Goal: Information Seeking & Learning: Learn about a topic

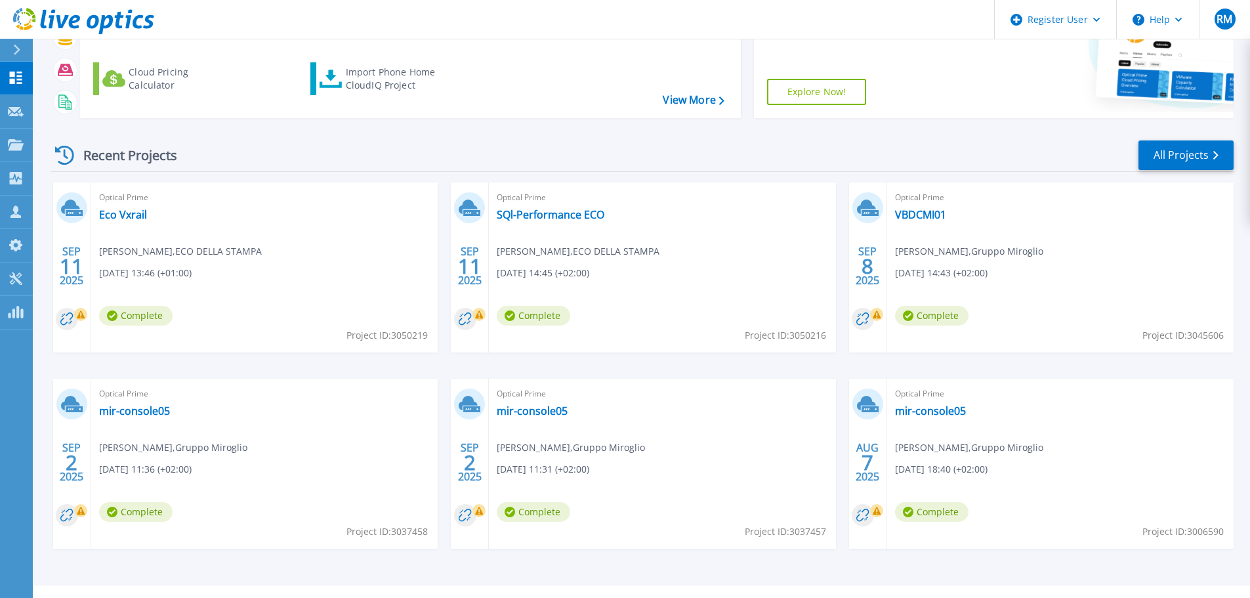
scroll to position [184, 0]
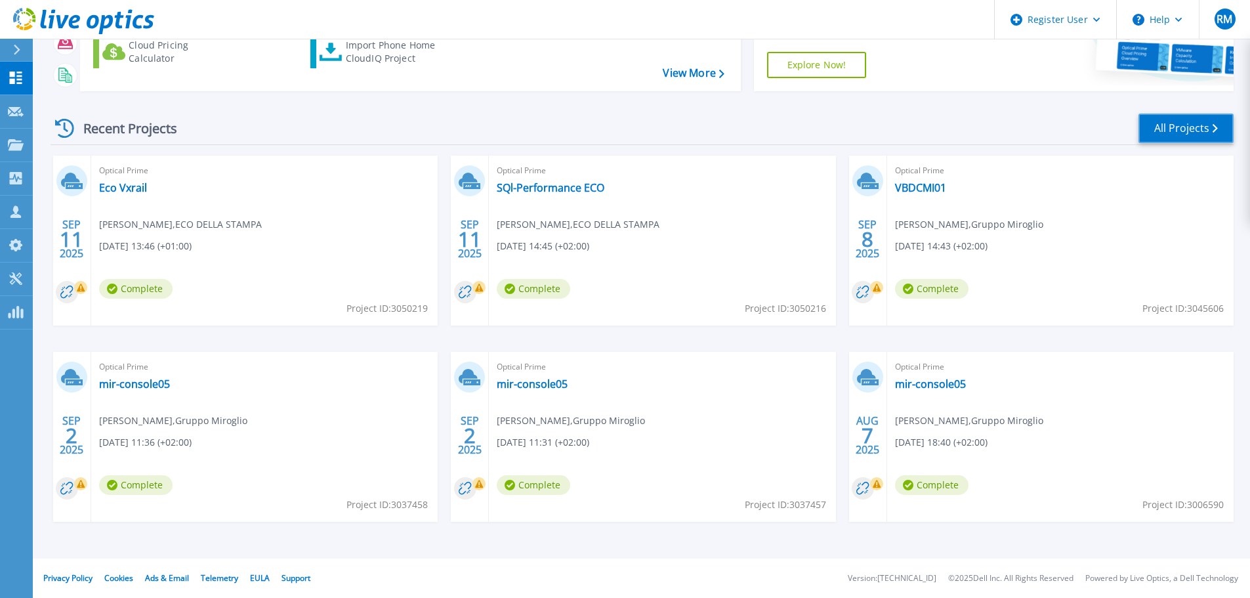
click at [1197, 122] on link "All Projects" at bounding box center [1185, 129] width 95 height 30
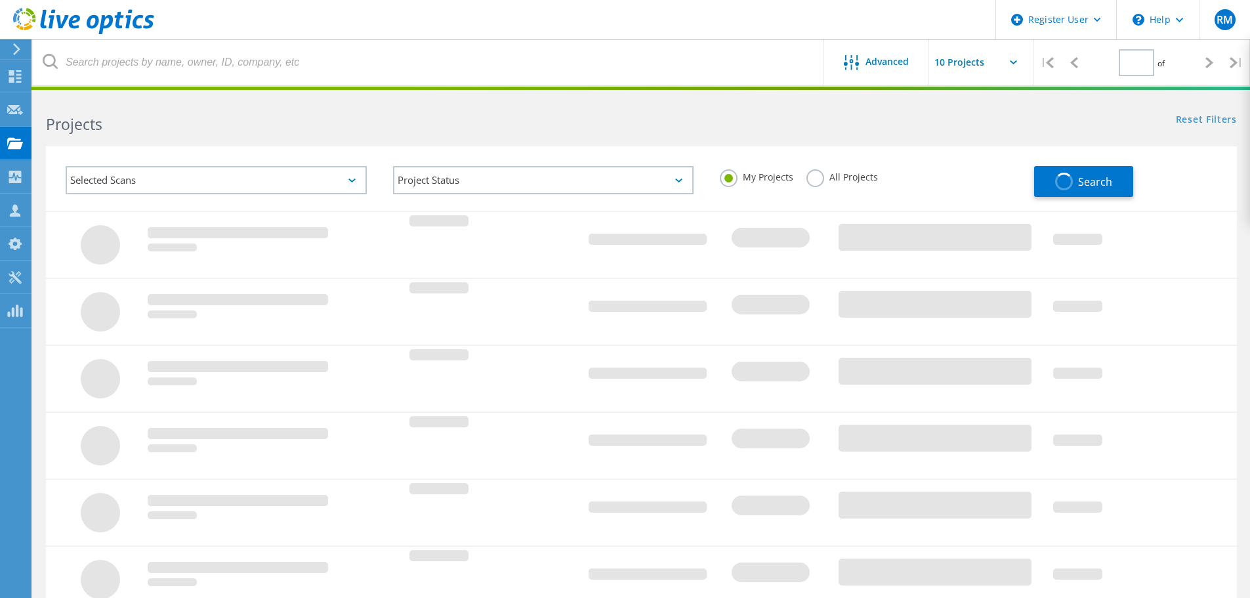
type input "1"
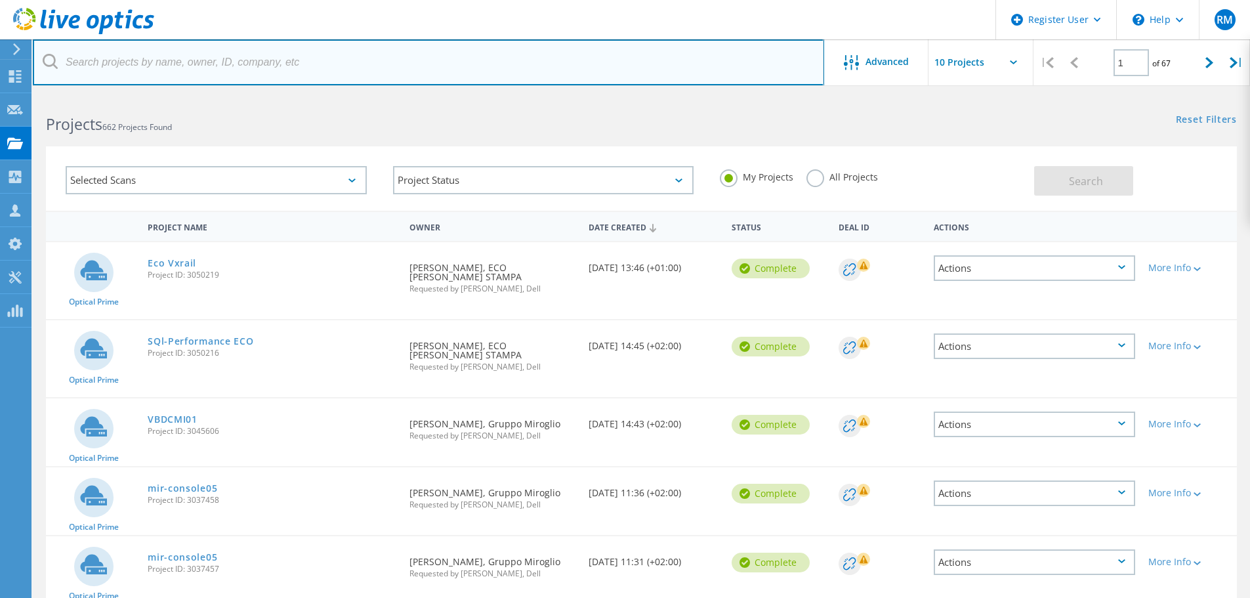
paste input "3056621"
type input "3056621"
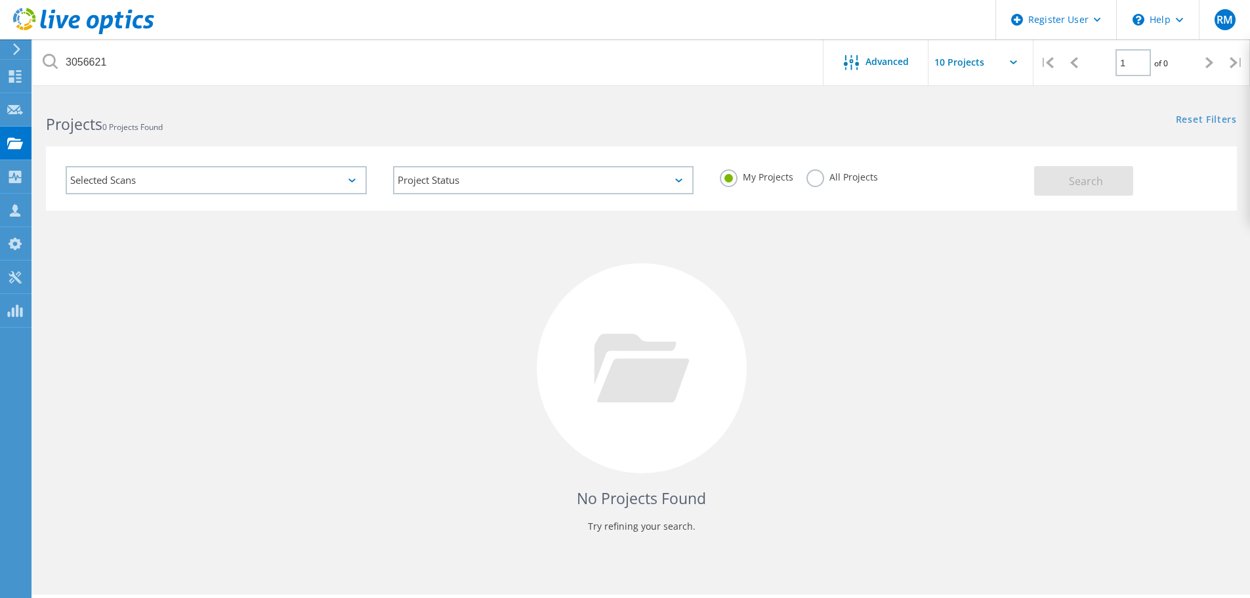
click at [813, 177] on label "All Projects" at bounding box center [842, 175] width 72 height 12
click at [0, 0] on input "All Projects" at bounding box center [0, 0] width 0 height 0
click at [1085, 179] on span "Search" at bounding box center [1086, 181] width 34 height 14
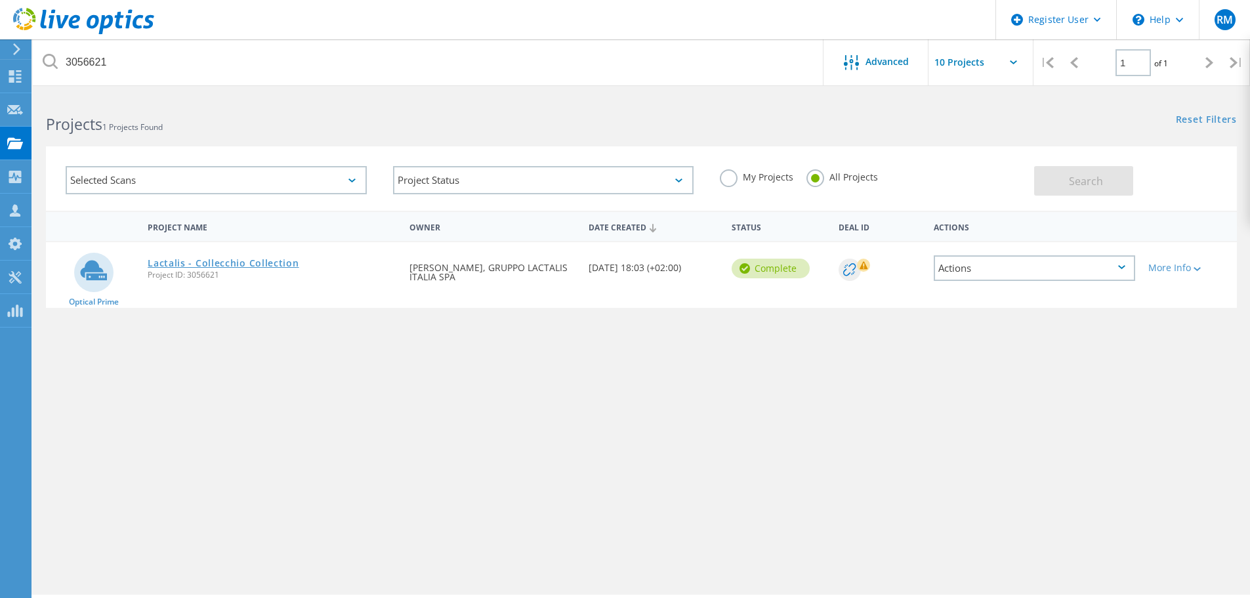
click at [197, 259] on link "Lactalis - Collecchio Collection" at bounding box center [223, 263] width 151 height 9
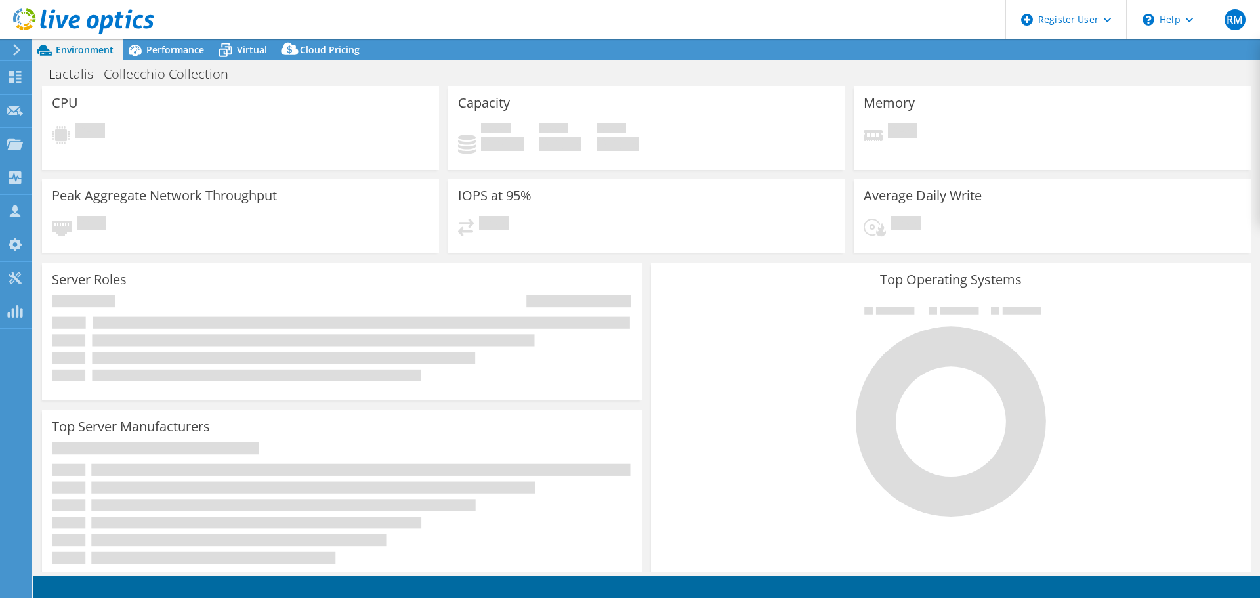
select select "USD"
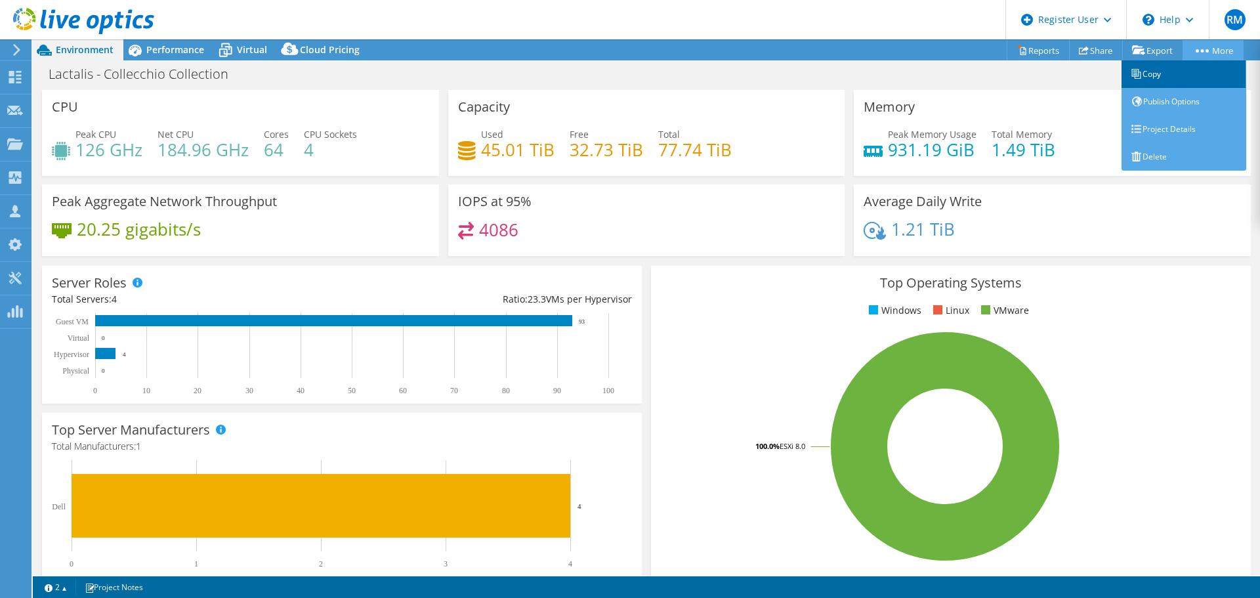
click at [1154, 77] on link "Copy" at bounding box center [1183, 74] width 125 height 28
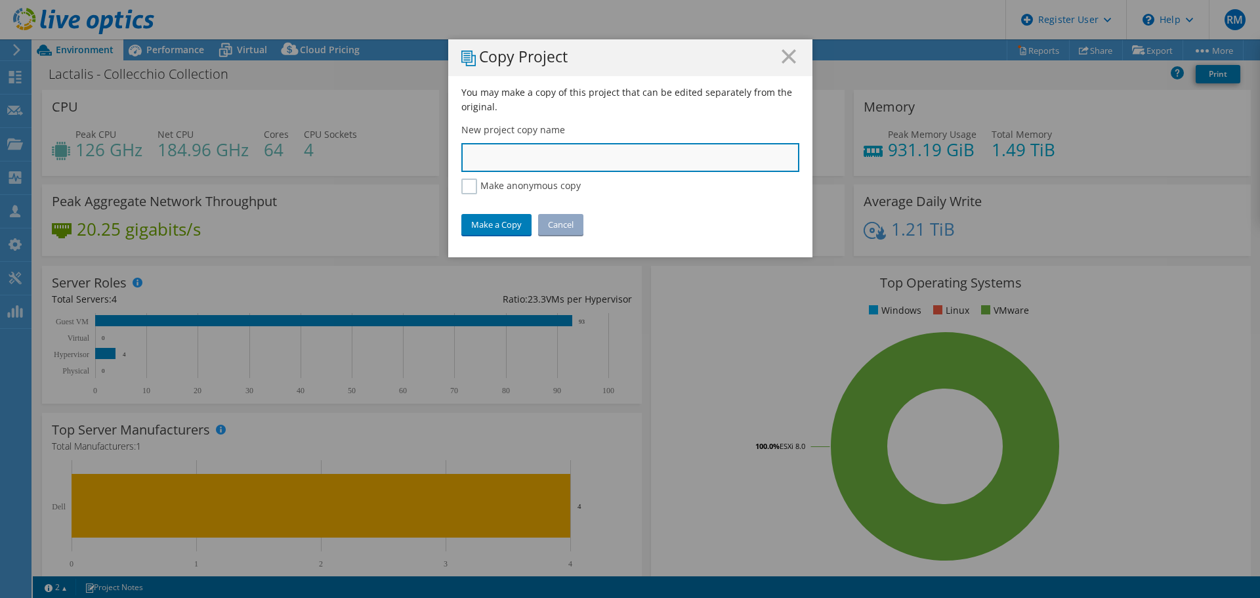
click at [500, 155] on input "text" at bounding box center [630, 157] width 338 height 29
type input "Lactalis Collecchio 24h"
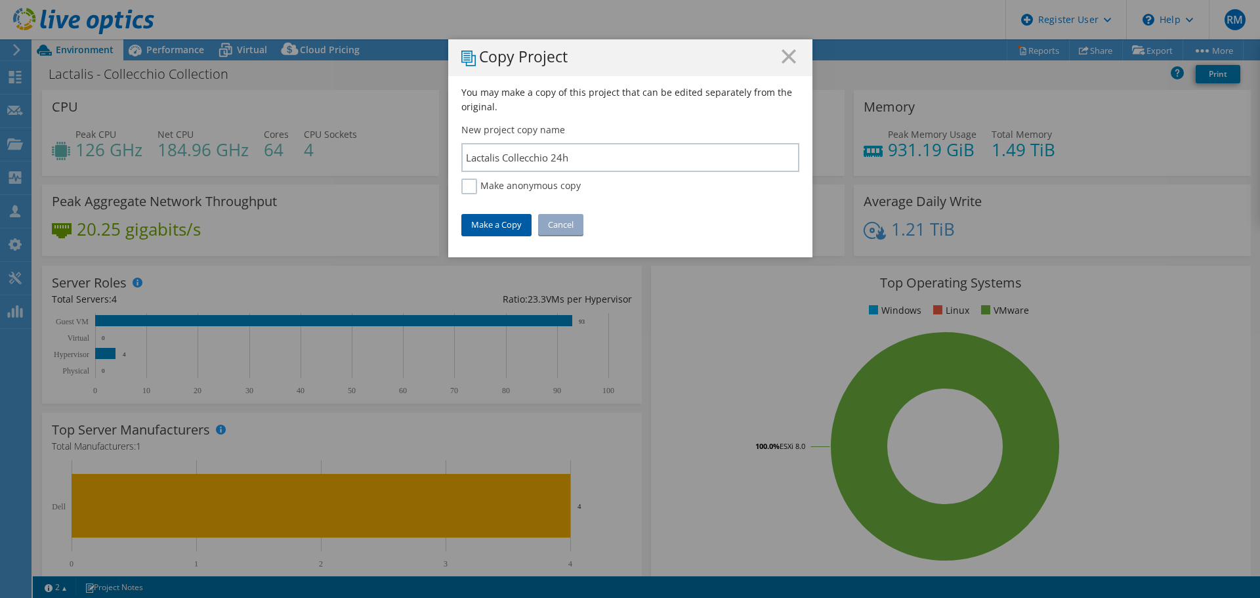
click at [478, 224] on link "Make a Copy" at bounding box center [496, 224] width 70 height 21
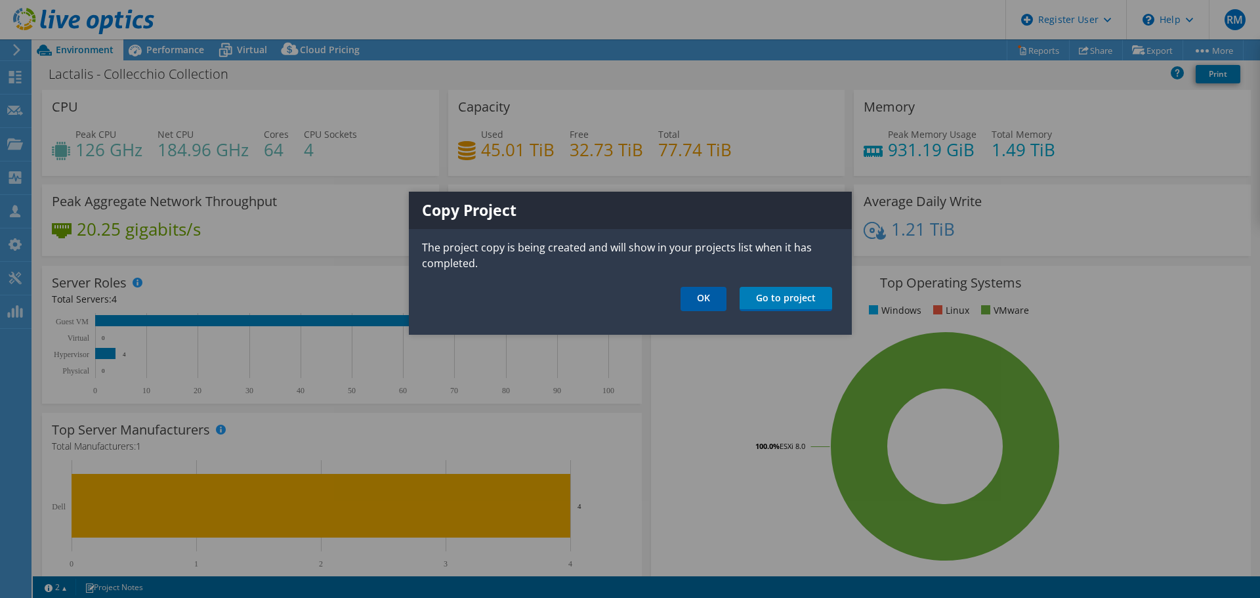
click at [709, 304] on link "OK" at bounding box center [703, 299] width 46 height 24
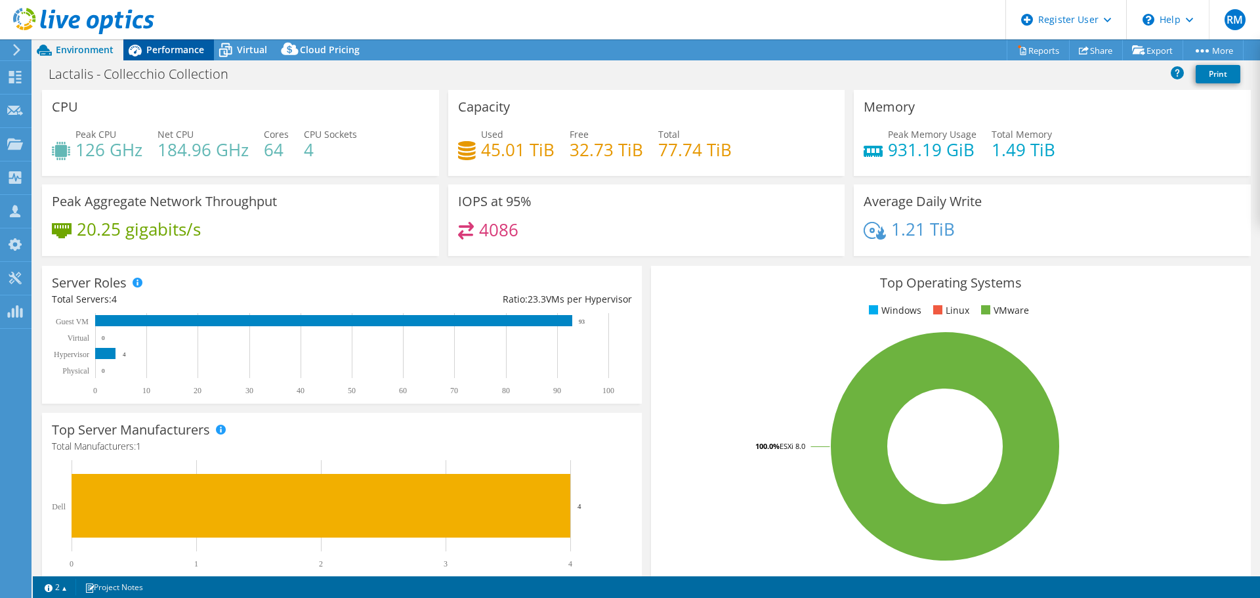
click at [173, 51] on span "Performance" at bounding box center [175, 49] width 58 height 12
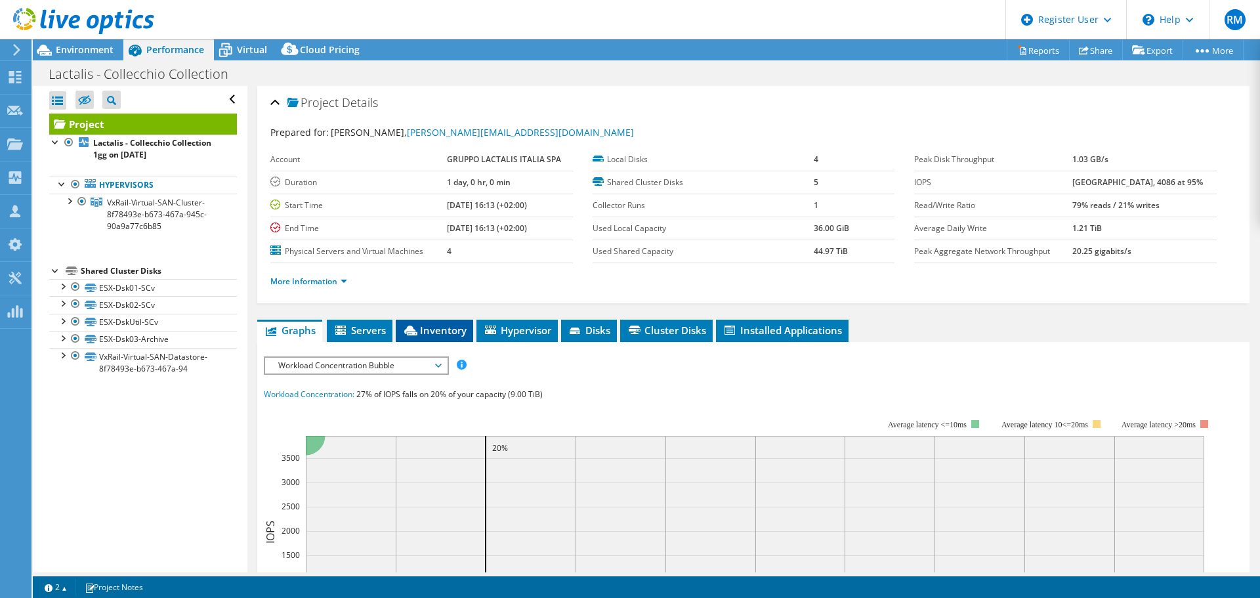
click at [447, 324] on span "Inventory" at bounding box center [434, 329] width 64 height 13
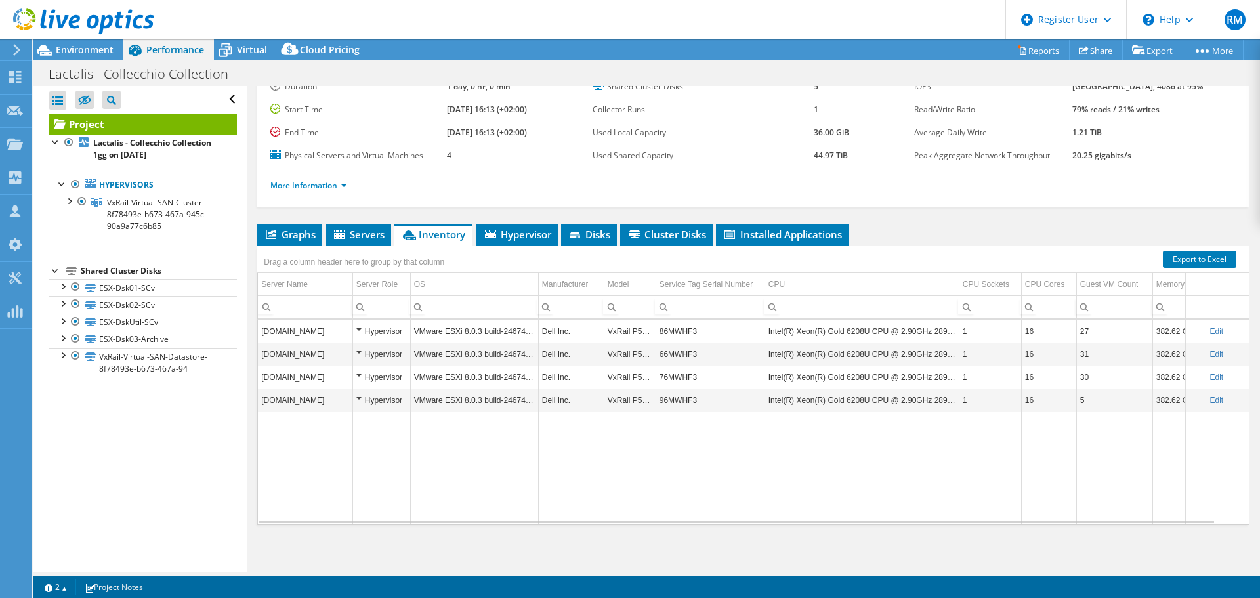
scroll to position [98, 0]
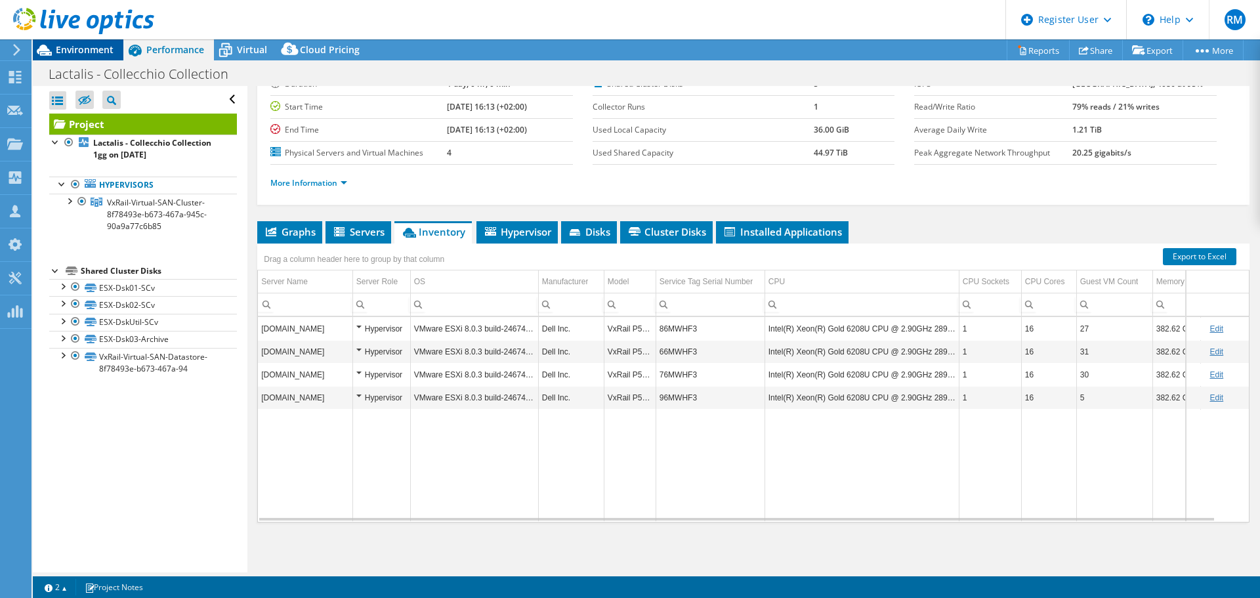
click at [102, 48] on span "Environment" at bounding box center [85, 49] width 58 height 12
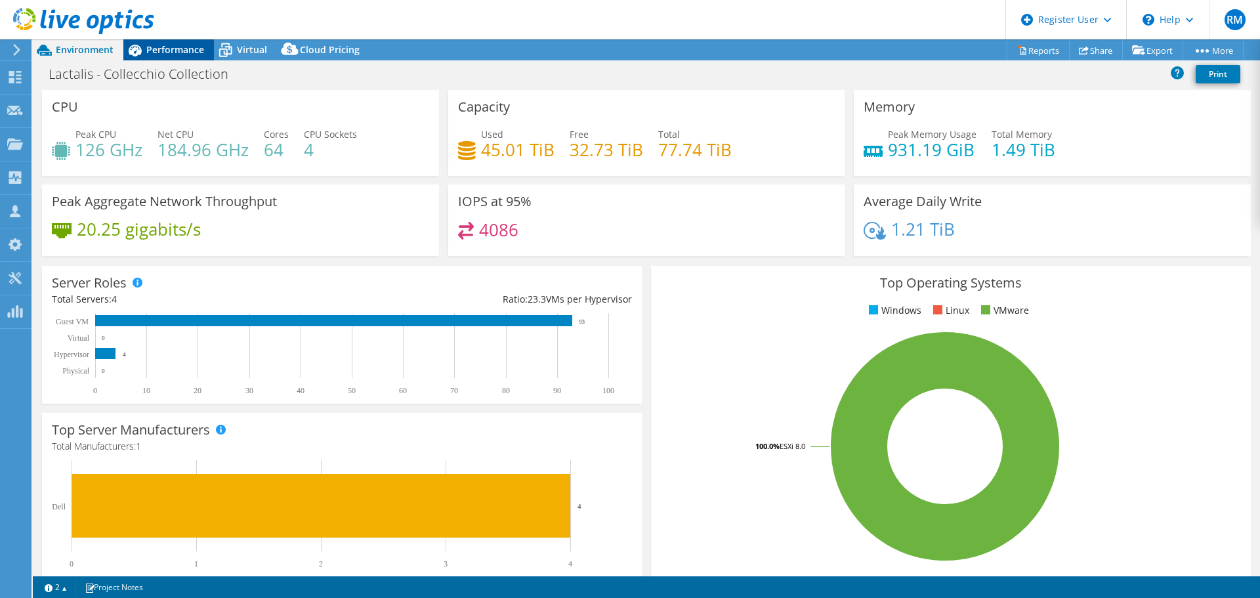
click at [173, 56] on div "Performance" at bounding box center [168, 49] width 91 height 21
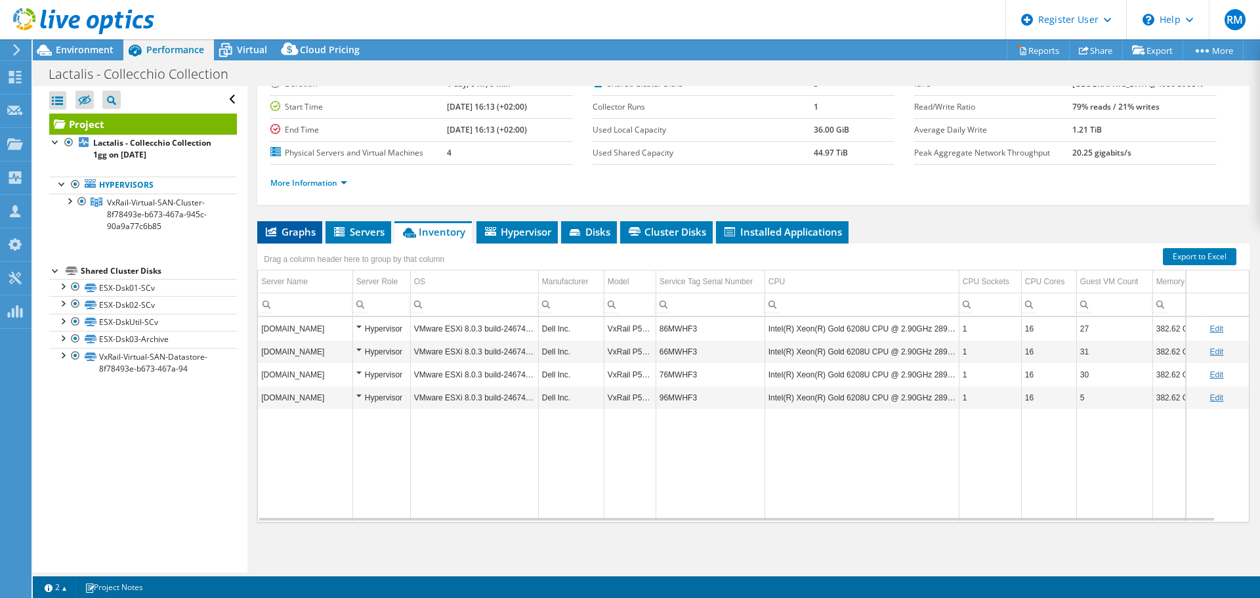
click at [299, 231] on span "Graphs" at bounding box center [290, 231] width 52 height 13
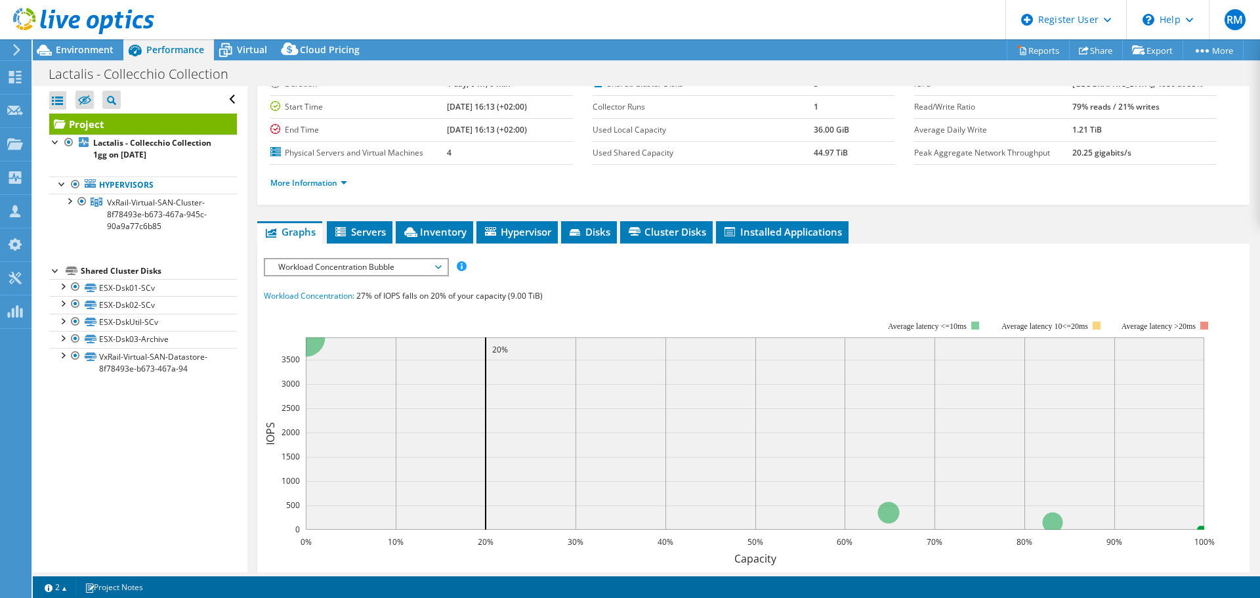
click at [421, 263] on span "Workload Concentration Bubble" at bounding box center [356, 267] width 169 height 16
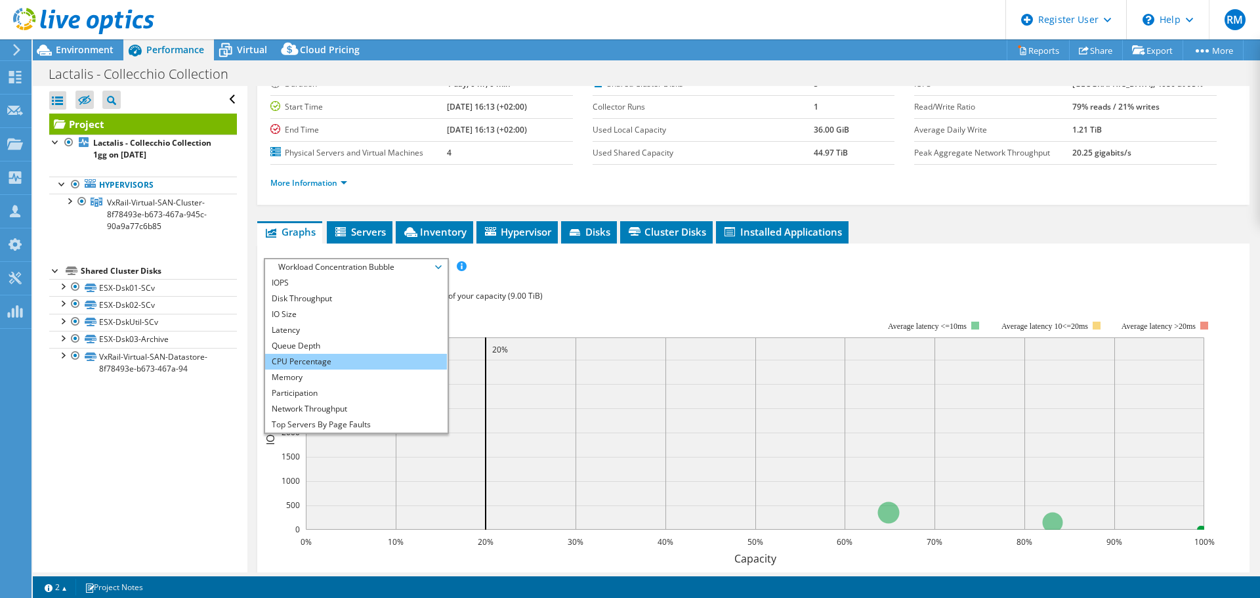
click at [325, 358] on li "CPU Percentage" at bounding box center [356, 362] width 182 height 16
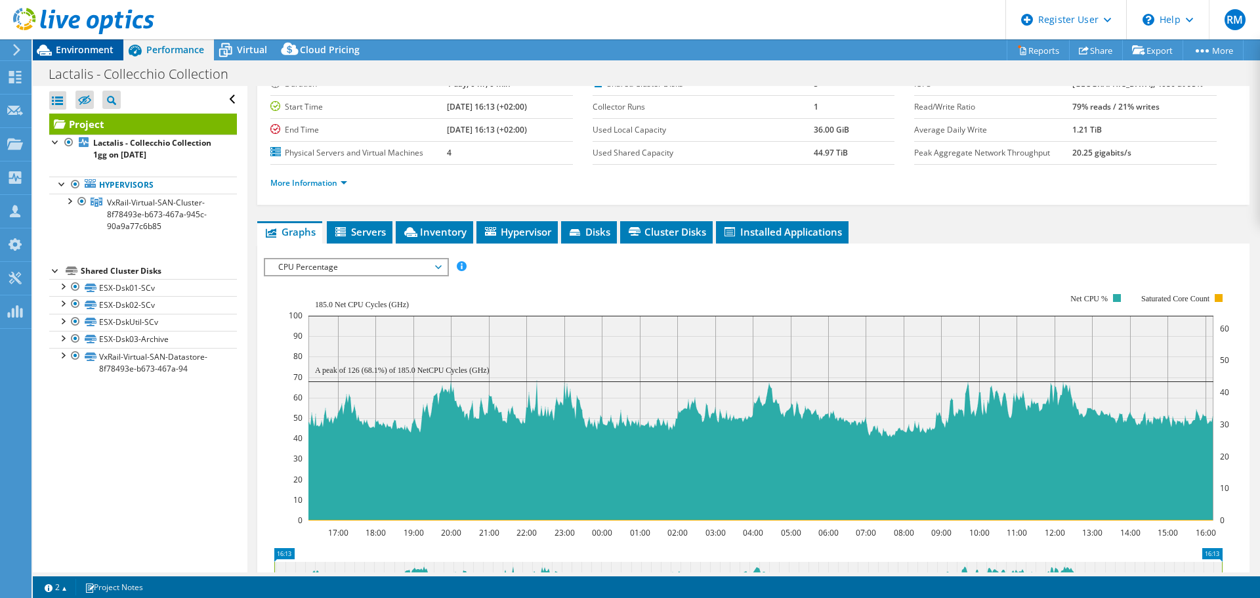
click at [91, 47] on span "Environment" at bounding box center [85, 49] width 58 height 12
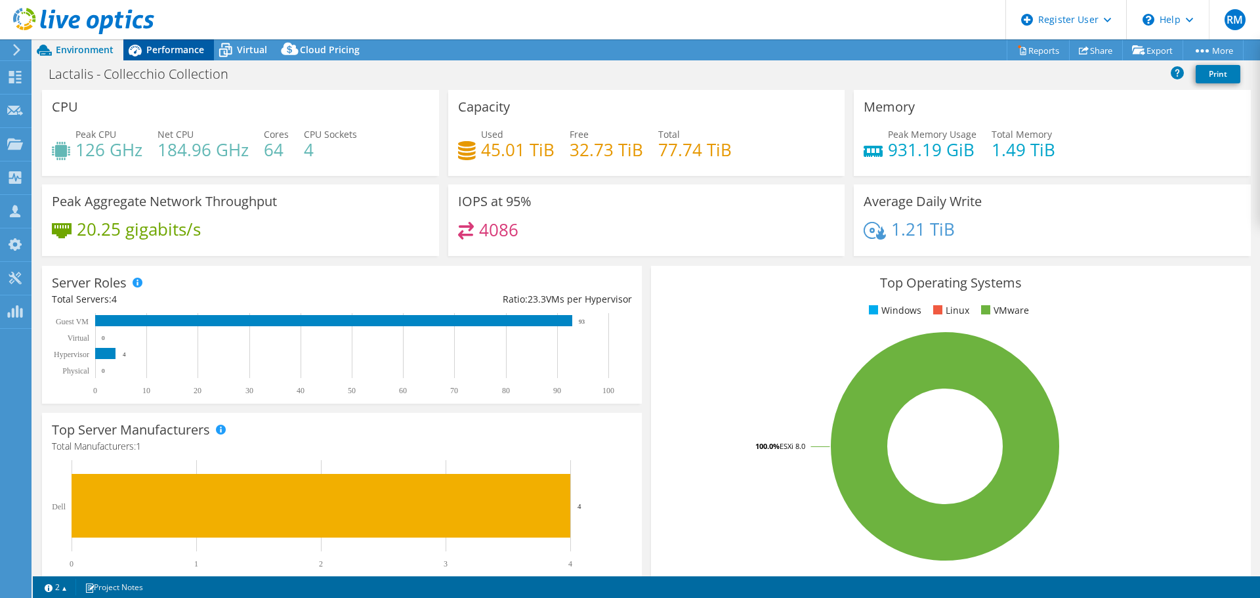
click at [175, 52] on span "Performance" at bounding box center [175, 49] width 58 height 12
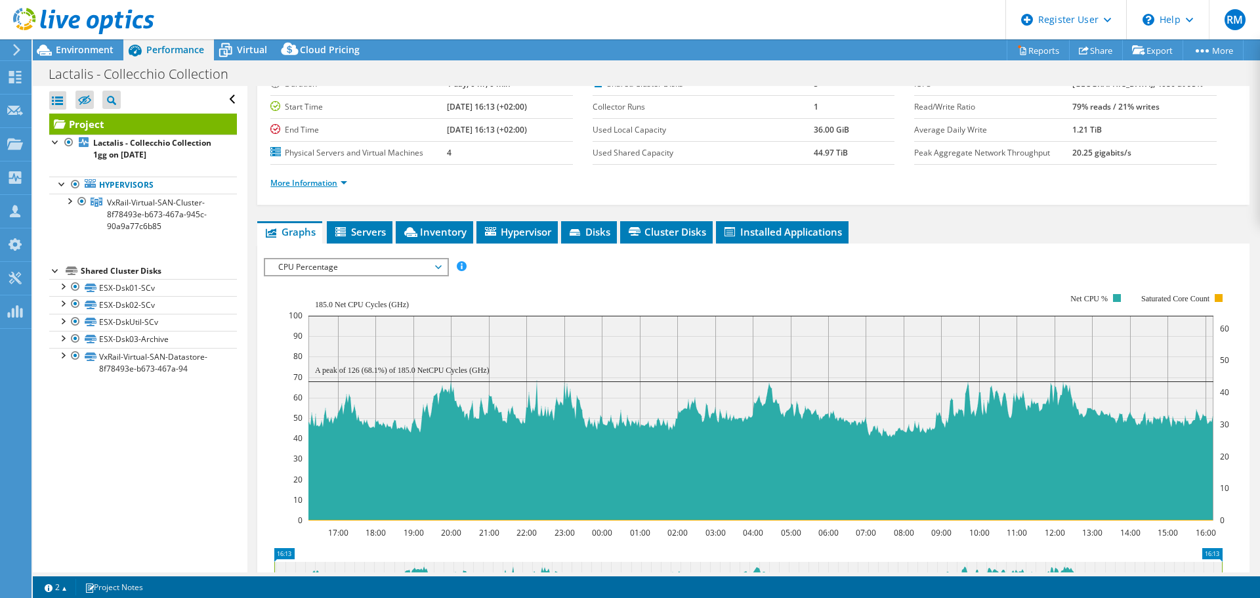
click at [306, 182] on link "More Information" at bounding box center [308, 182] width 77 height 11
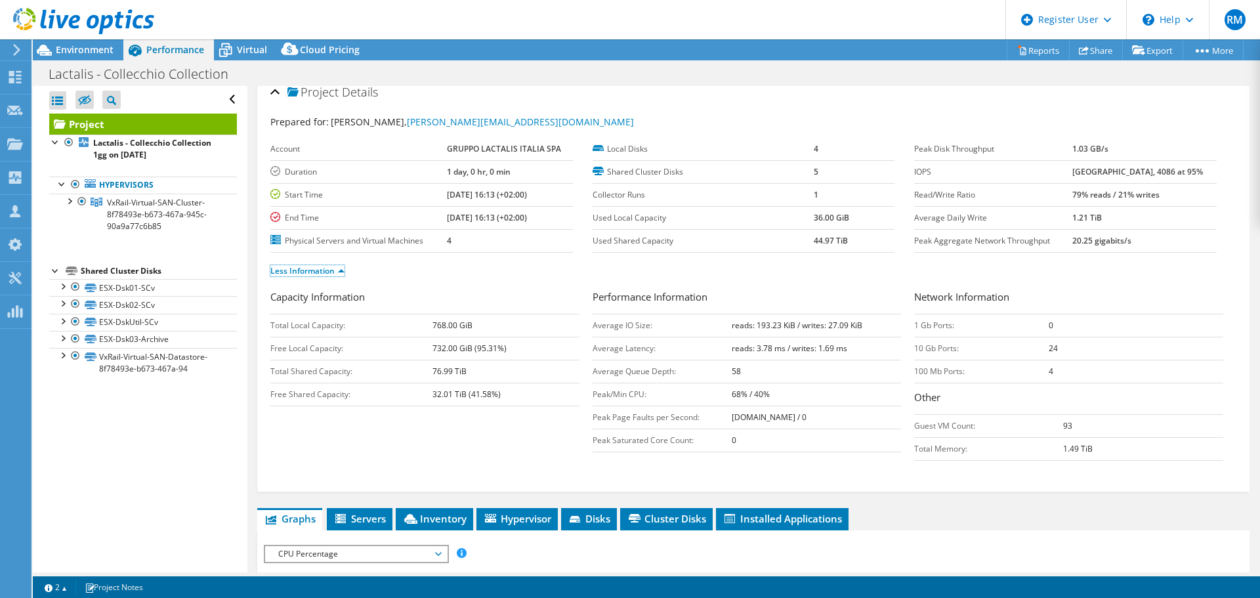
scroll to position [0, 0]
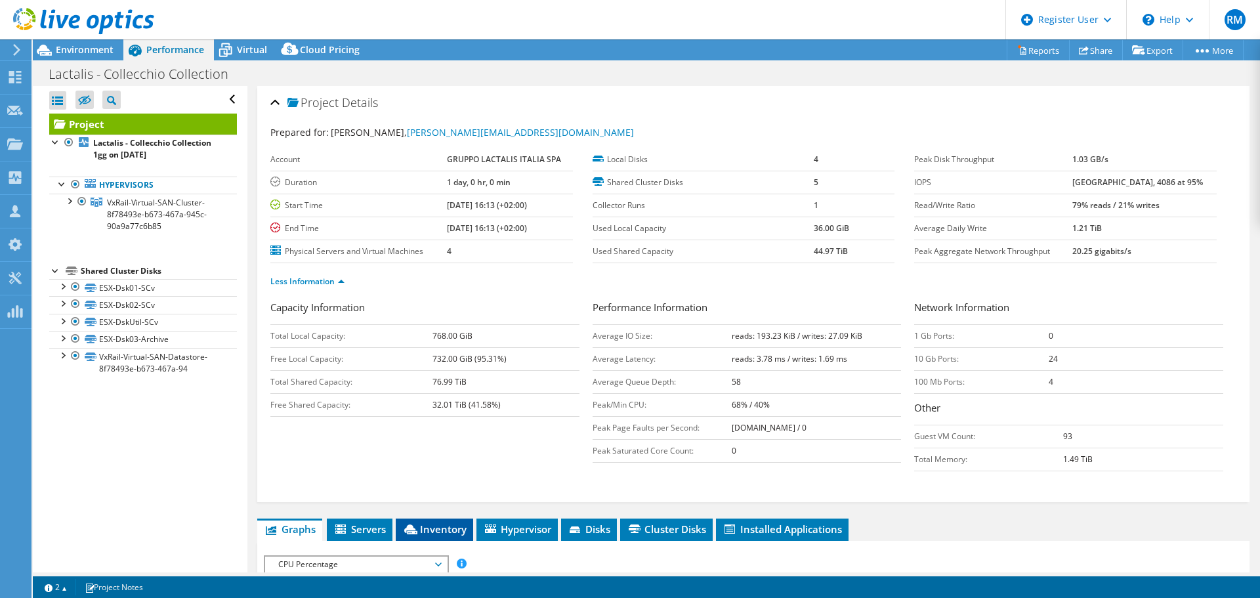
click at [443, 529] on span "Inventory" at bounding box center [434, 528] width 64 height 13
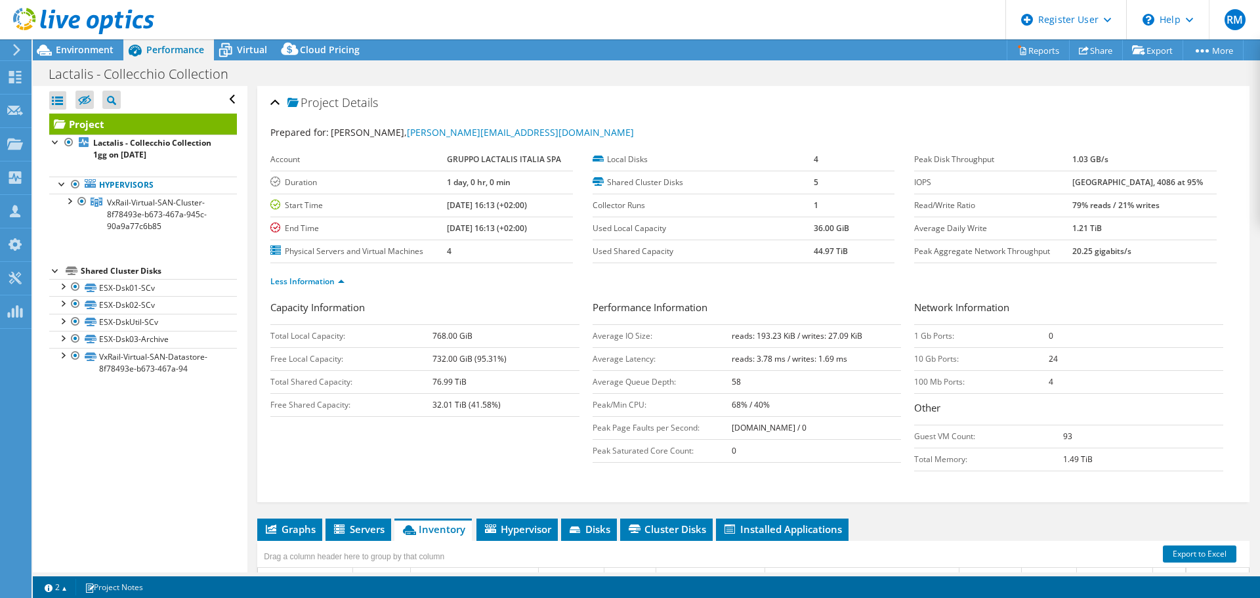
scroll to position [262, 0]
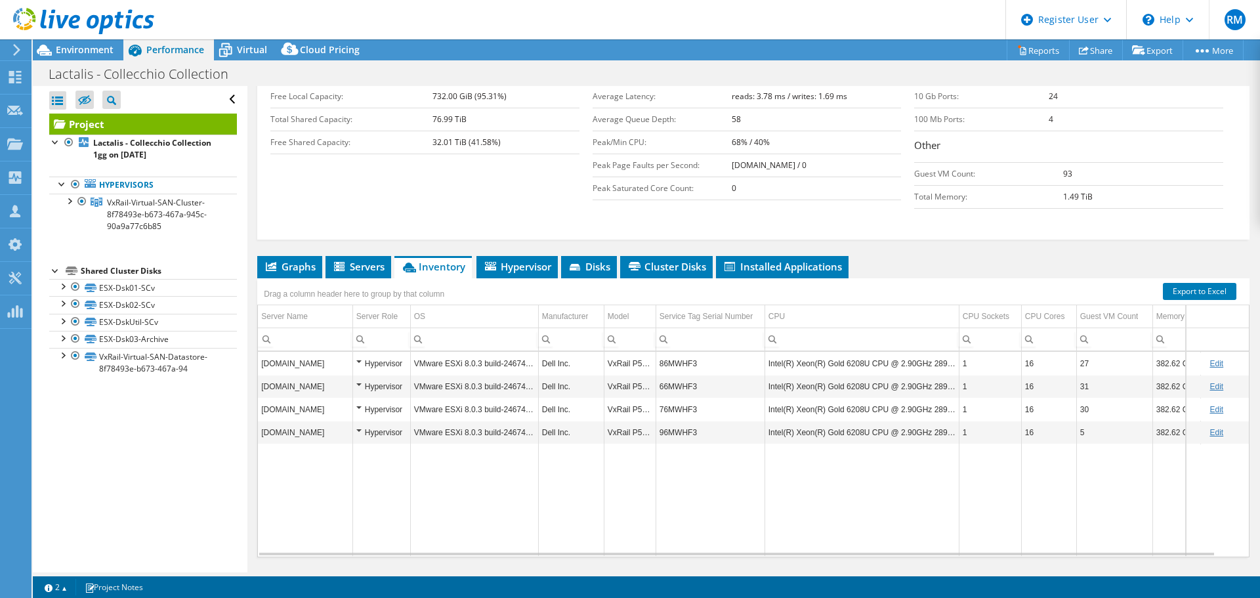
click at [39, 411] on div "Open All Close All Hide Excluded Nodes Project Tree Filter" at bounding box center [140, 329] width 214 height 486
click at [75, 285] on div at bounding box center [75, 287] width 13 height 16
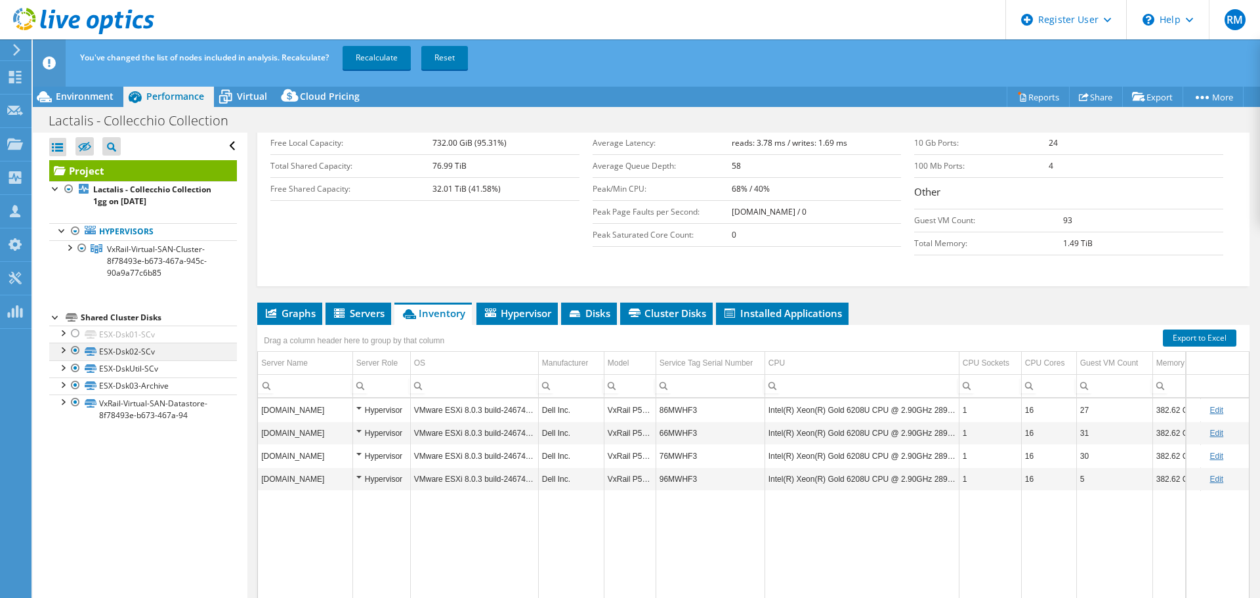
click at [74, 348] on div at bounding box center [75, 350] width 13 height 16
click at [73, 368] on div at bounding box center [75, 368] width 13 height 16
click at [76, 385] on div at bounding box center [75, 385] width 13 height 16
click at [388, 54] on link "Recalculate" at bounding box center [376, 58] width 68 height 24
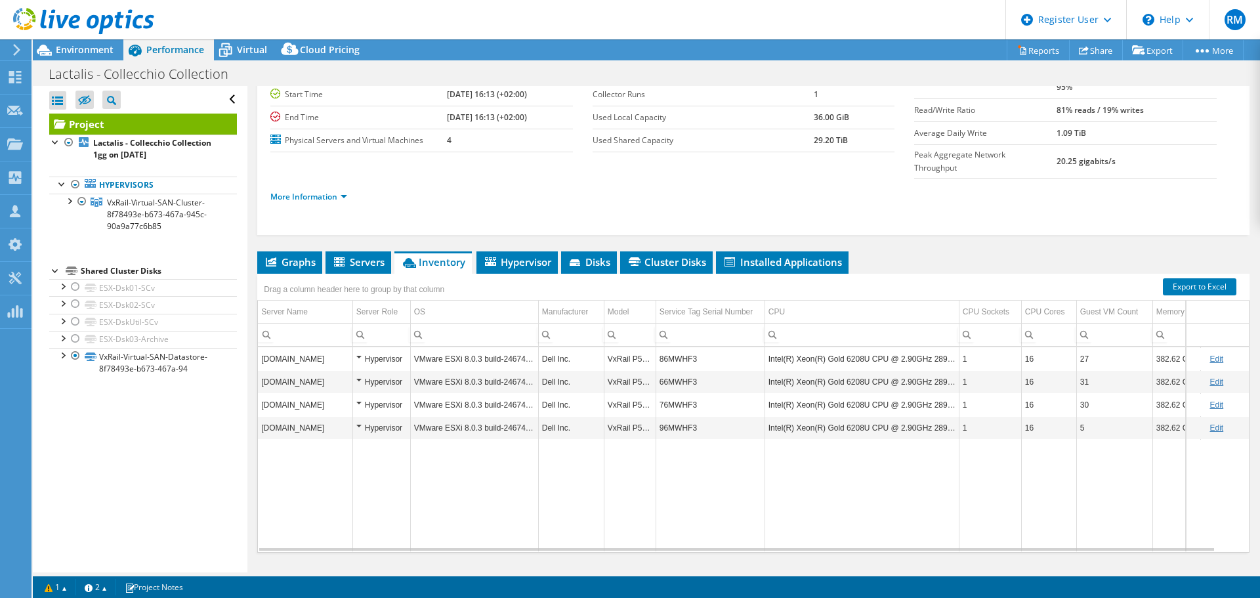
scroll to position [115, 0]
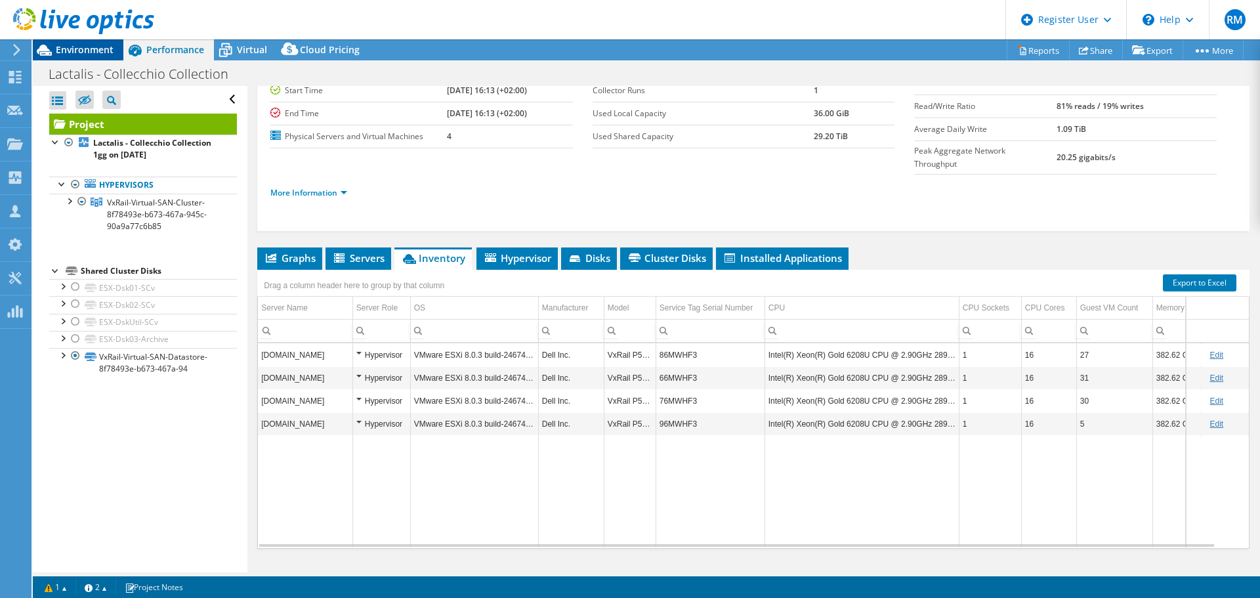
click at [66, 58] on div "Environment" at bounding box center [78, 49] width 91 height 21
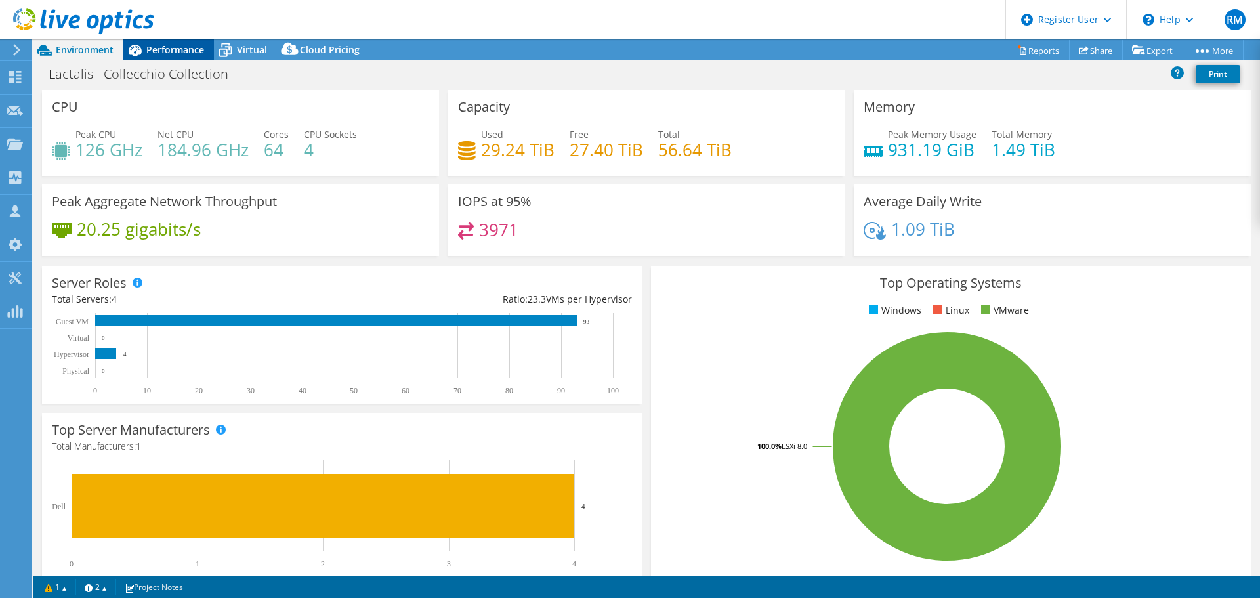
click at [178, 51] on span "Performance" at bounding box center [175, 49] width 58 height 12
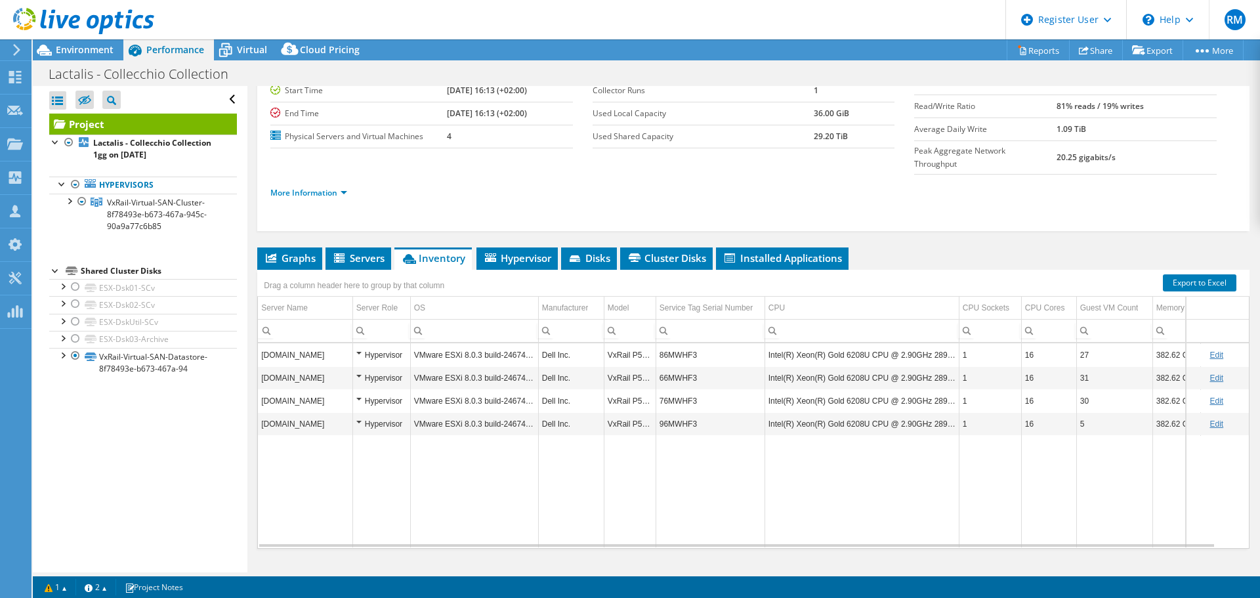
scroll to position [0, 0]
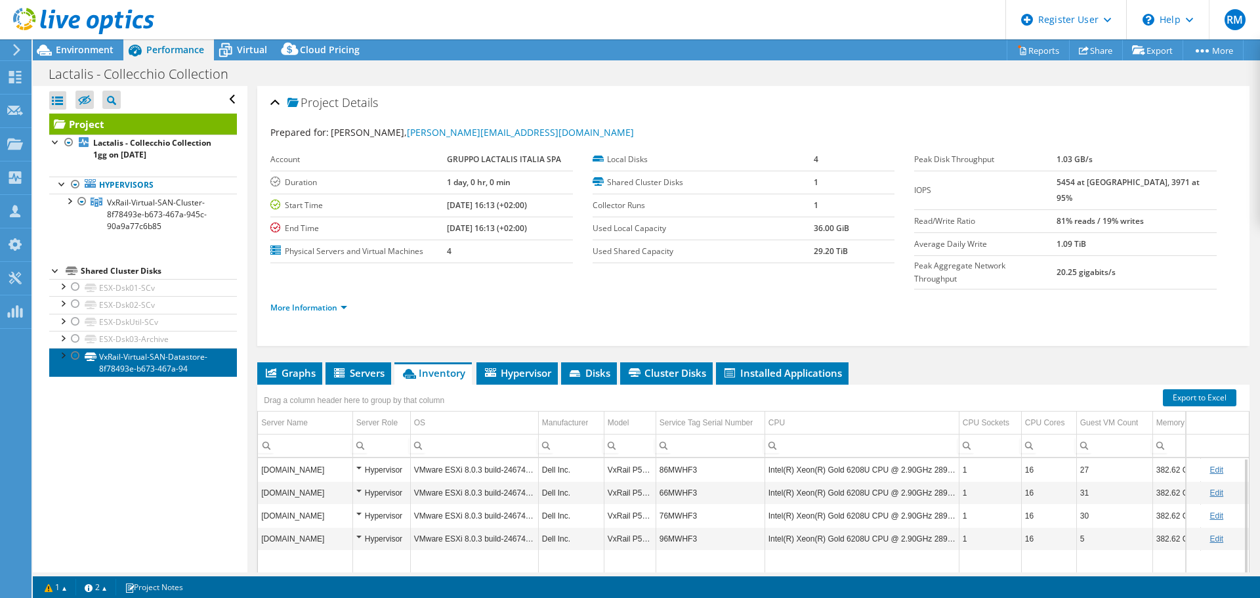
click at [112, 364] on link "VxRail-Virtual-SAN-Datastore-8f78493e-b673-467a-94" at bounding box center [143, 362] width 188 height 29
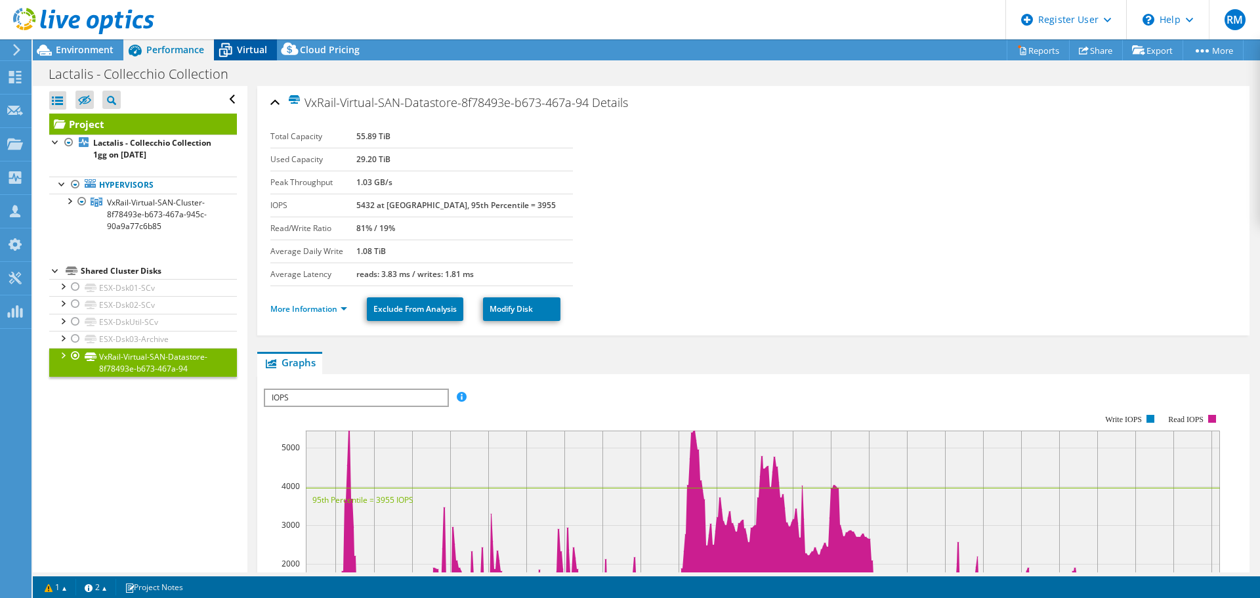
click at [236, 49] on icon at bounding box center [225, 50] width 23 height 23
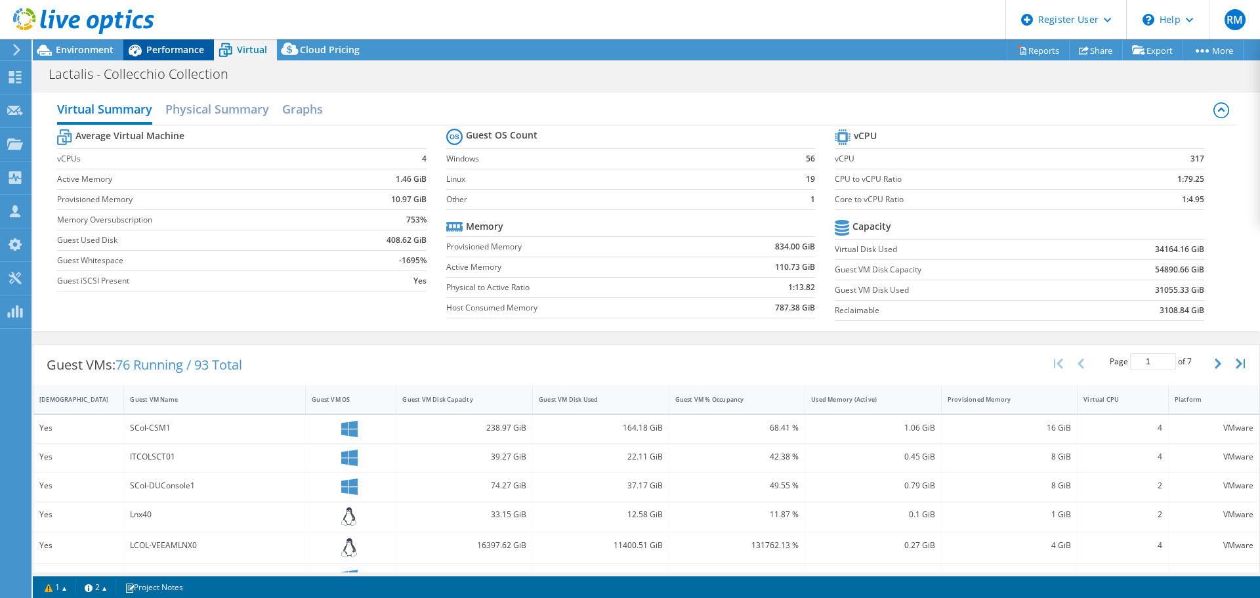
click at [171, 47] on span "Performance" at bounding box center [175, 49] width 58 height 12
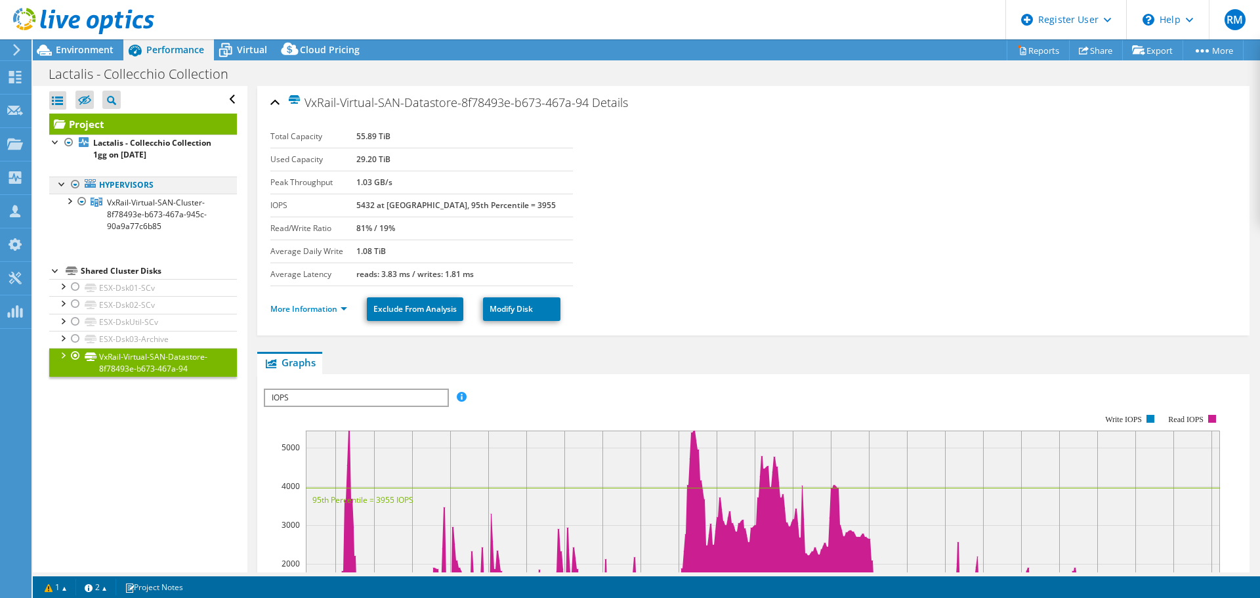
click at [75, 185] on div at bounding box center [75, 184] width 13 height 16
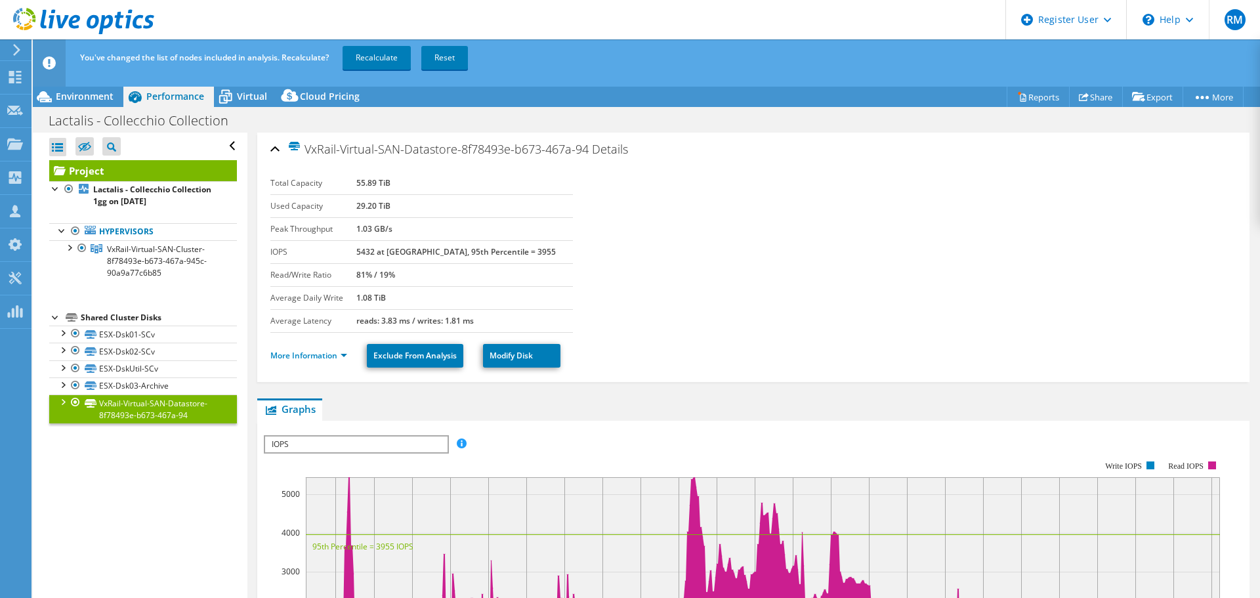
click at [73, 401] on div at bounding box center [75, 402] width 13 height 16
click at [374, 57] on link "Recalculate" at bounding box center [376, 58] width 68 height 24
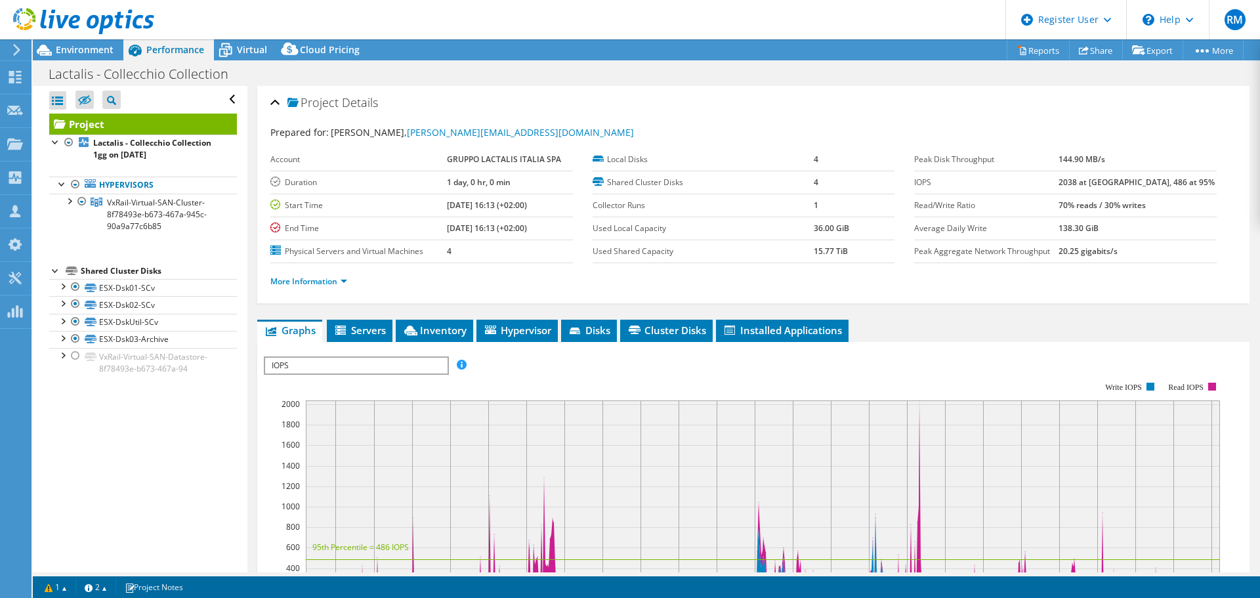
click at [78, 39] on div at bounding box center [77, 22] width 154 height 44
click at [77, 49] on span "Environment" at bounding box center [85, 49] width 58 height 12
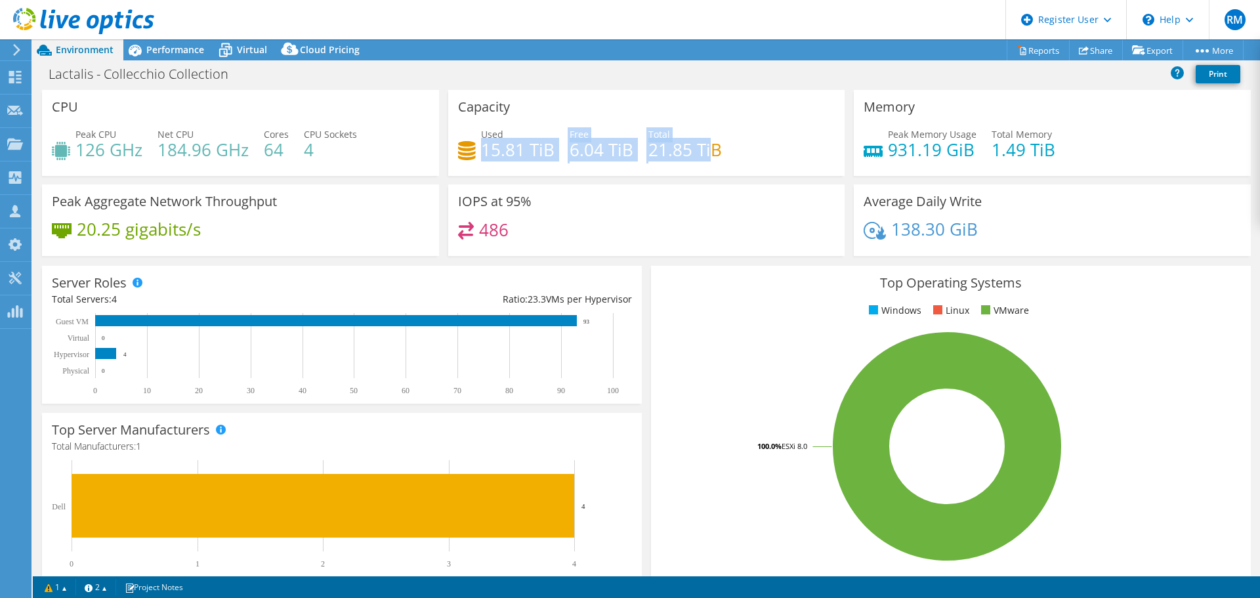
drag, startPoint x: 480, startPoint y: 146, endPoint x: 707, endPoint y: 143, distance: 227.7
click at [707, 143] on div "Used 15.81 TiB Free 6.04 TiB Total 21.85 TiB" at bounding box center [646, 148] width 377 height 43
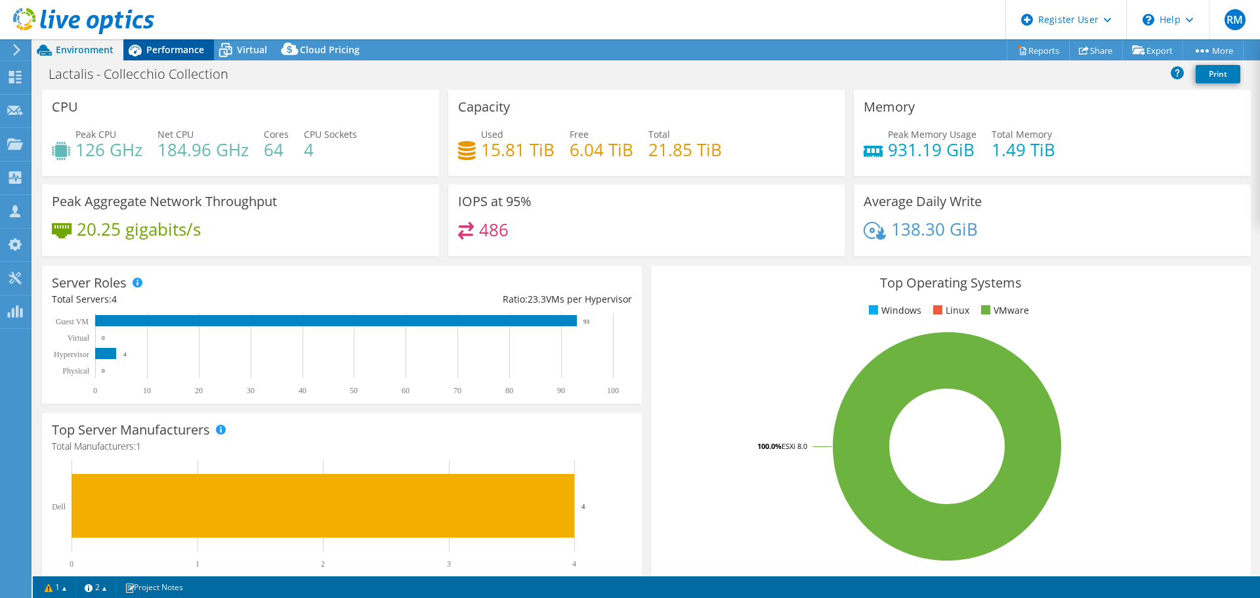
click at [169, 42] on div "Performance" at bounding box center [168, 49] width 91 height 21
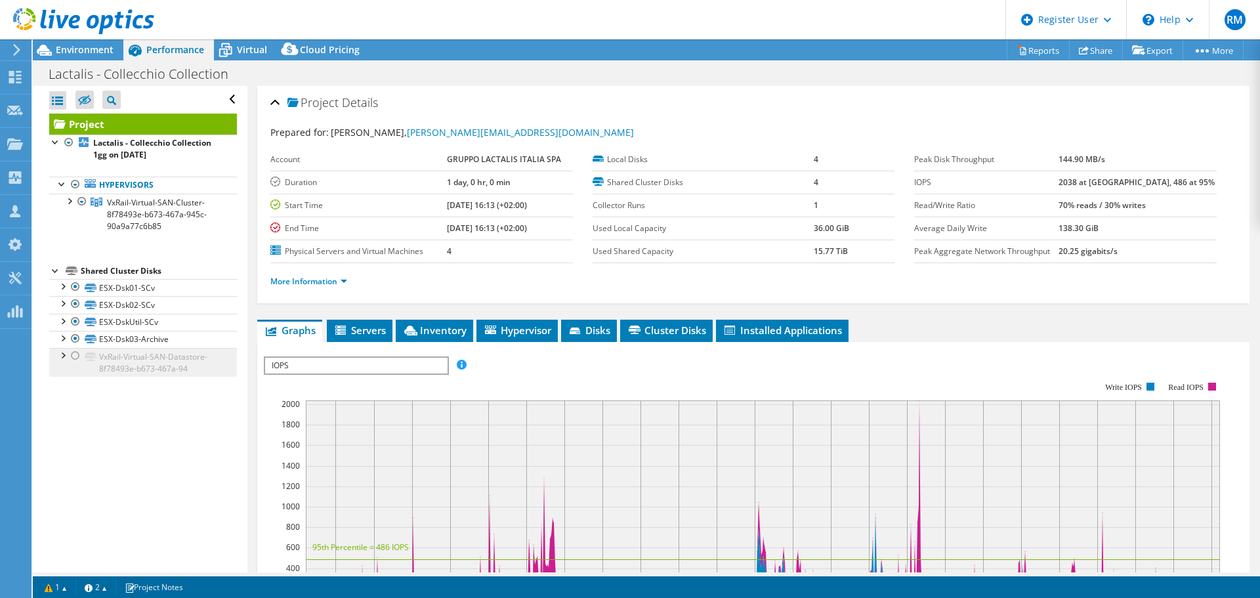
click at [75, 356] on div at bounding box center [75, 356] width 13 height 16
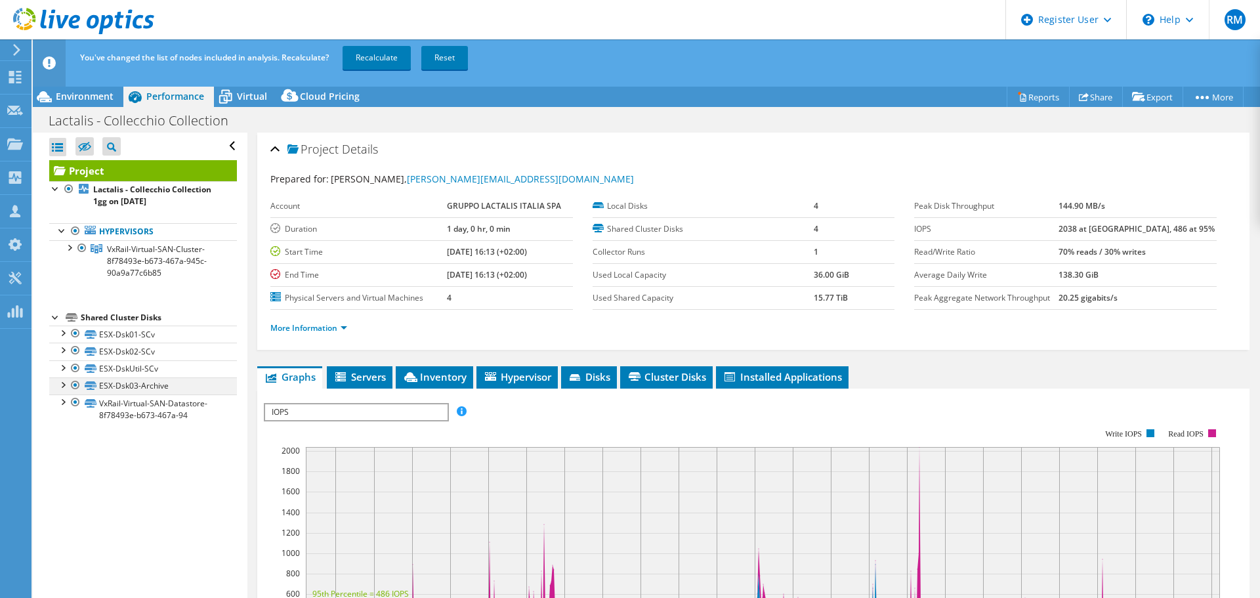
click at [76, 381] on div at bounding box center [75, 385] width 13 height 16
click at [75, 369] on div at bounding box center [75, 368] width 13 height 16
click at [75, 350] on div at bounding box center [75, 350] width 13 height 16
click at [75, 331] on div at bounding box center [75, 333] width 13 height 16
click at [379, 51] on link "Recalculate" at bounding box center [376, 58] width 68 height 24
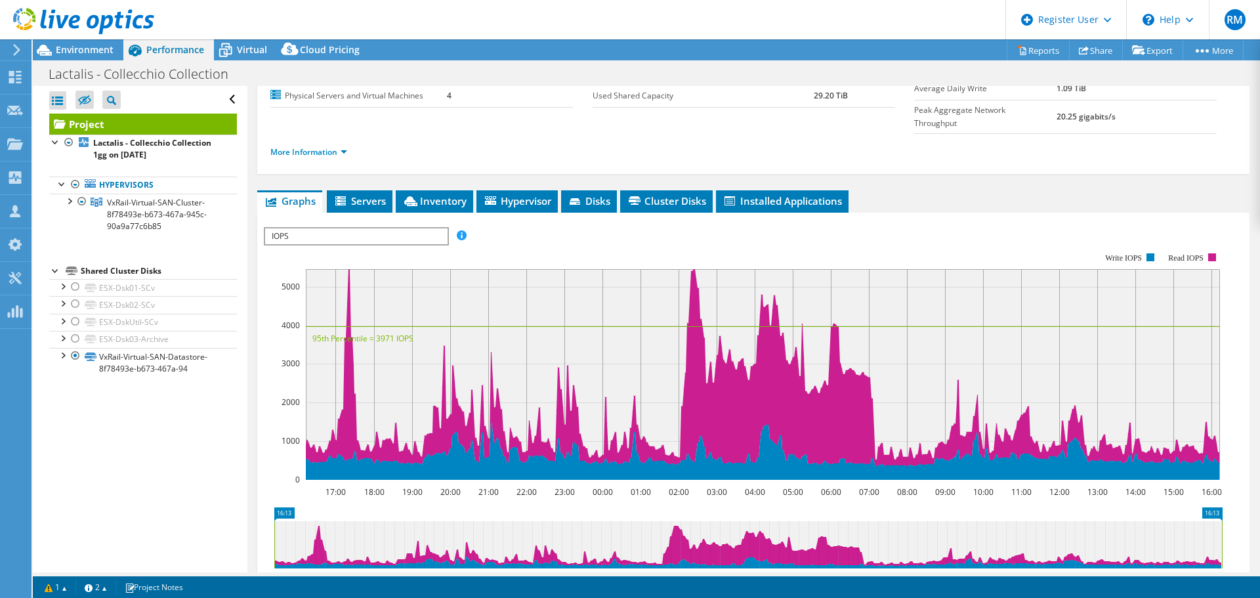
scroll to position [197, 0]
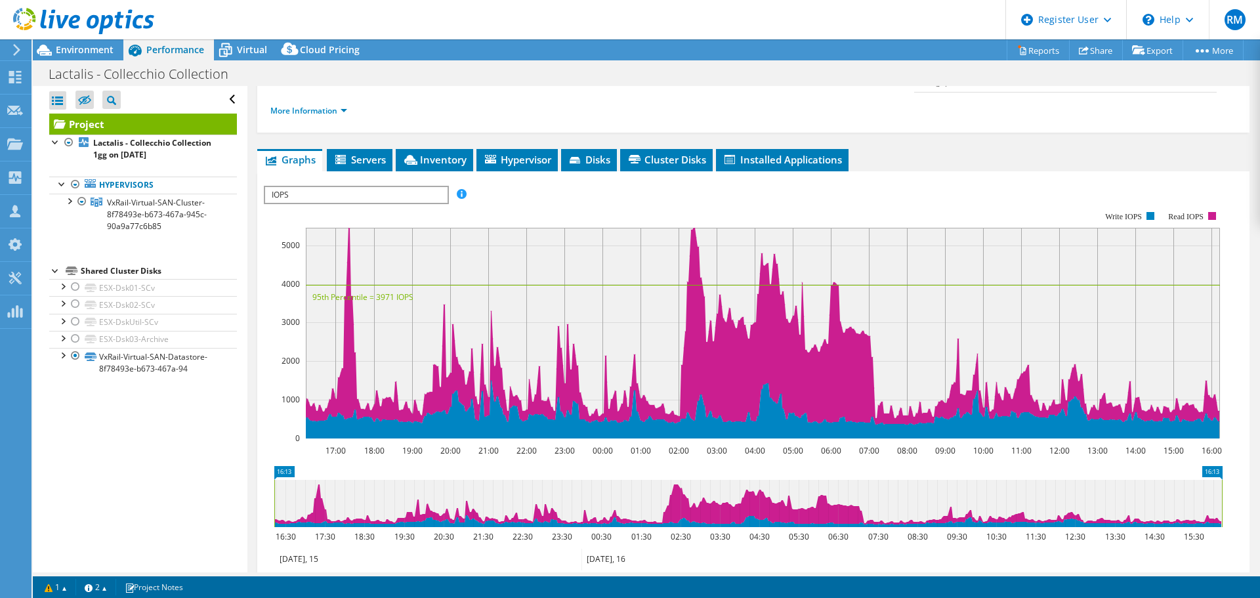
click at [346, 187] on span "IOPS" at bounding box center [356, 195] width 182 height 16
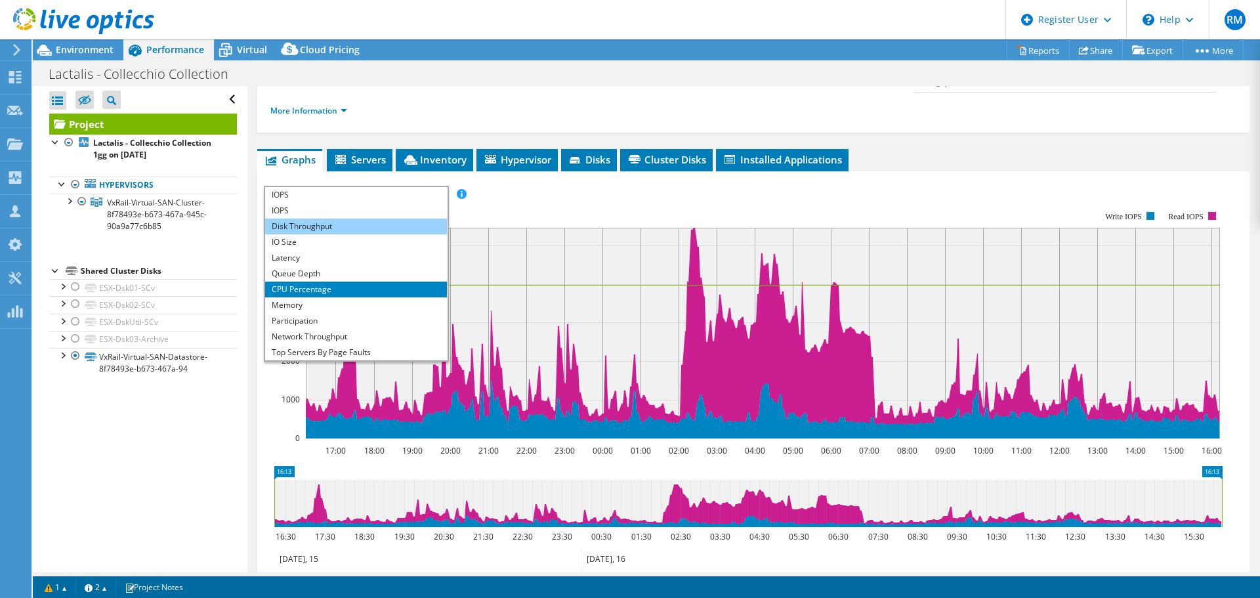
click at [325, 218] on li "Disk Throughput" at bounding box center [356, 226] width 182 height 16
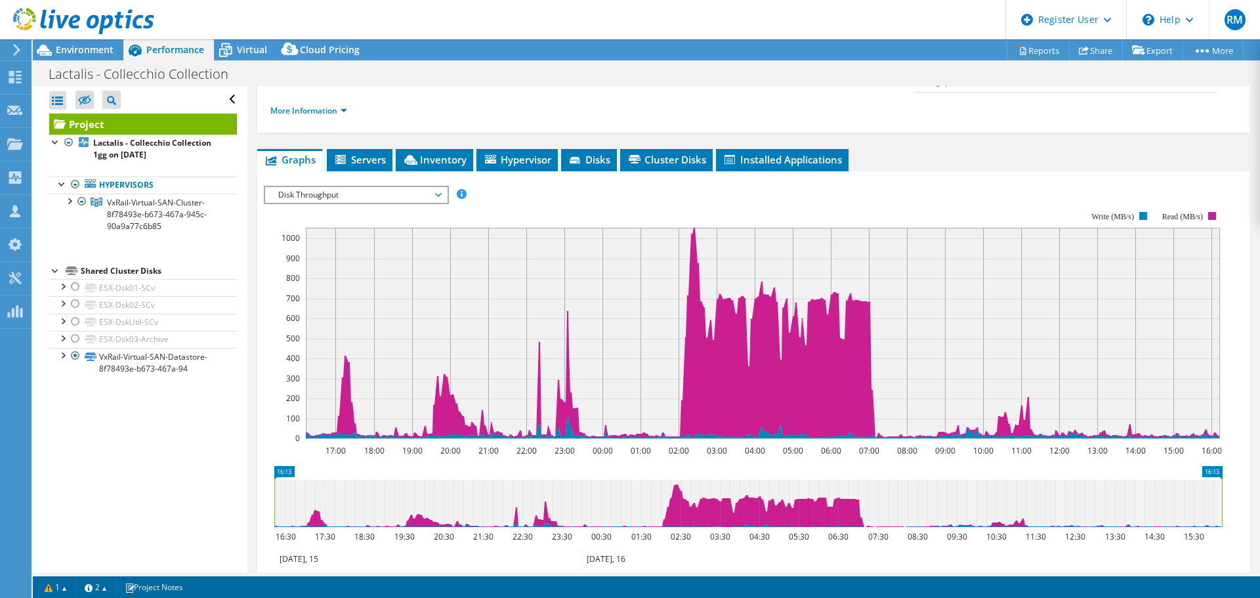
click at [359, 187] on span "Disk Throughput" at bounding box center [356, 195] width 169 height 16
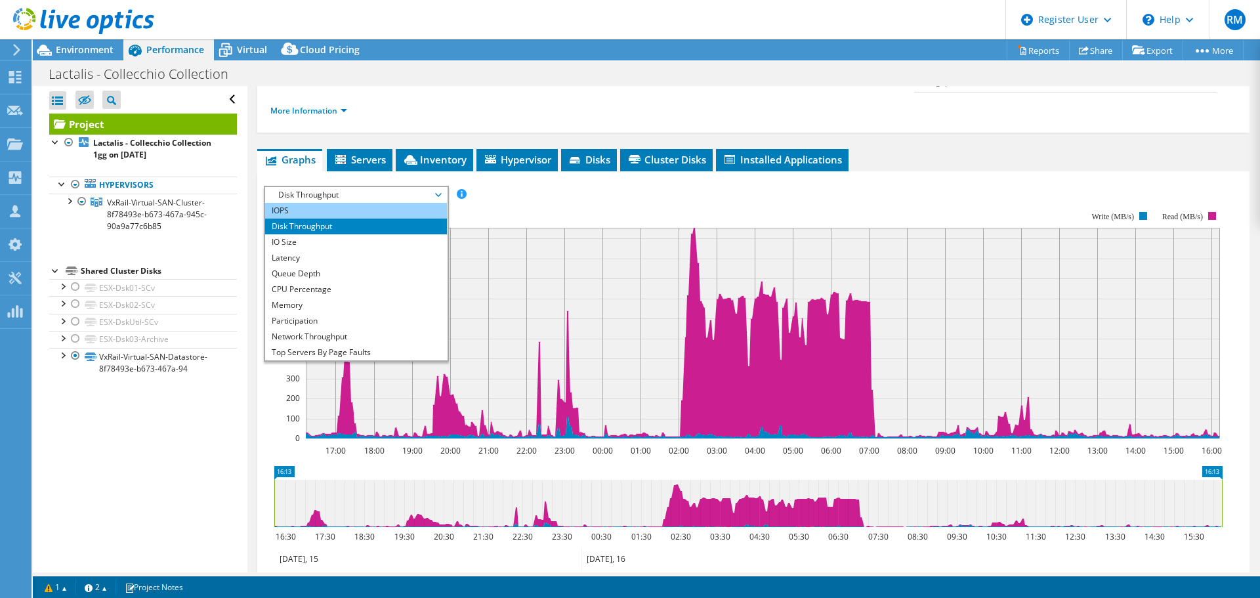
click at [319, 203] on li "IOPS" at bounding box center [356, 211] width 182 height 16
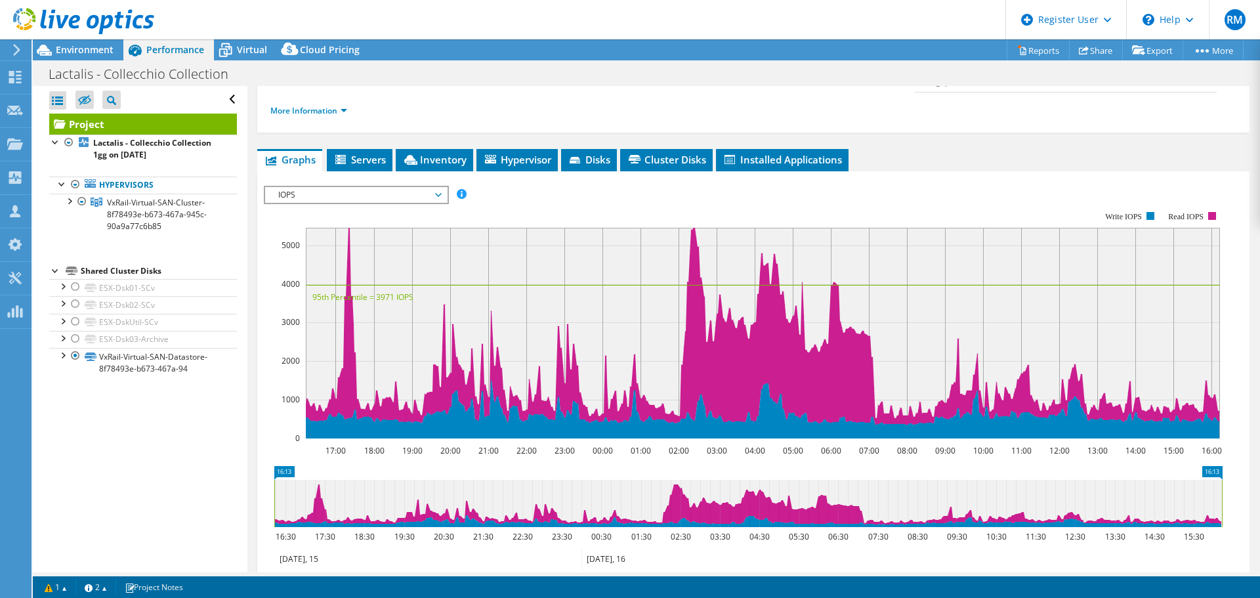
click at [745, 411] on icon at bounding box center [762, 410] width 914 height 58
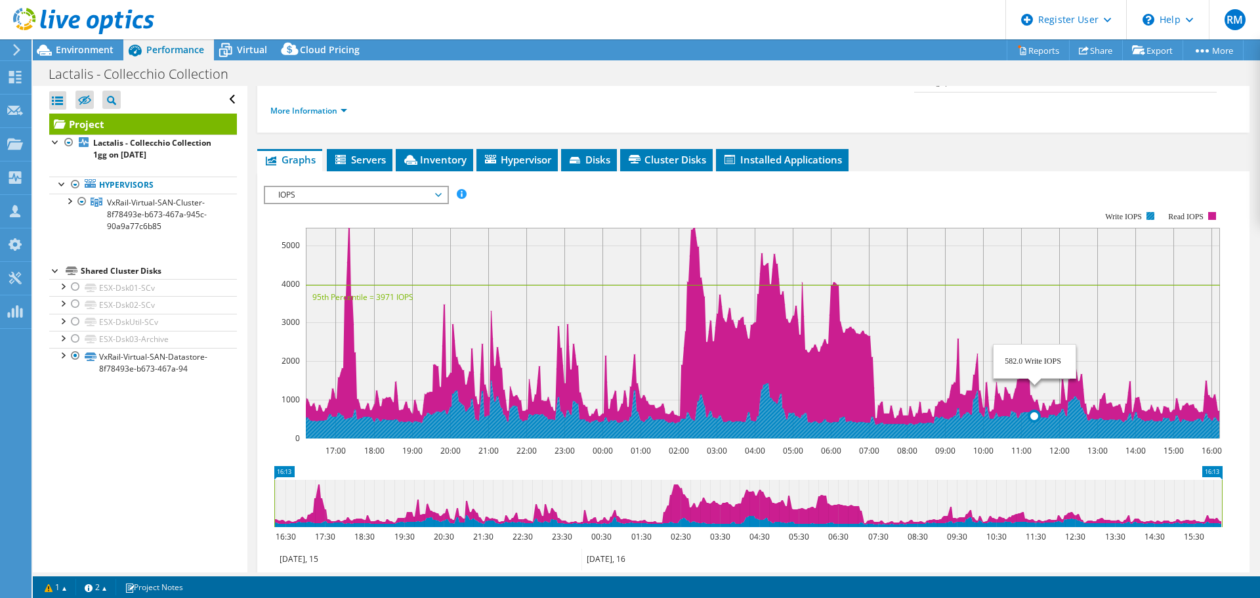
drag, startPoint x: 1035, startPoint y: 398, endPoint x: 952, endPoint y: 328, distance: 108.0
click at [952, 328] on rect at bounding box center [763, 333] width 914 height 211
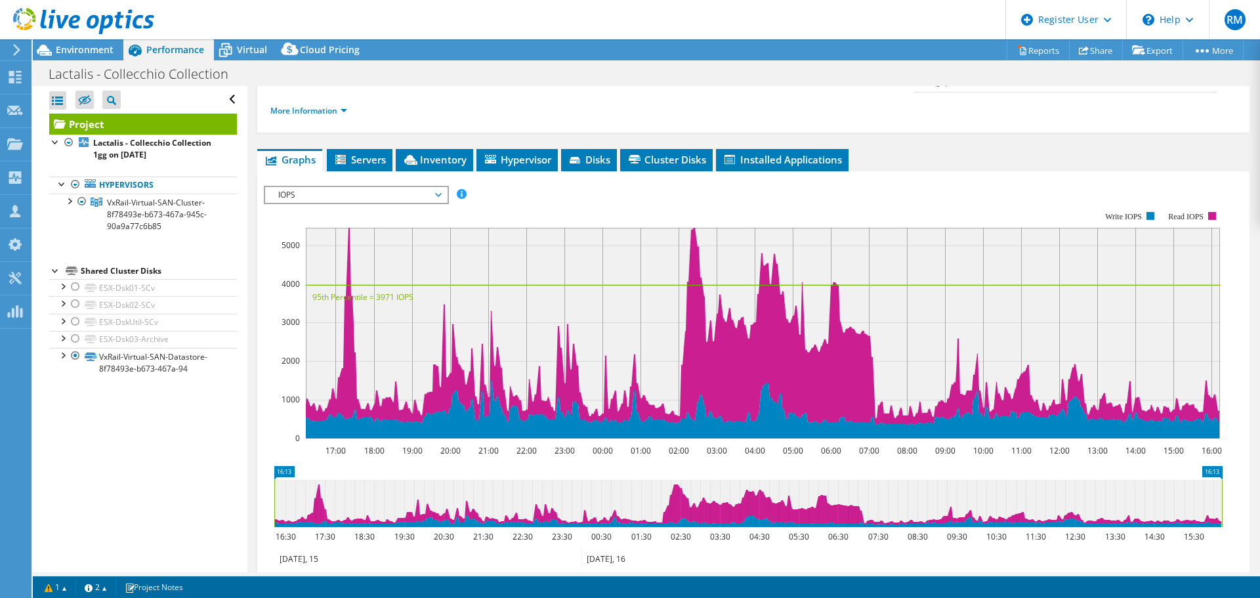
click at [403, 187] on span "IOPS" at bounding box center [356, 195] width 169 height 16
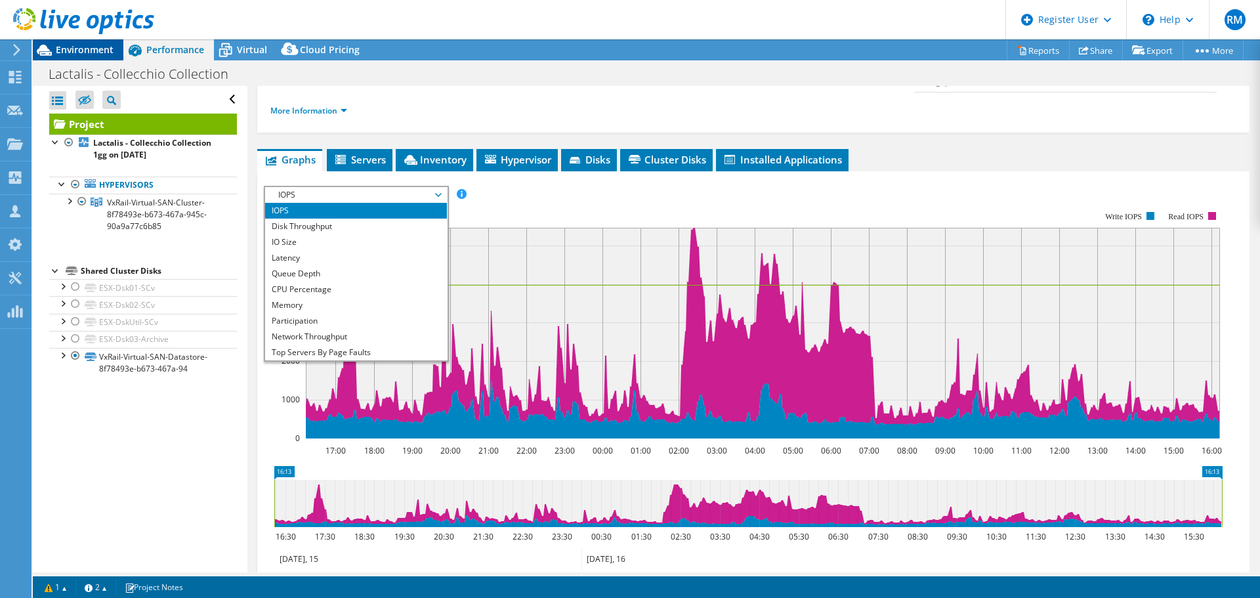
click at [77, 45] on span "Environment" at bounding box center [85, 49] width 58 height 12
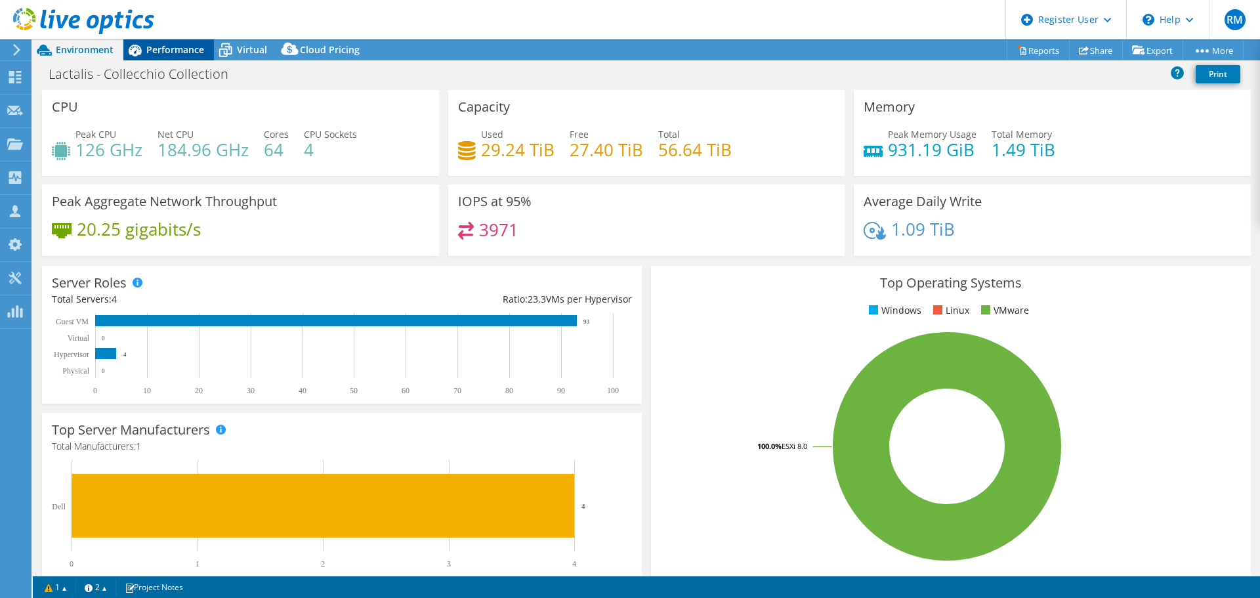
click at [181, 49] on span "Performance" at bounding box center [175, 49] width 58 height 12
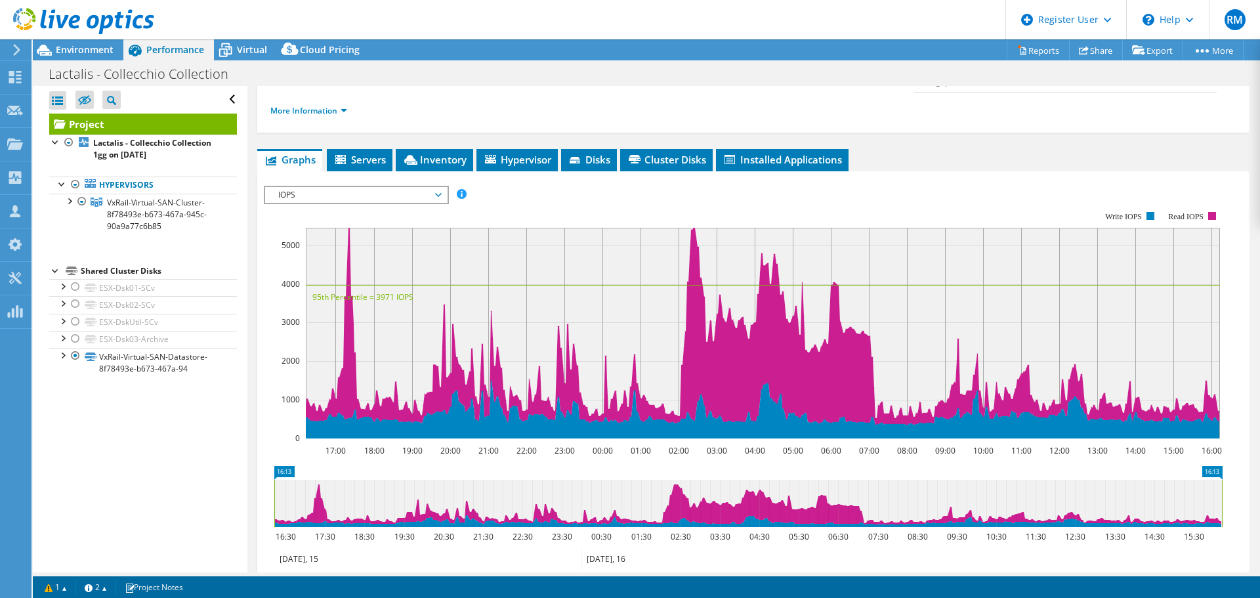
click at [369, 187] on span "IOPS" at bounding box center [356, 195] width 169 height 16
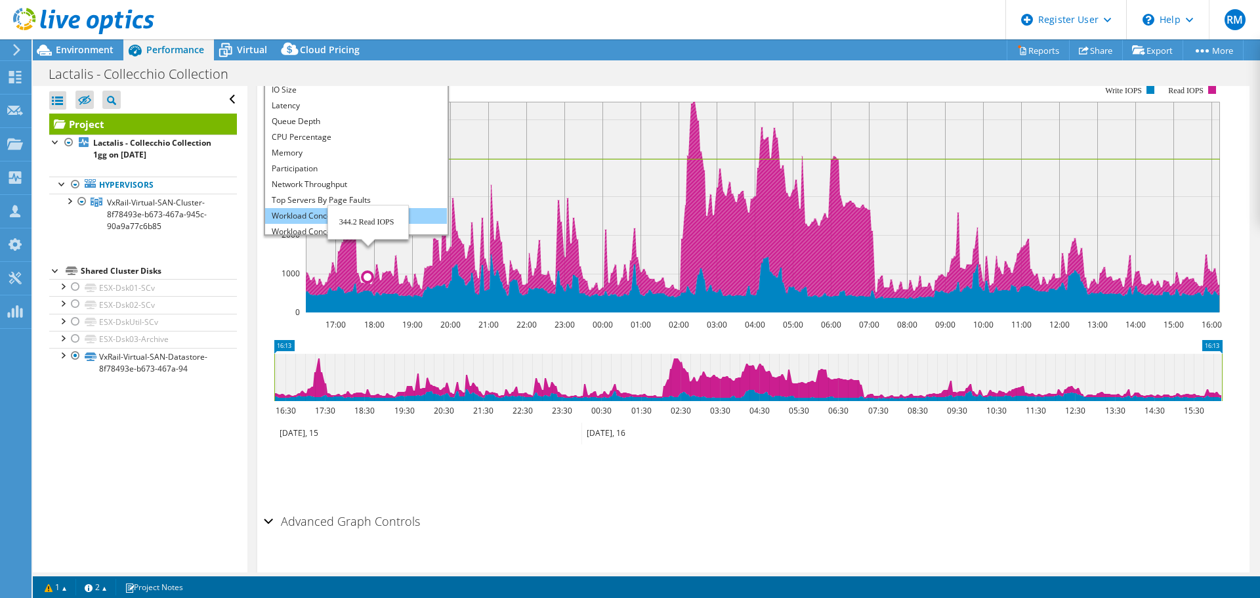
scroll to position [47, 0]
click at [328, 218] on li "All" at bounding box center [356, 226] width 182 height 16
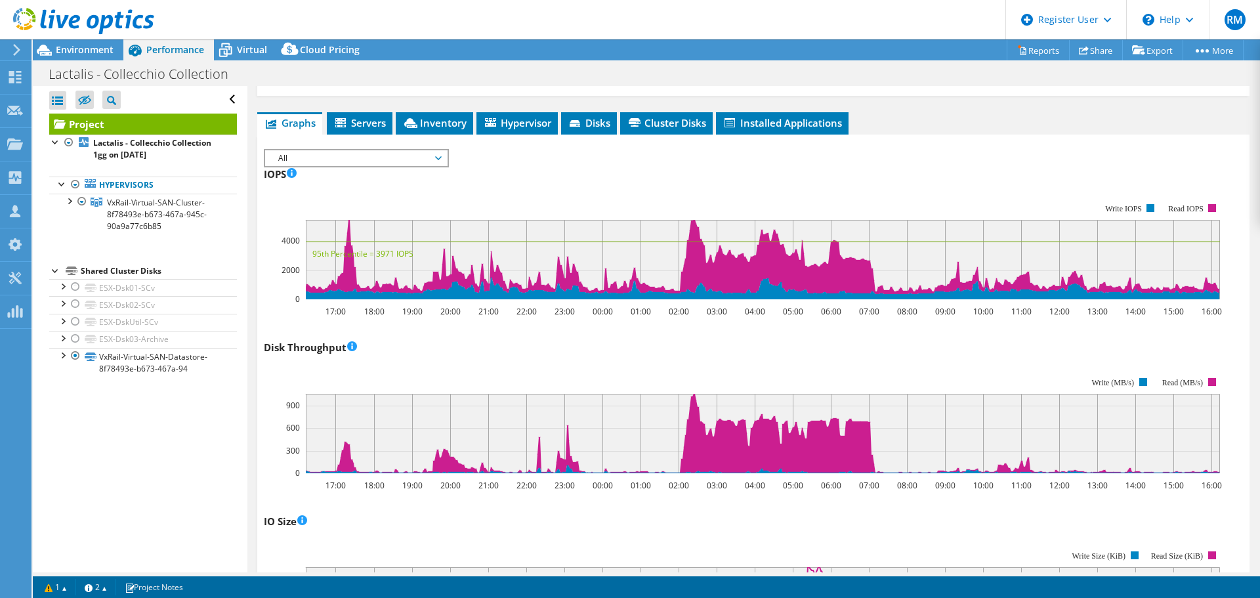
scroll to position [126, 0]
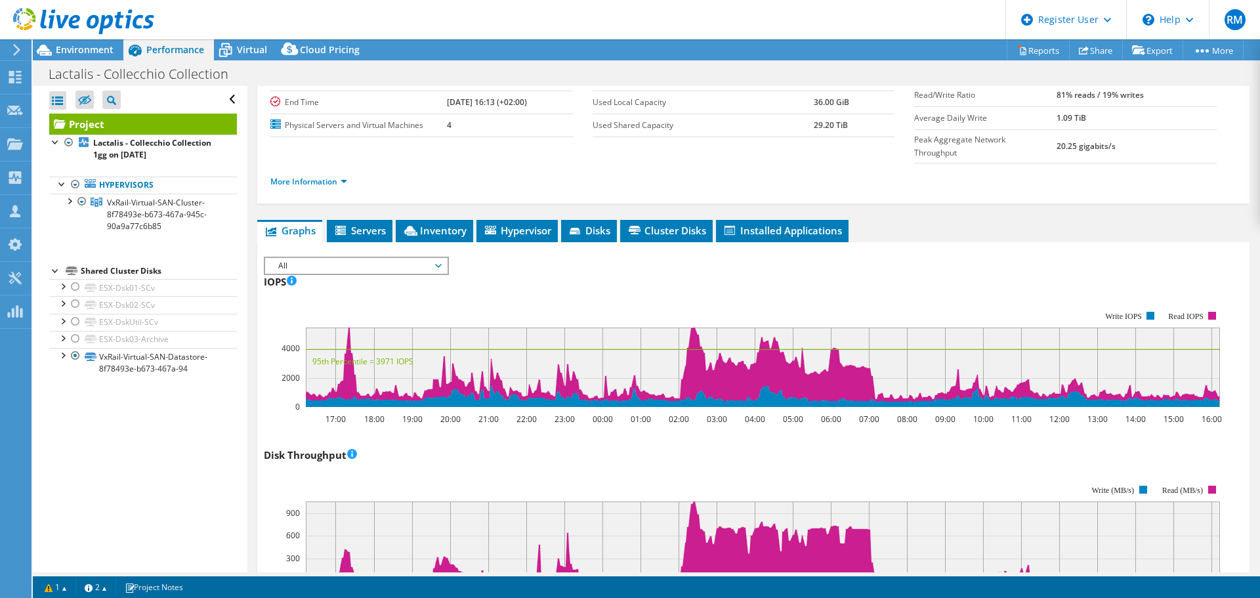
click at [1211, 413] on text "16:00" at bounding box center [1211, 418] width 20 height 11
click at [1174, 413] on text "15:00" at bounding box center [1173, 418] width 20 height 11
drag, startPoint x: 913, startPoint y: 403, endPoint x: 710, endPoint y: 405, distance: 203.4
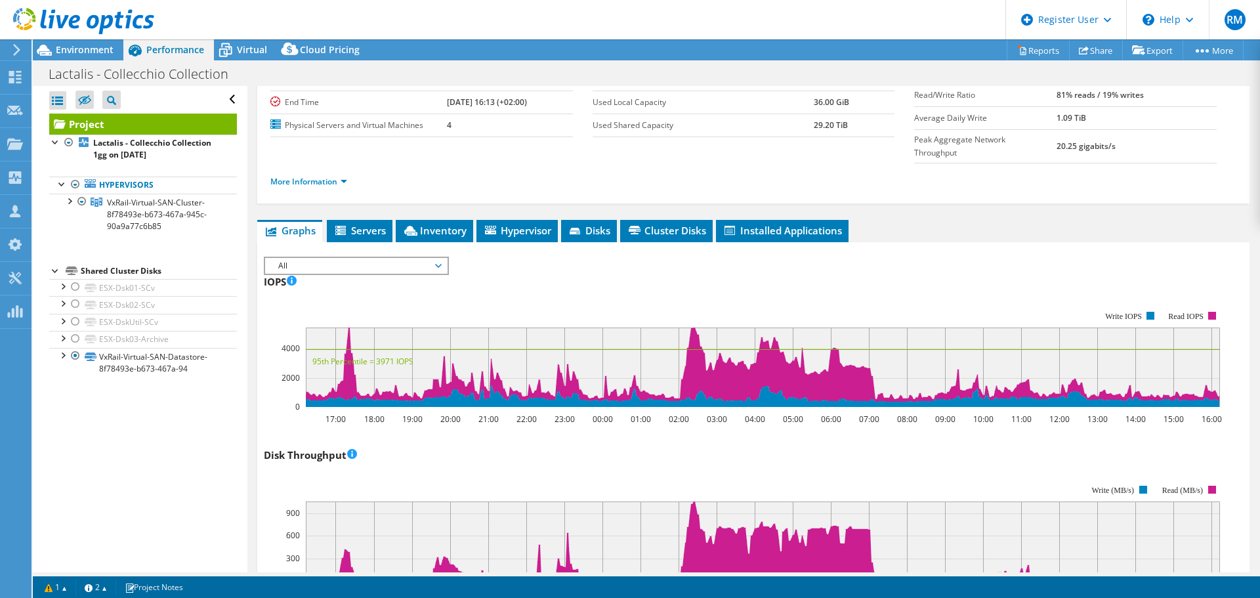
click at [369, 258] on span "All" at bounding box center [356, 266] width 169 height 16
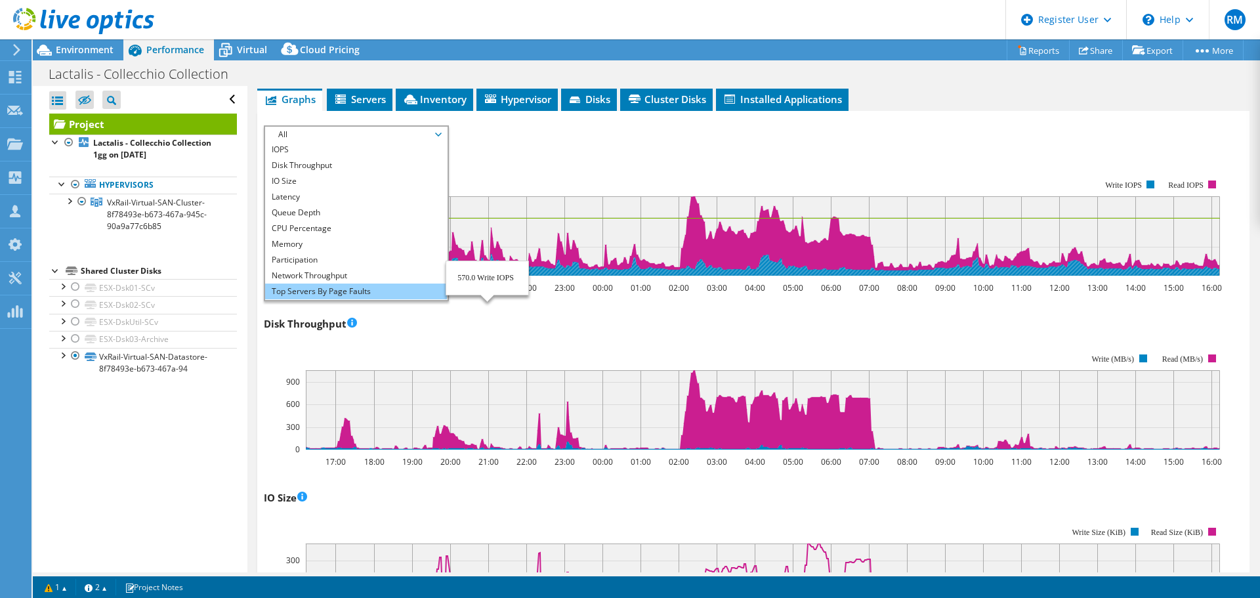
scroll to position [0, 0]
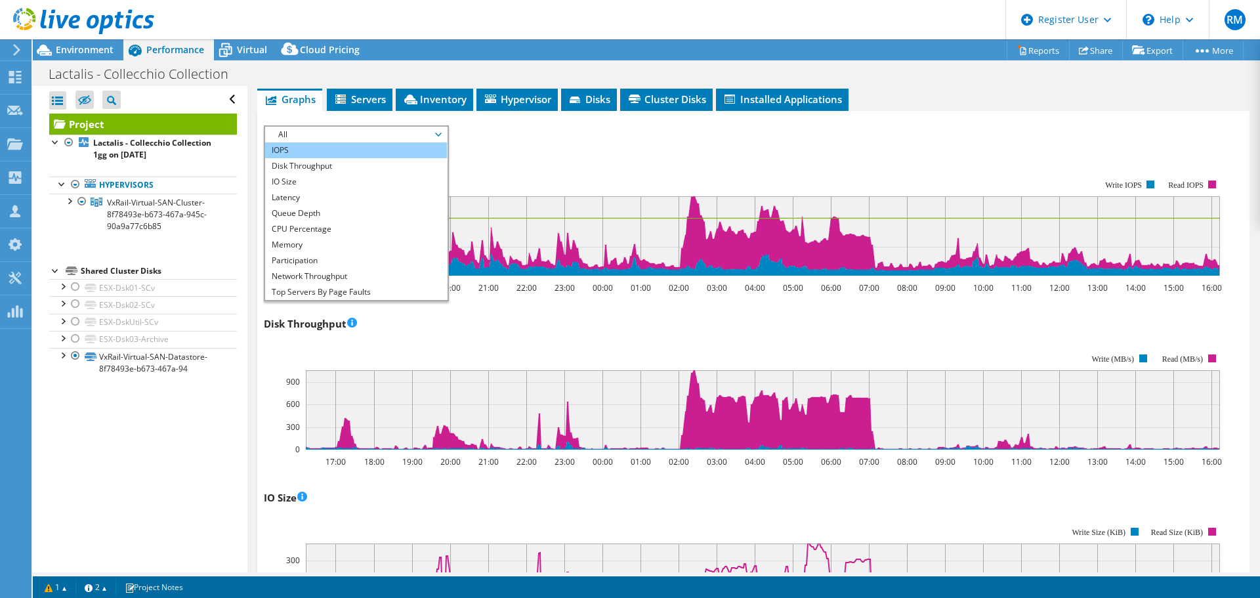
click at [333, 142] on li "IOPS" at bounding box center [356, 150] width 182 height 16
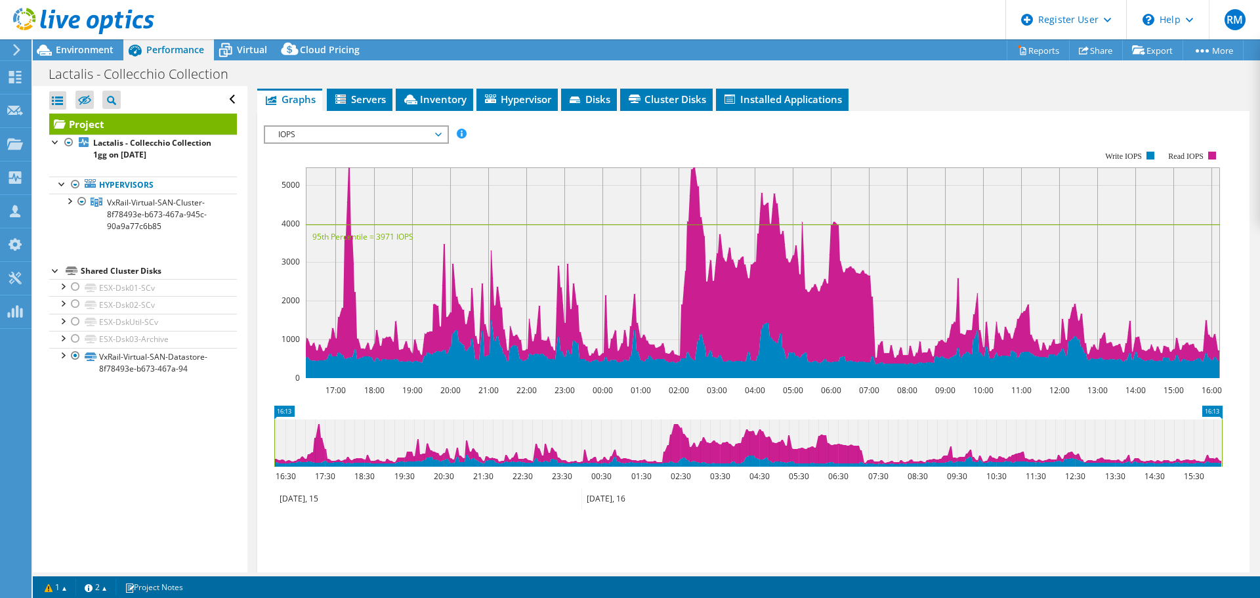
click at [1220, 419] on rect at bounding box center [1221, 442] width 5 height 47
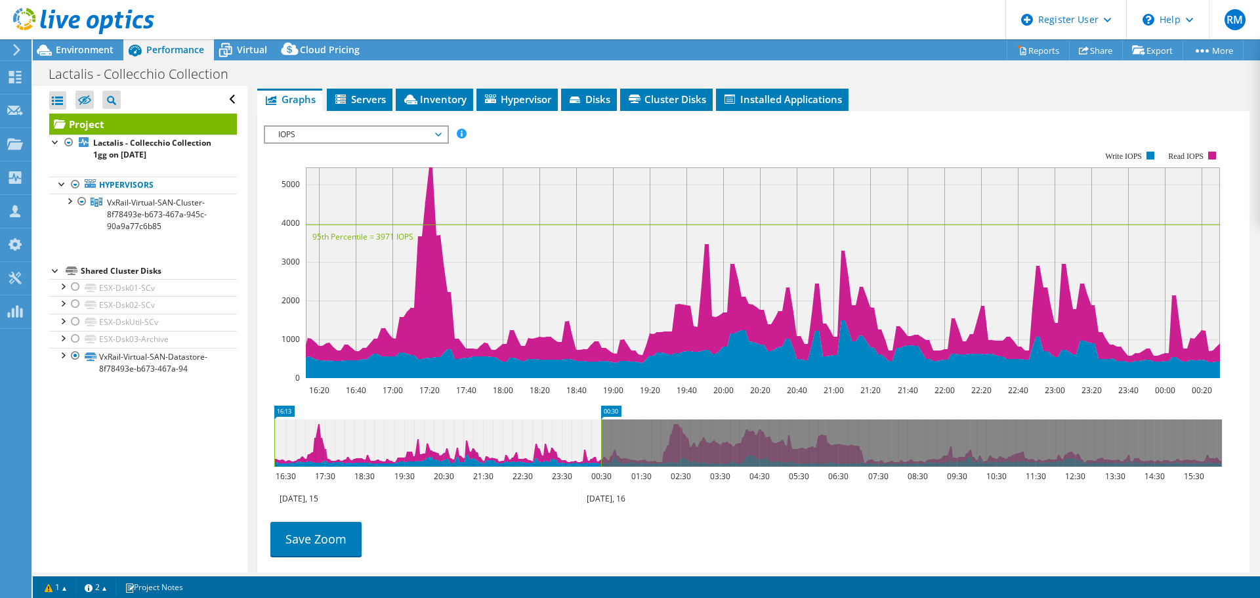
click at [600, 440] on icon "16:13 00:30 16:30 17:30 18:30 19:30 20:30 21:30 22:30 23:30 00:30 01:30 02:30 0…" at bounding box center [748, 457] width 968 height 105
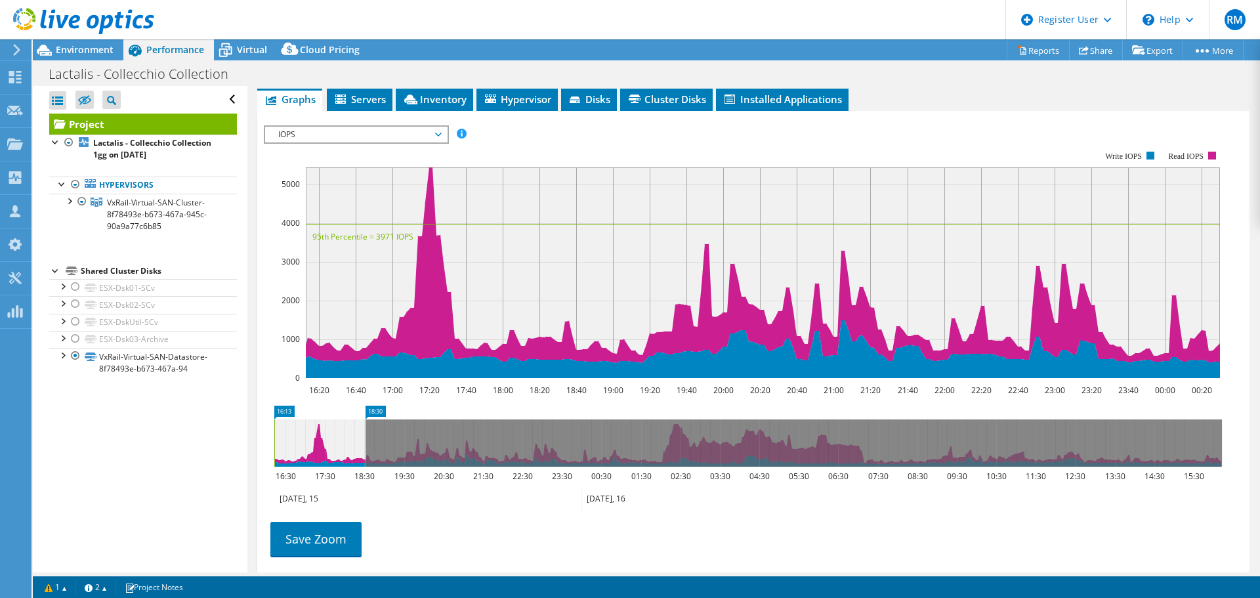
drag, startPoint x: 601, startPoint y: 438, endPoint x: 365, endPoint y: 438, distance: 235.6
click at [365, 438] on rect at bounding box center [365, 442] width 5 height 47
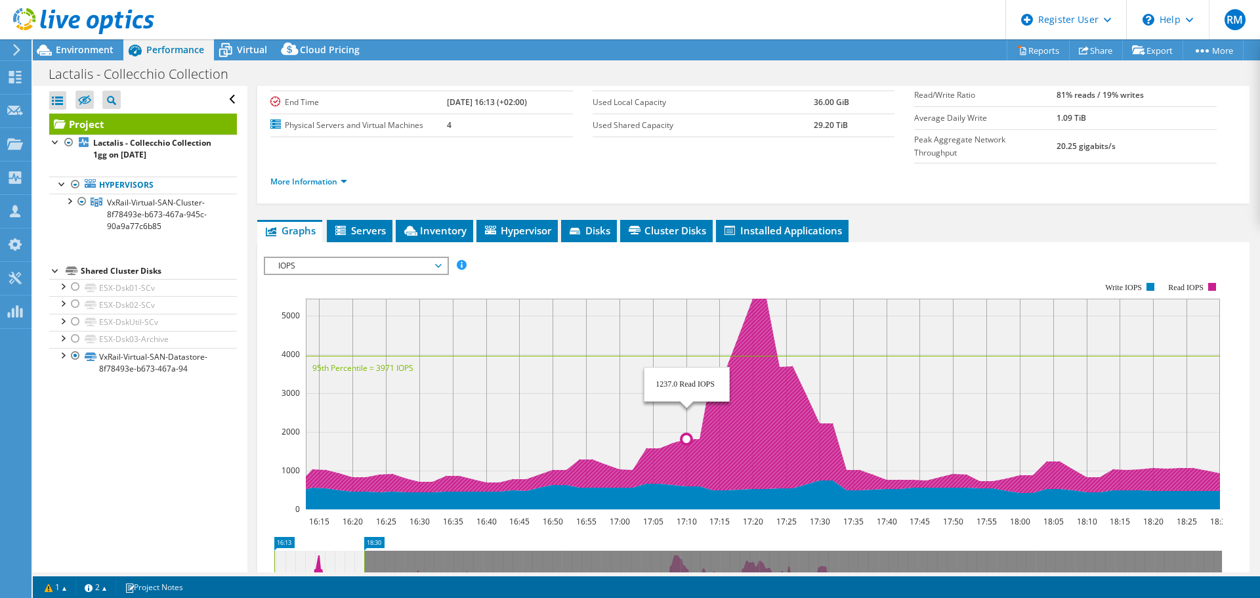
scroll to position [323, 0]
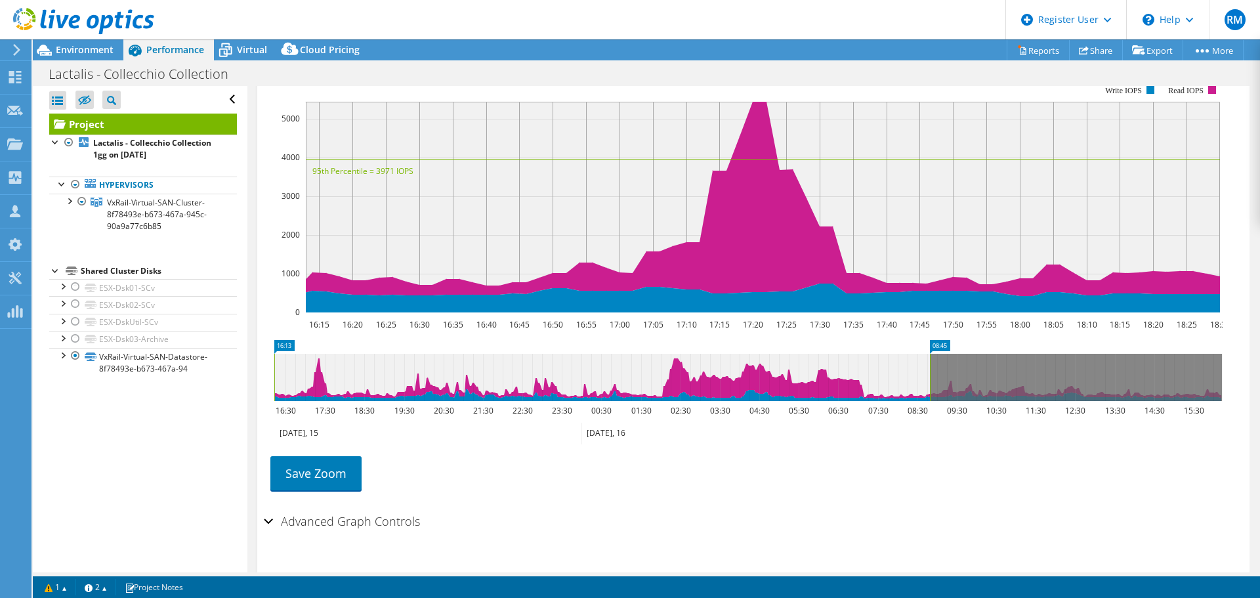
drag, startPoint x: 362, startPoint y: 371, endPoint x: 928, endPoint y: 377, distance: 565.6
click at [928, 377] on icon "16:13 08:45 16:30 17:30 18:30 19:30 20:30 21:30 22:30 23:30 00:30 01:30 02:30 0…" at bounding box center [748, 392] width 968 height 105
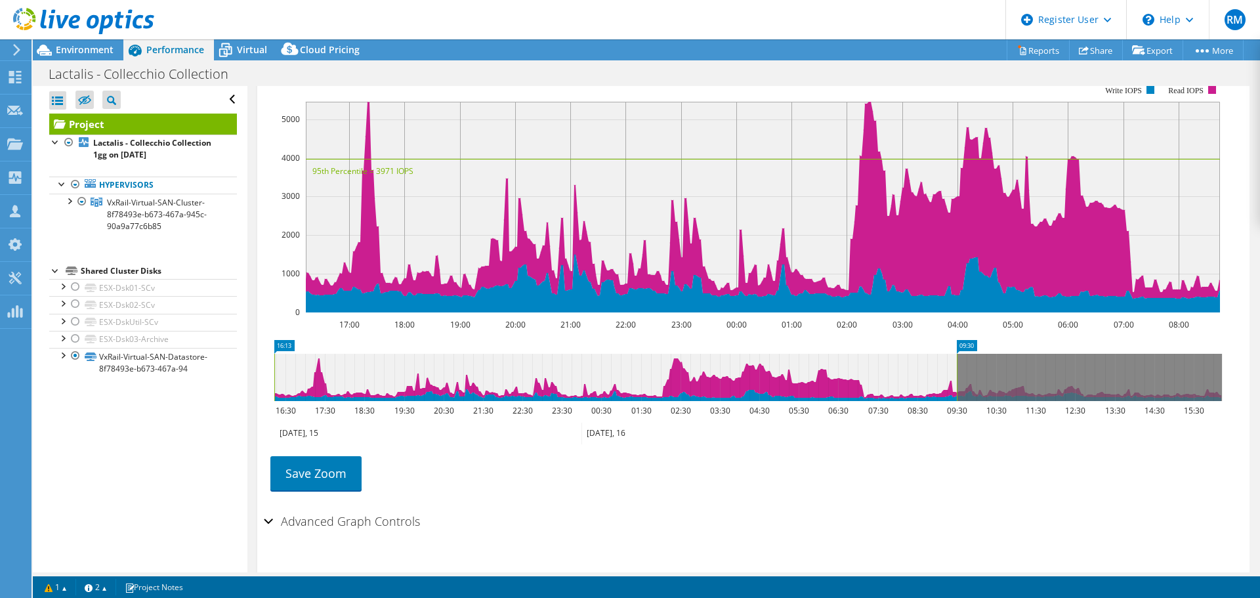
drag, startPoint x: 928, startPoint y: 371, endPoint x: 1182, endPoint y: 368, distance: 253.9
click at [959, 366] on rect at bounding box center [956, 377] width 5 height 47
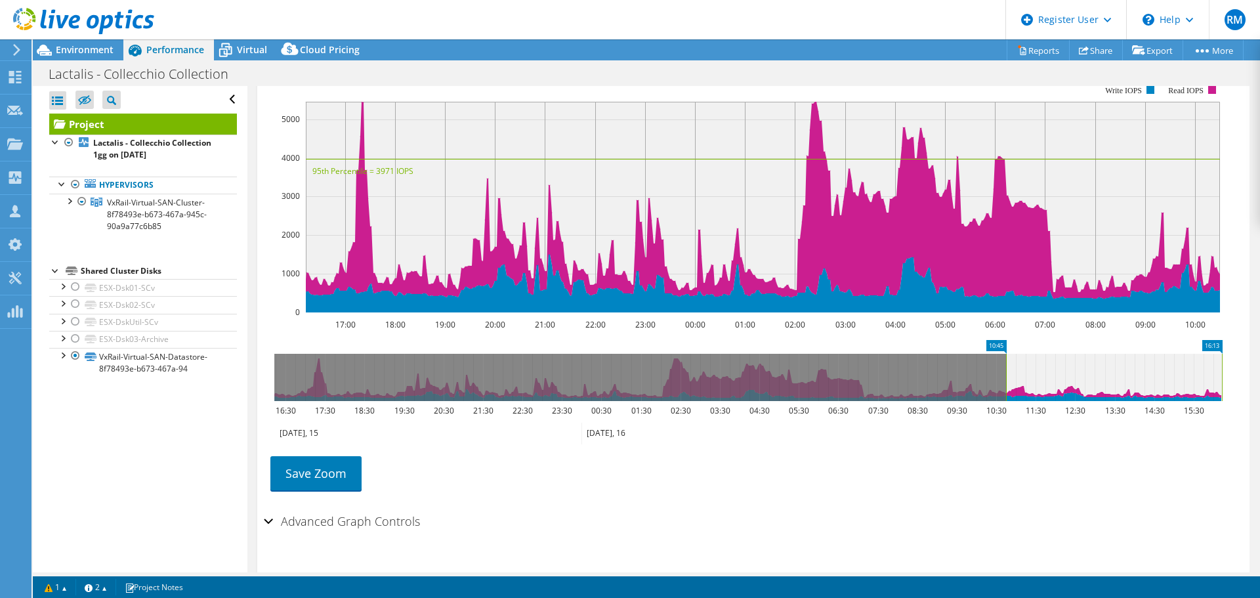
drag, startPoint x: 1182, startPoint y: 368, endPoint x: 1225, endPoint y: 370, distance: 43.3
click at [1225, 370] on icon "10:45 16:13 16:30 17:30 18:30 19:30 20:30 21:30 22:30 23:30 00:30 01:30 02:30 0…" at bounding box center [748, 392] width 968 height 105
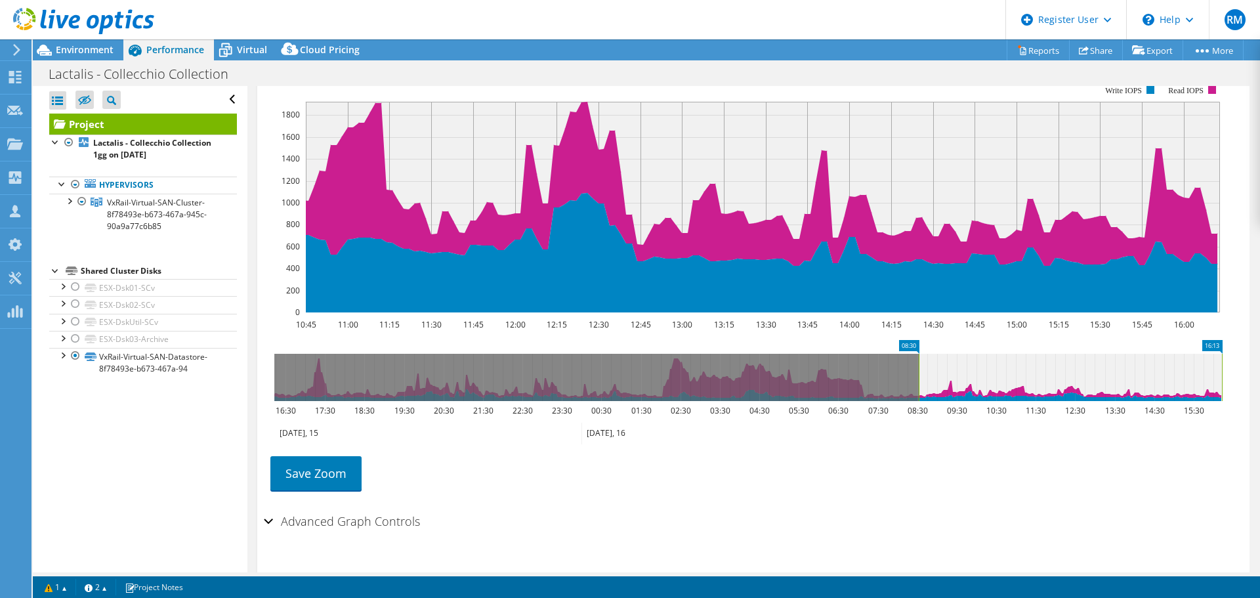
drag, startPoint x: 1008, startPoint y: 364, endPoint x: 921, endPoint y: 366, distance: 86.6
click at [921, 366] on rect at bounding box center [918, 377] width 5 height 47
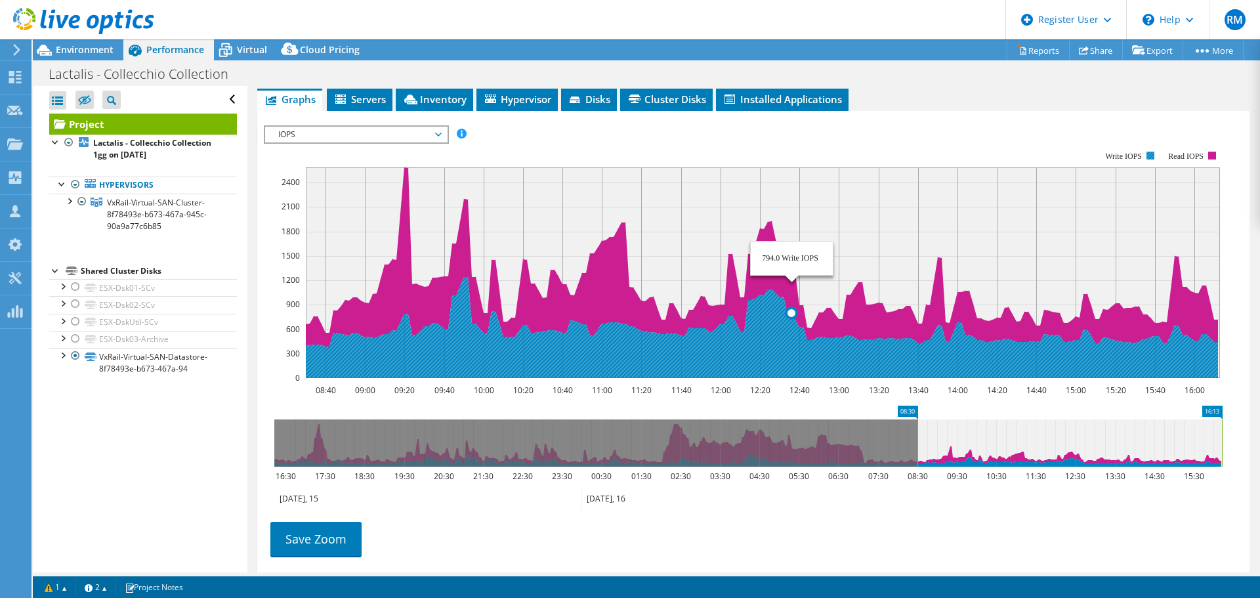
scroll to position [192, 0]
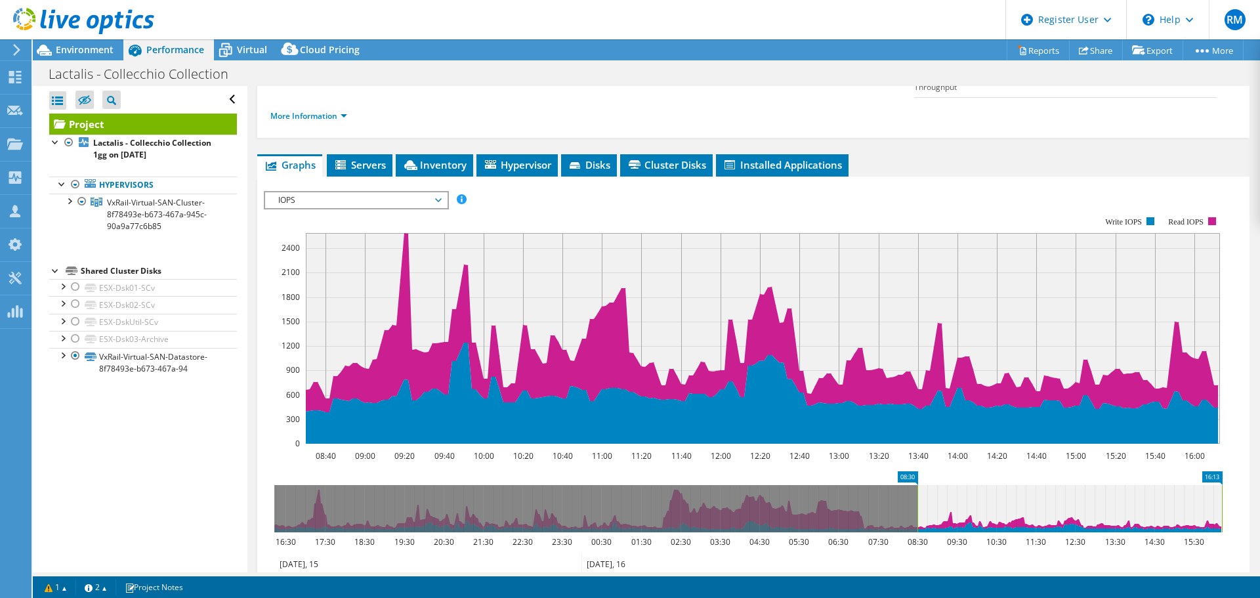
click at [344, 192] on span "IOPS" at bounding box center [356, 200] width 169 height 16
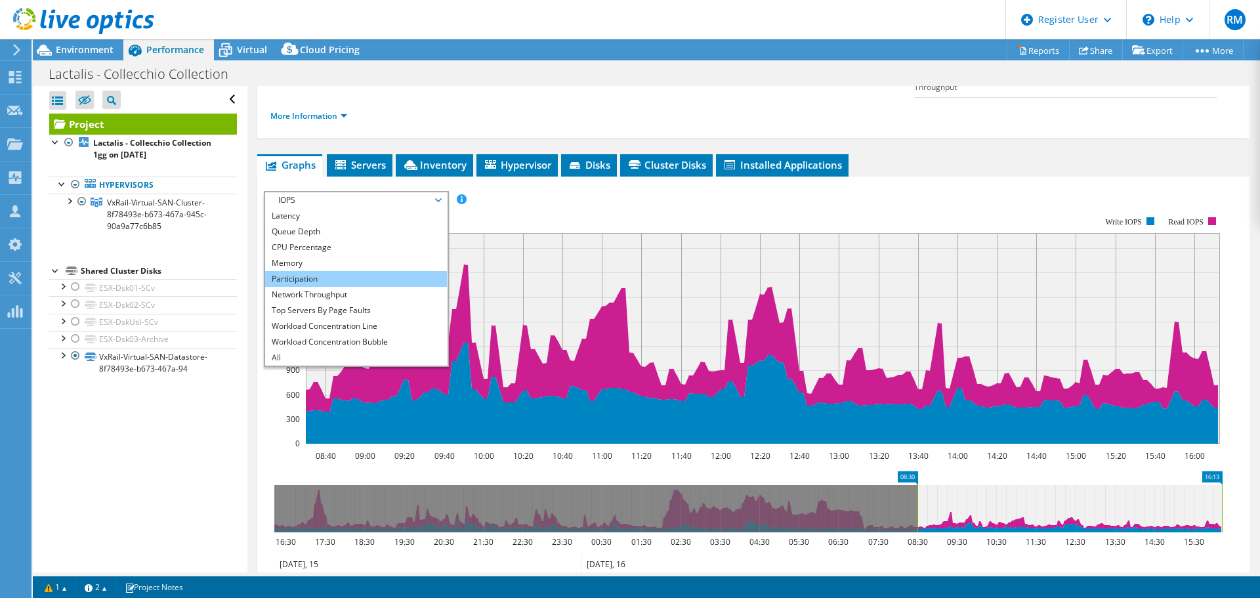
scroll to position [323, 0]
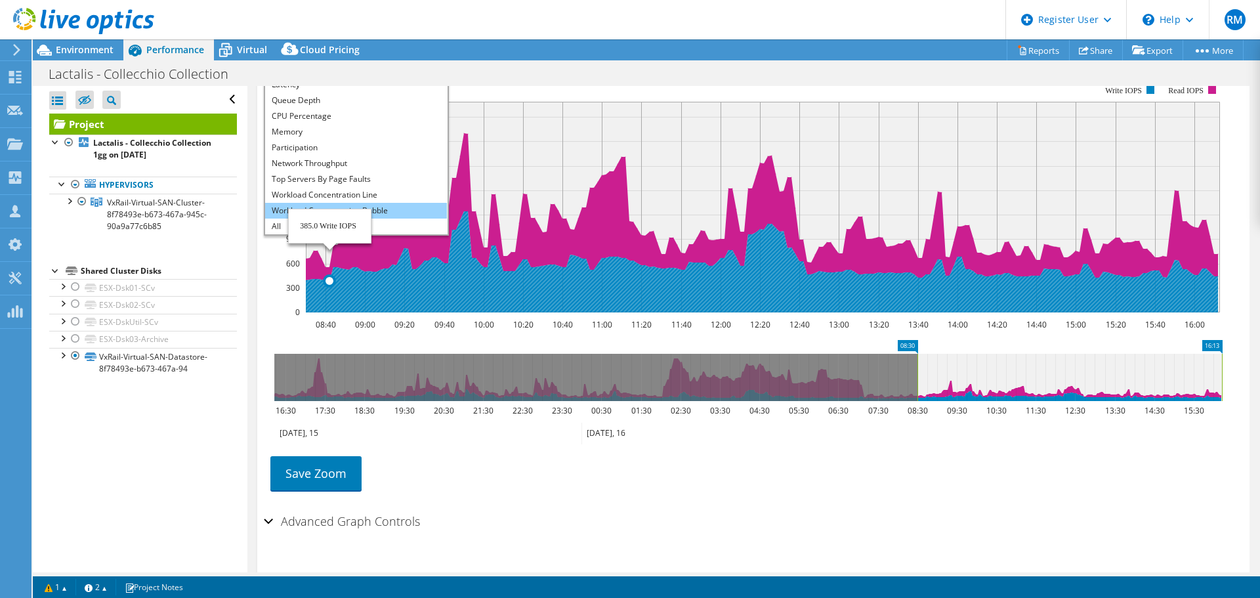
click at [330, 203] on li "Workload Concentration Bubble" at bounding box center [356, 211] width 182 height 16
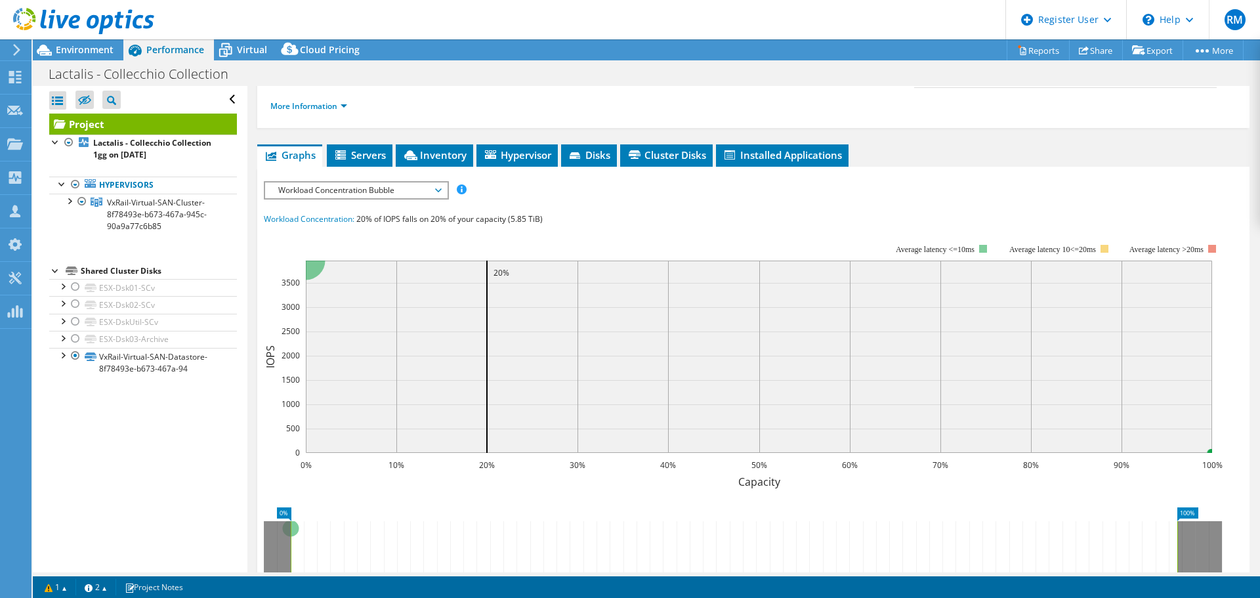
scroll to position [192, 0]
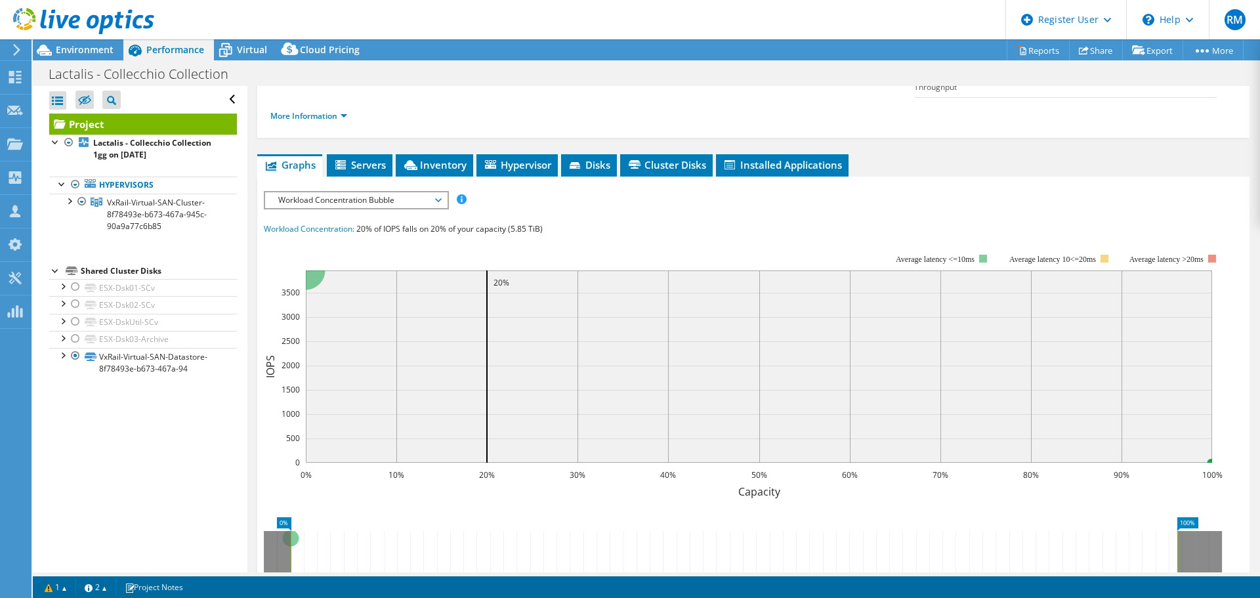
click at [415, 192] on span "Workload Concentration Bubble" at bounding box center [356, 200] width 169 height 16
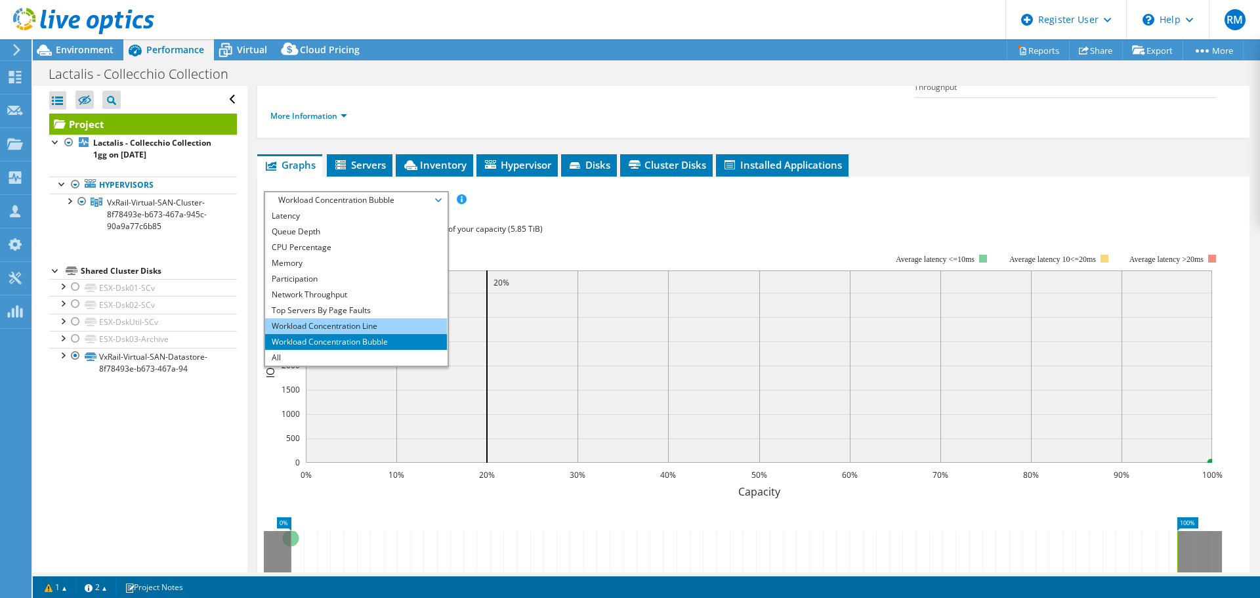
click at [365, 318] on li "Workload Concentration Line" at bounding box center [356, 326] width 182 height 16
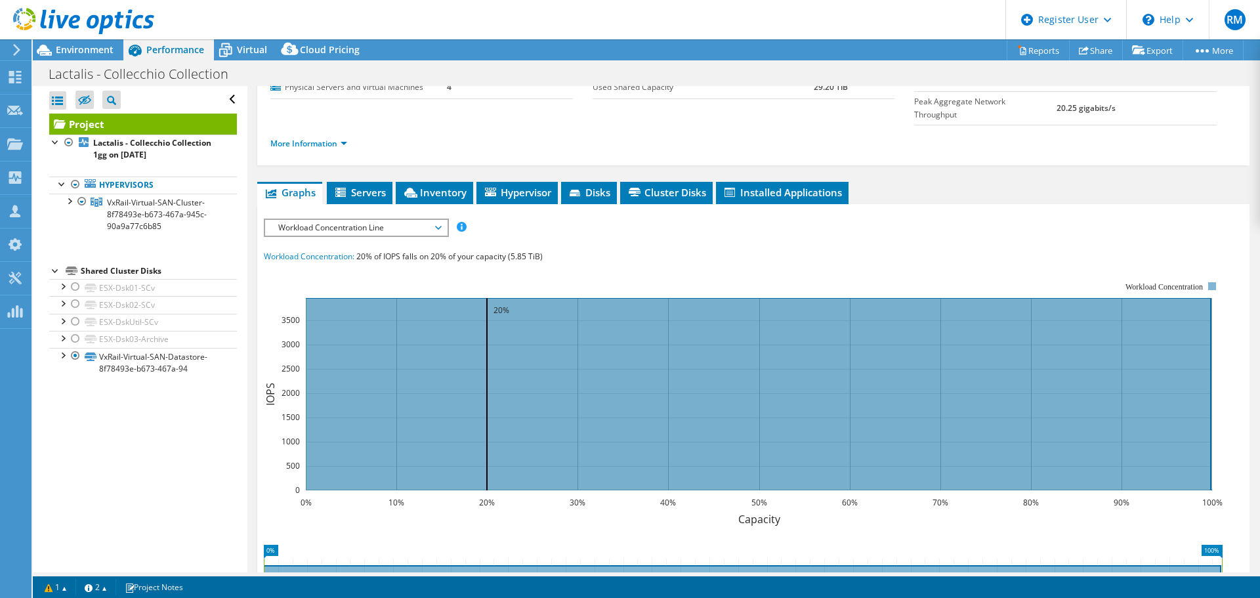
scroll to position [163, 0]
click at [437, 220] on span "Workload Concentration Line" at bounding box center [356, 228] width 169 height 16
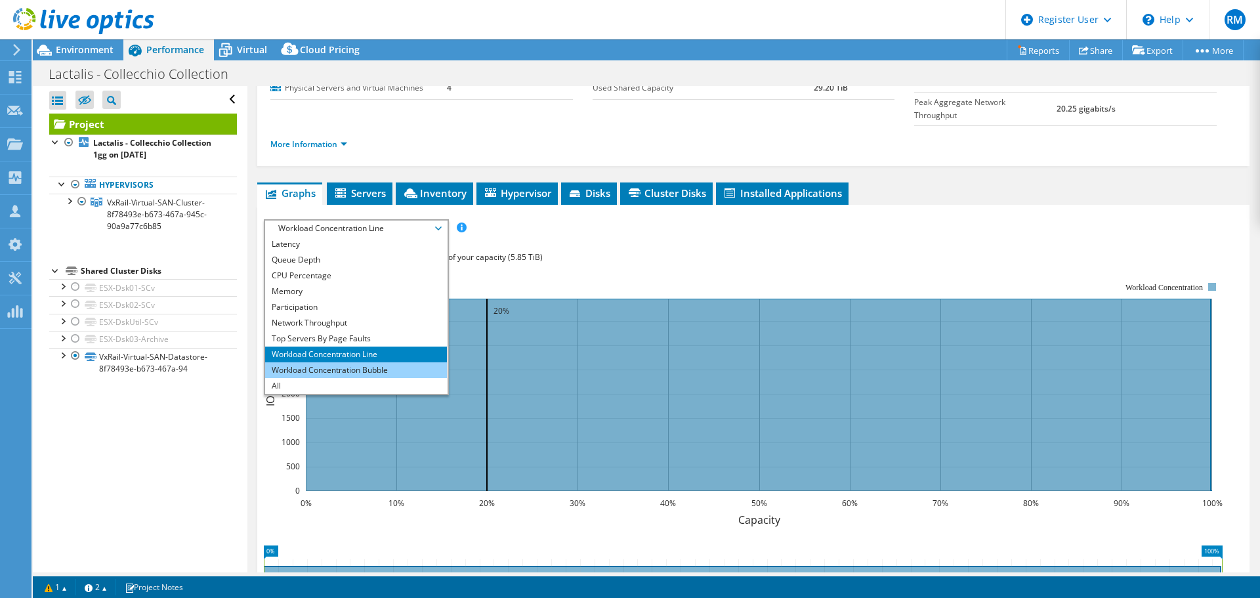
click at [342, 362] on li "Workload Concentration Bubble" at bounding box center [356, 370] width 182 height 16
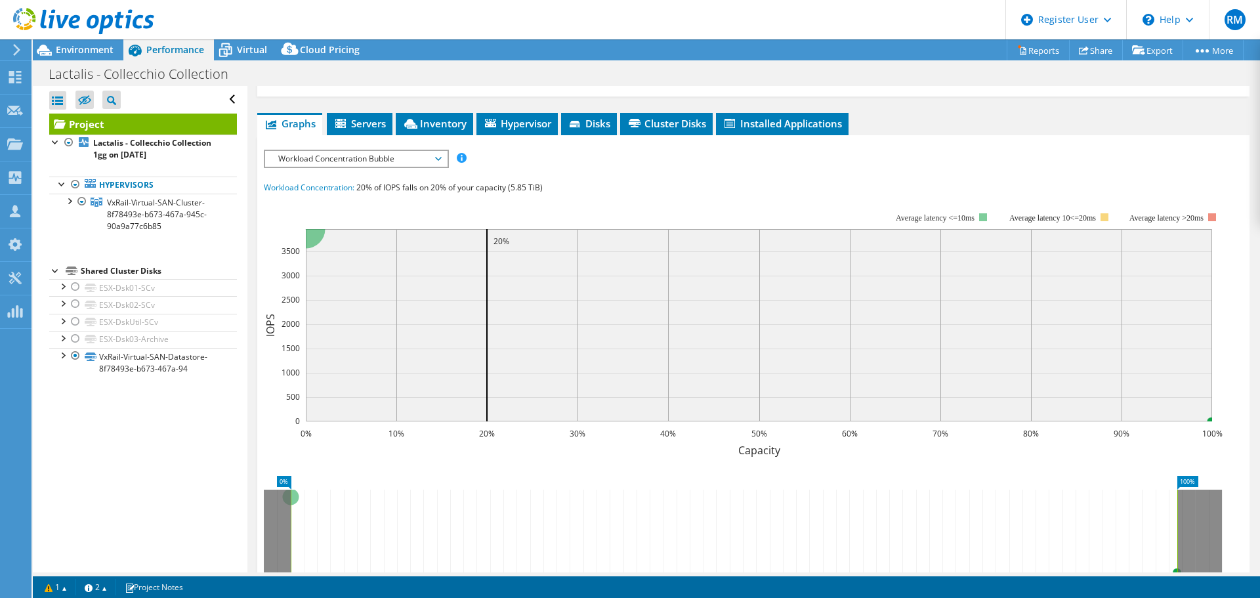
scroll to position [295, 0]
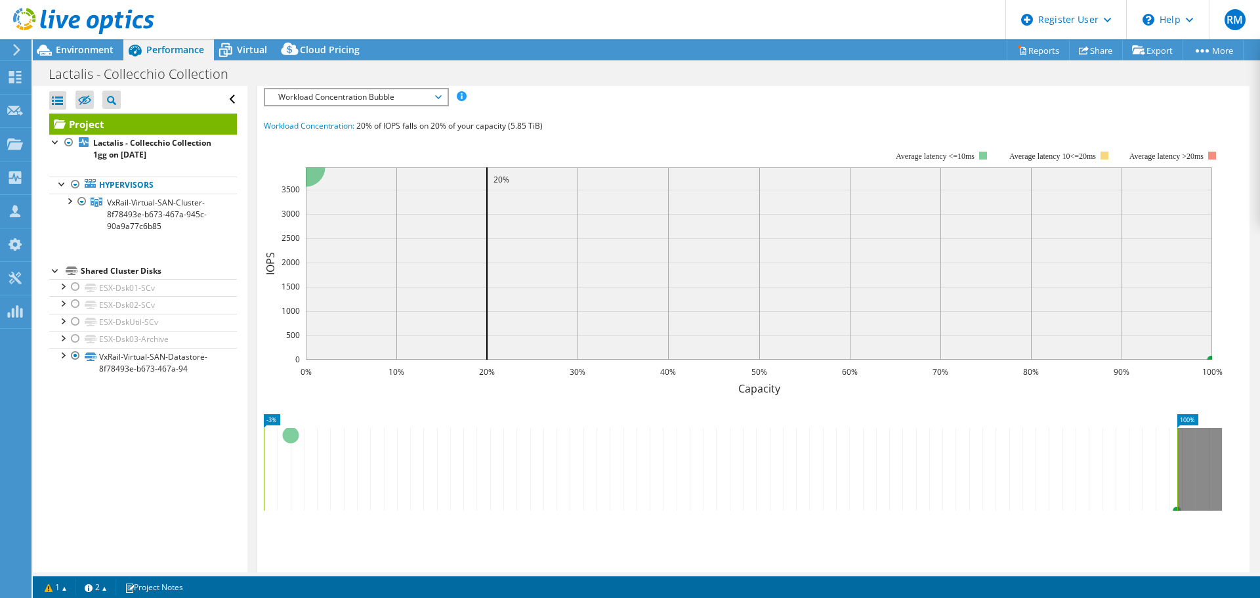
drag, startPoint x: 291, startPoint y: 482, endPoint x: 251, endPoint y: 476, distance: 40.6
click at [251, 476] on div "Project Details Prepared for: Fabio Arcieri, Fabio.ARCIERI@it.lactalis.com Acco…" at bounding box center [753, 227] width 1012 height 873
drag, startPoint x: 1178, startPoint y: 472, endPoint x: 1235, endPoint y: 463, distance: 57.8
click at [1235, 463] on section "IOPS Disk Throughput IO Size Latency Queue Depth CPU Percentage Memory Page Fau…" at bounding box center [753, 357] width 992 height 568
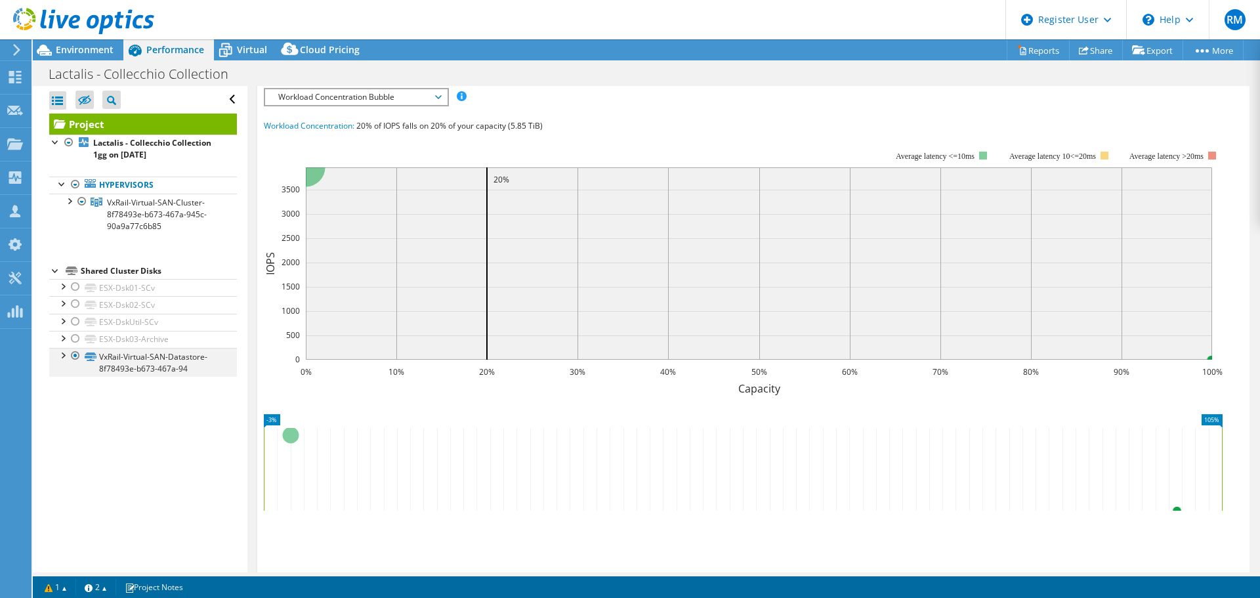
click at [75, 354] on div at bounding box center [75, 356] width 13 height 16
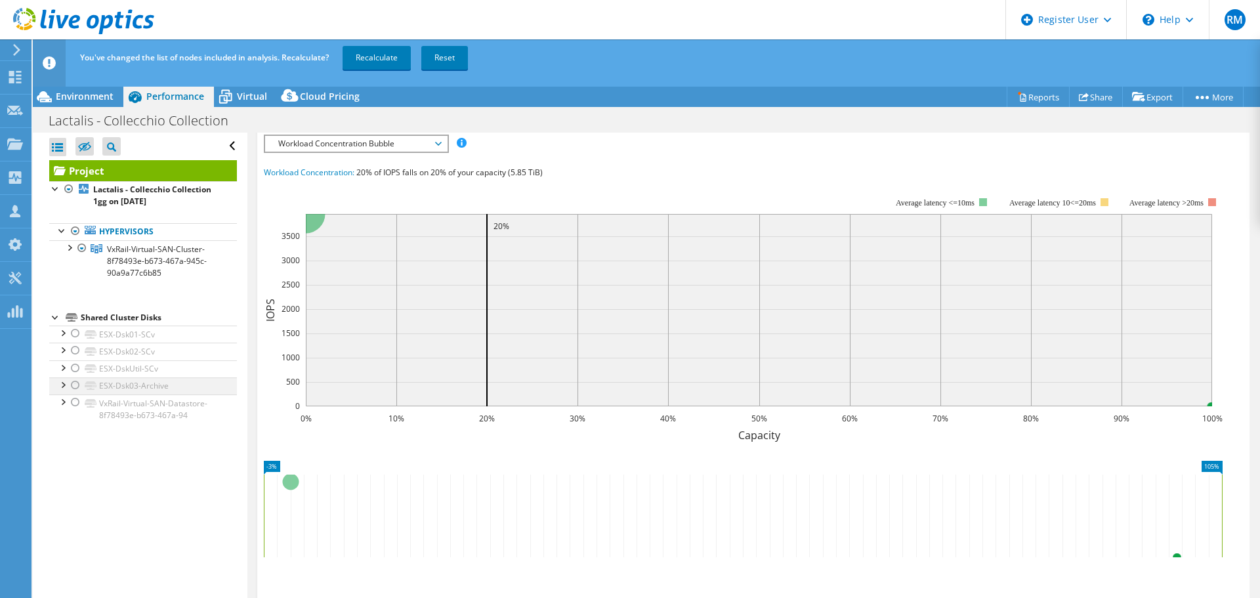
click at [75, 385] on div at bounding box center [75, 385] width 13 height 16
click at [73, 370] on div at bounding box center [75, 368] width 13 height 16
click at [75, 352] on div at bounding box center [75, 350] width 13 height 16
click at [75, 332] on div at bounding box center [75, 333] width 13 height 16
click at [364, 56] on link "Recalculate" at bounding box center [376, 58] width 68 height 24
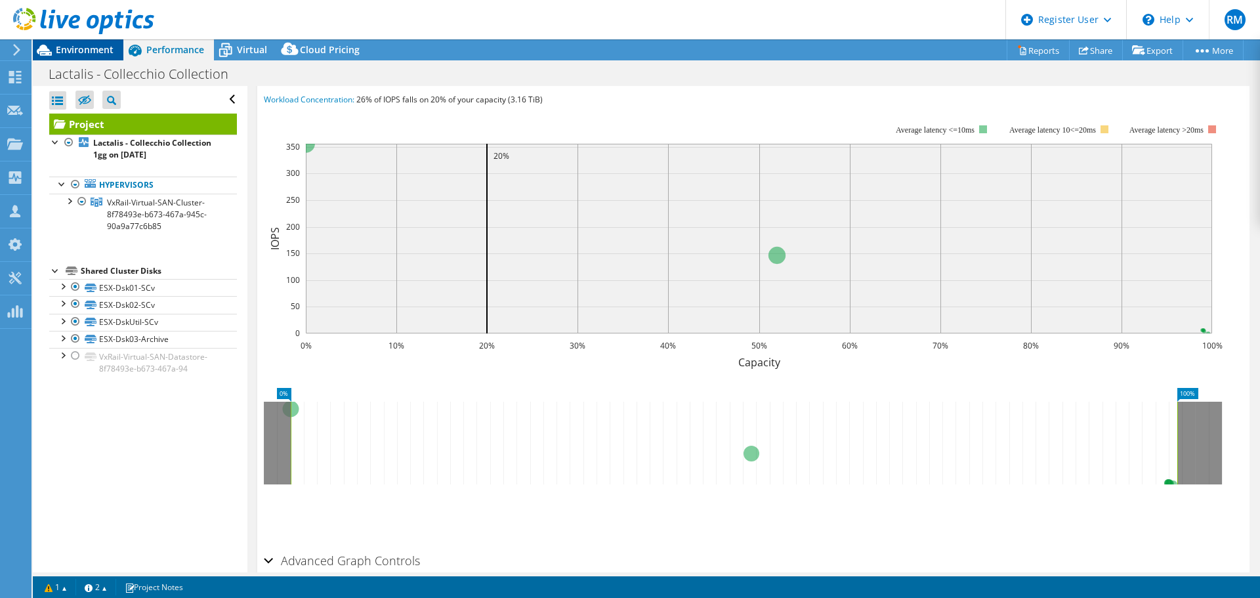
click at [68, 47] on span "Environment" at bounding box center [85, 49] width 58 height 12
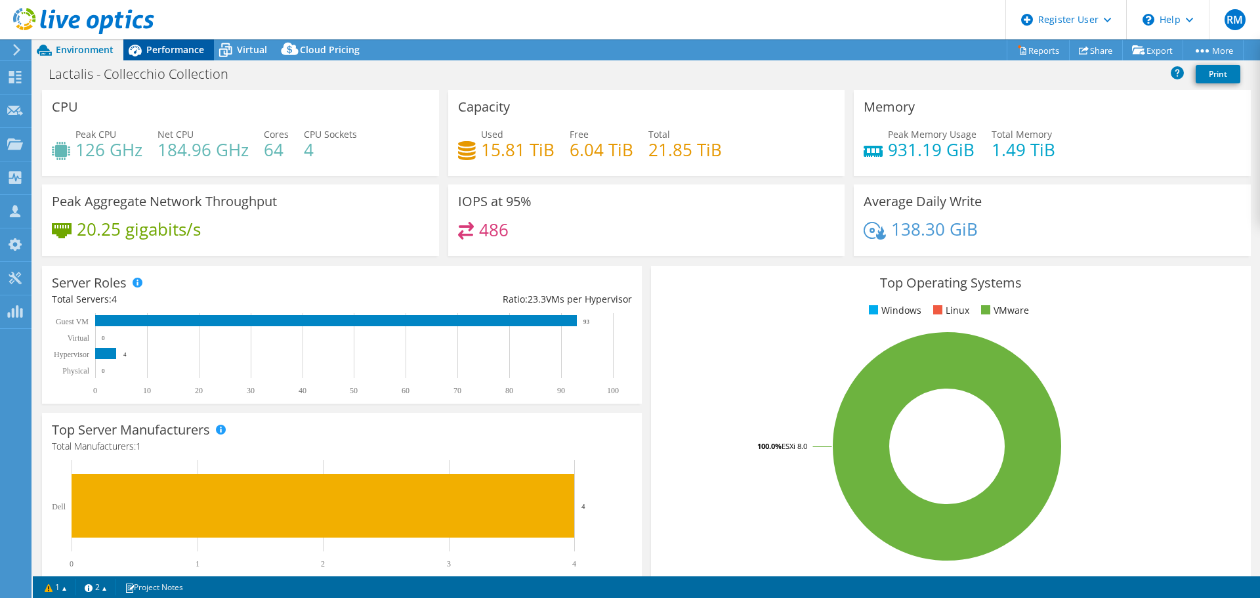
click at [176, 54] on span "Performance" at bounding box center [175, 49] width 58 height 12
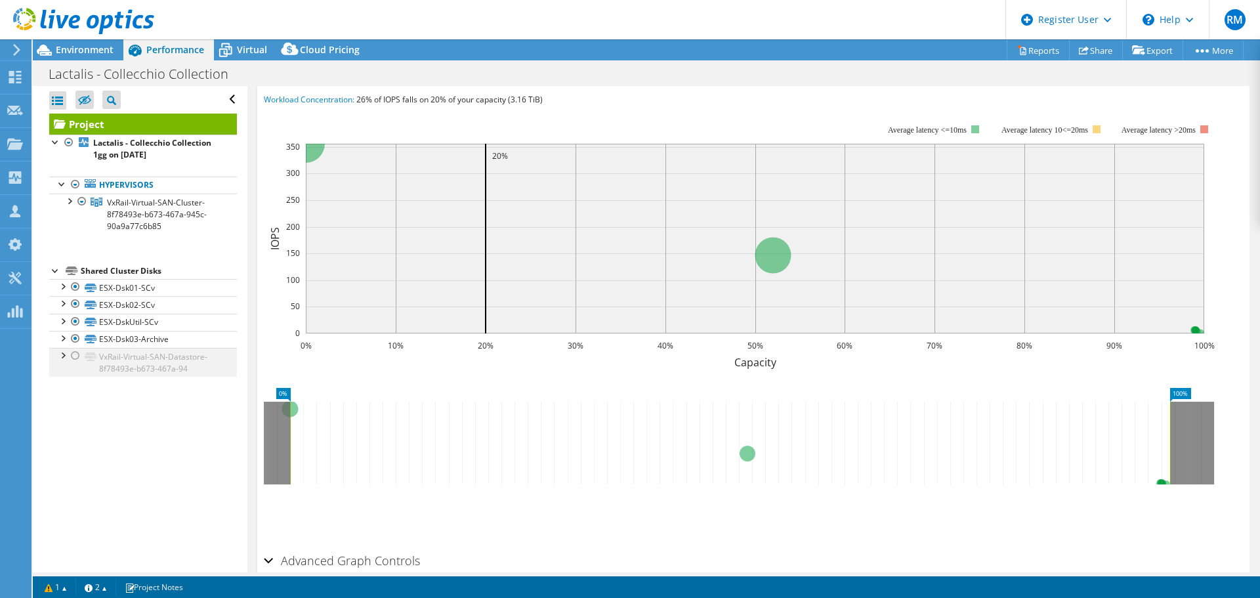
click at [75, 357] on div at bounding box center [75, 356] width 13 height 16
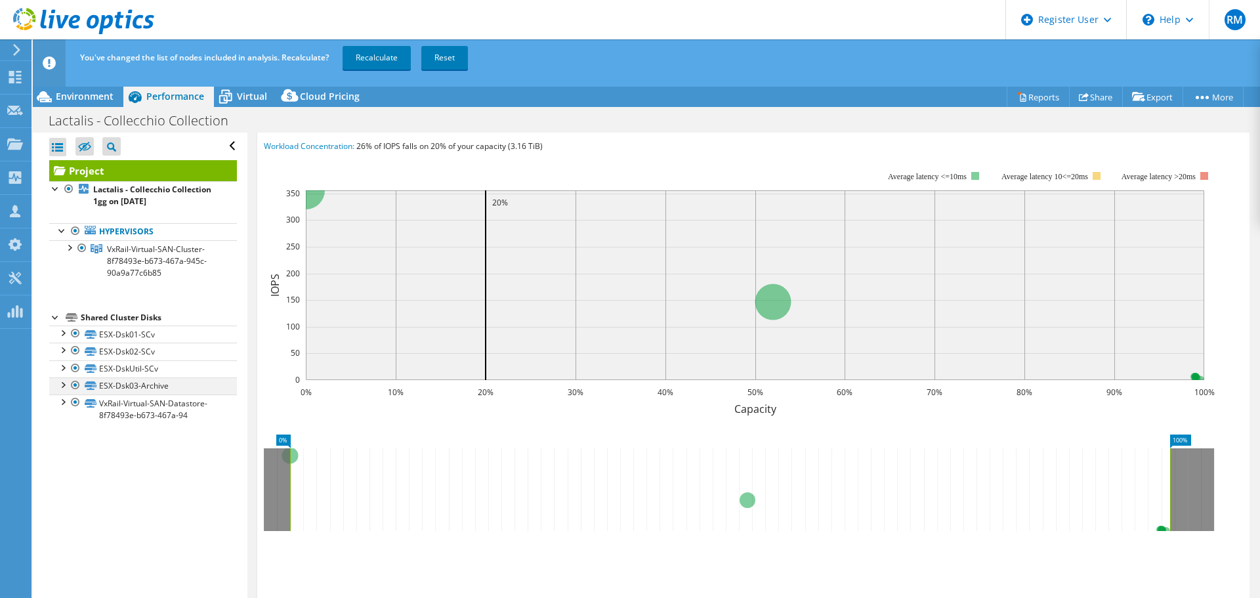
click at [75, 383] on div at bounding box center [75, 385] width 13 height 16
click at [75, 364] on div at bounding box center [75, 368] width 13 height 16
click at [77, 352] on div at bounding box center [75, 350] width 13 height 16
click at [75, 333] on div at bounding box center [75, 333] width 13 height 16
click at [377, 58] on link "Recalculate" at bounding box center [376, 58] width 68 height 24
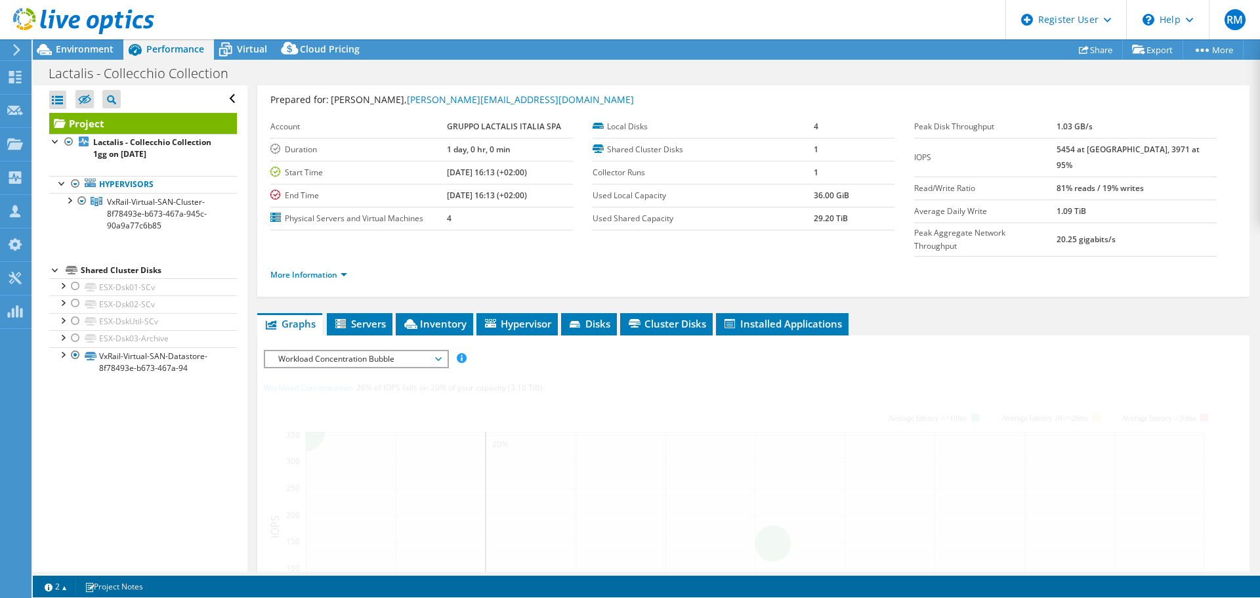
scroll to position [0, 0]
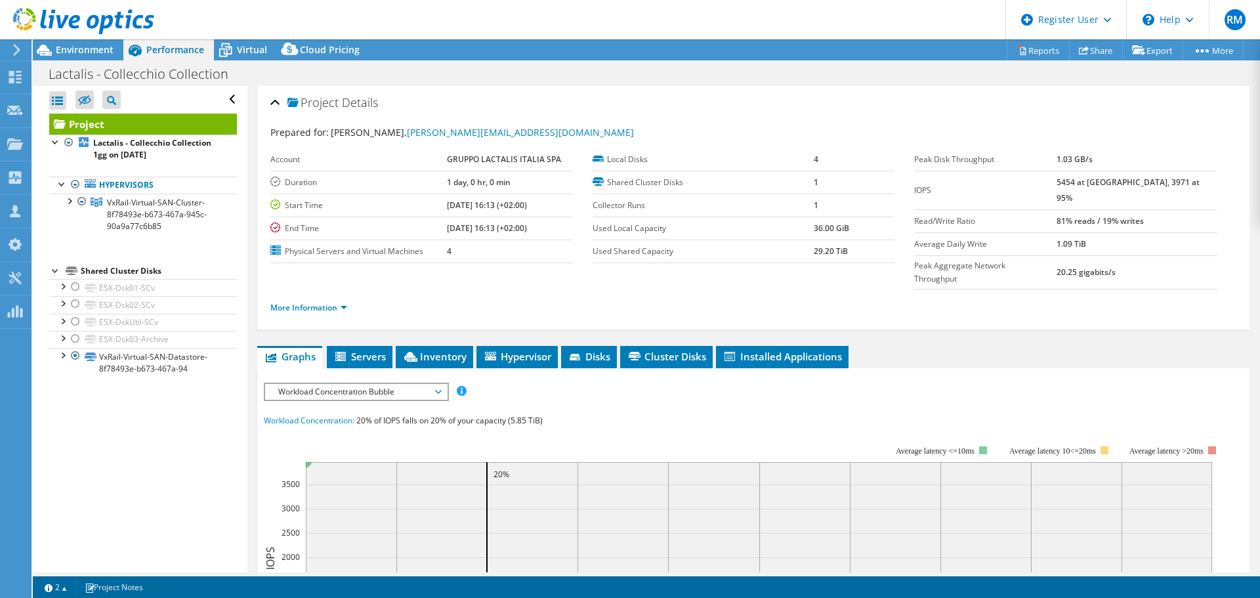
click at [412, 384] on span "Workload Concentration Bubble" at bounding box center [356, 392] width 169 height 16
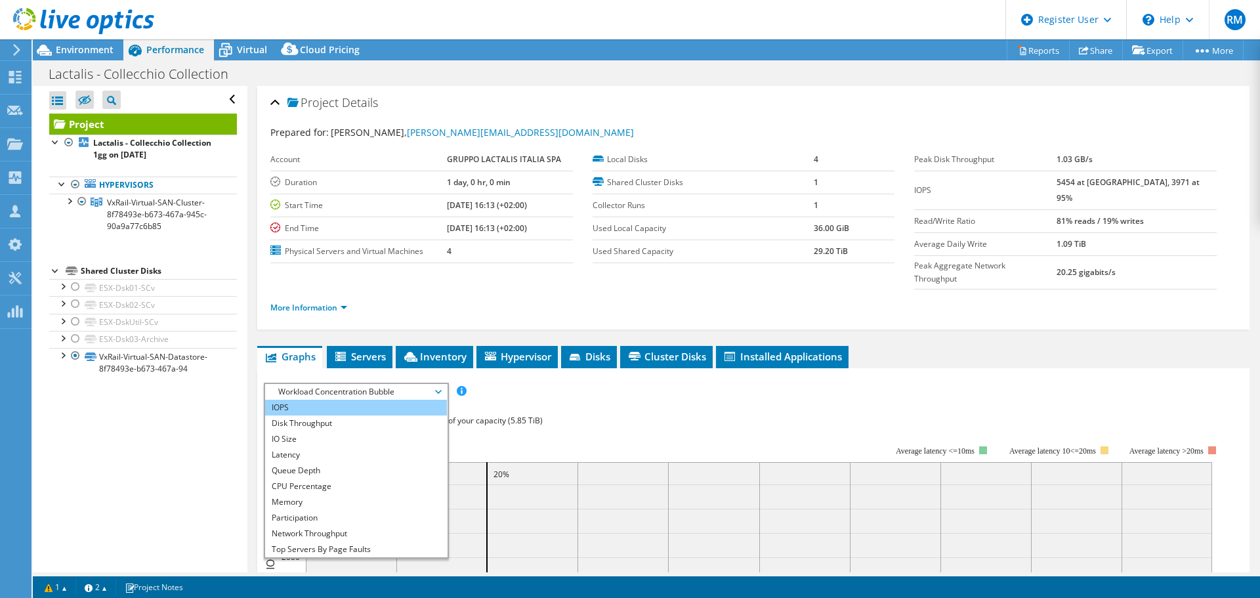
click at [335, 400] on li "IOPS" at bounding box center [356, 408] width 182 height 16
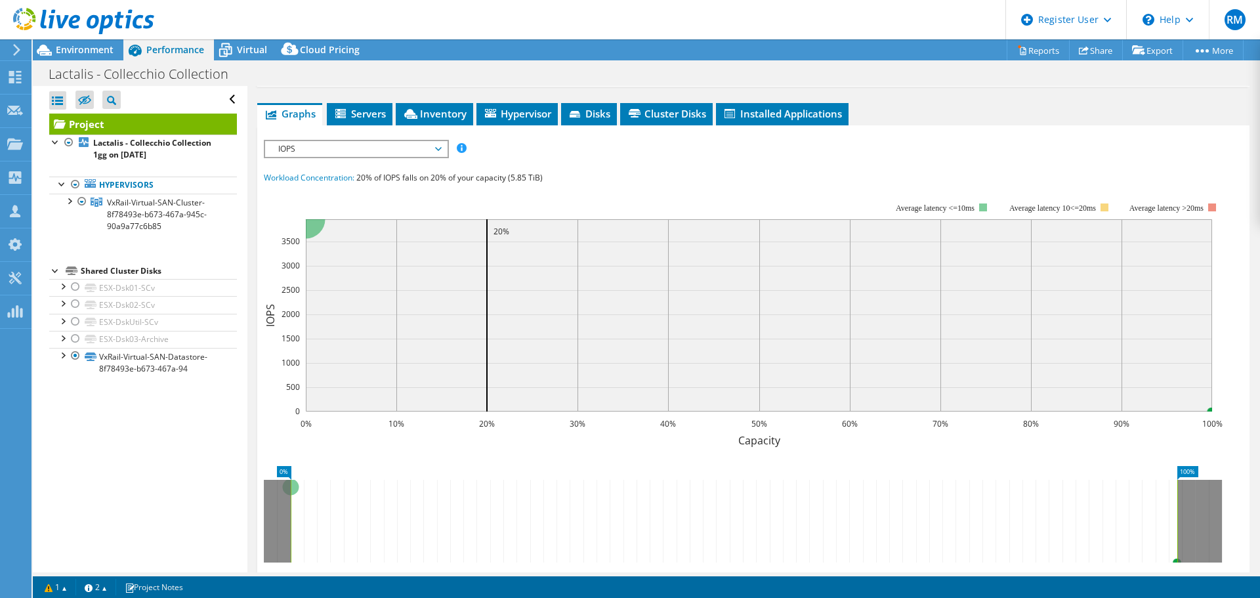
scroll to position [262, 0]
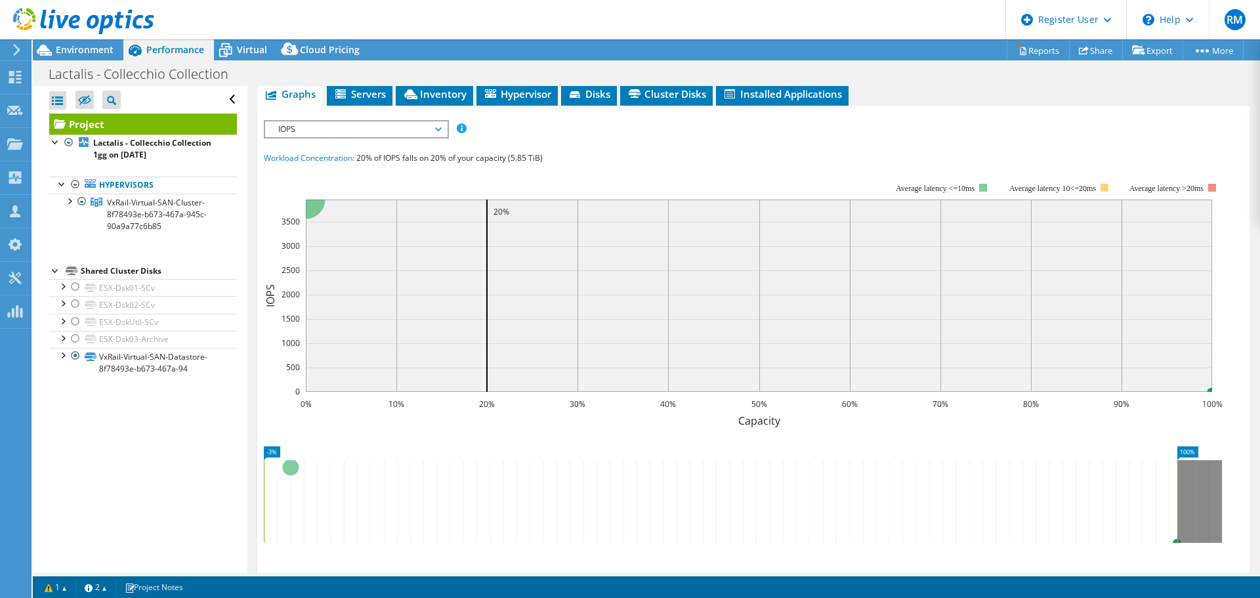
drag, startPoint x: 291, startPoint y: 504, endPoint x: 259, endPoint y: 502, distance: 32.2
click at [259, 502] on section "IOPS Disk Throughput IO Size Latency Queue Depth CPU Percentage Memory Page Fau…" at bounding box center [753, 390] width 992 height 568
drag, startPoint x: 1176, startPoint y: 478, endPoint x: 1227, endPoint y: 474, distance: 50.6
click at [1227, 474] on icon "-3% 105%" at bounding box center [748, 490] width 968 height 105
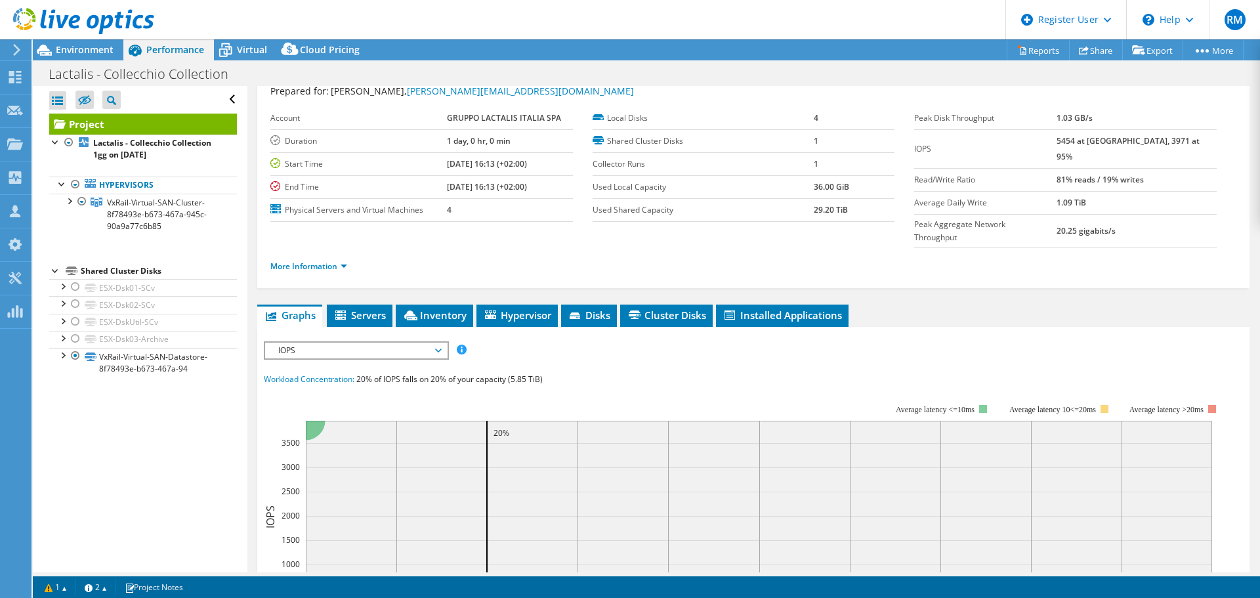
scroll to position [0, 0]
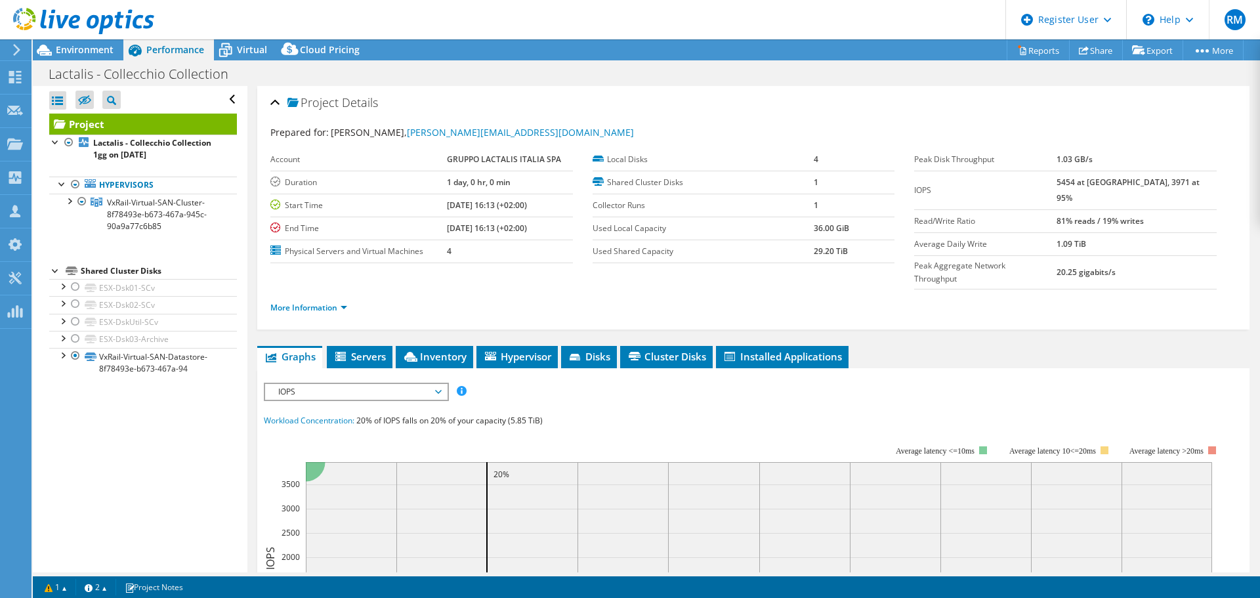
click at [362, 384] on span "IOPS" at bounding box center [356, 392] width 169 height 16
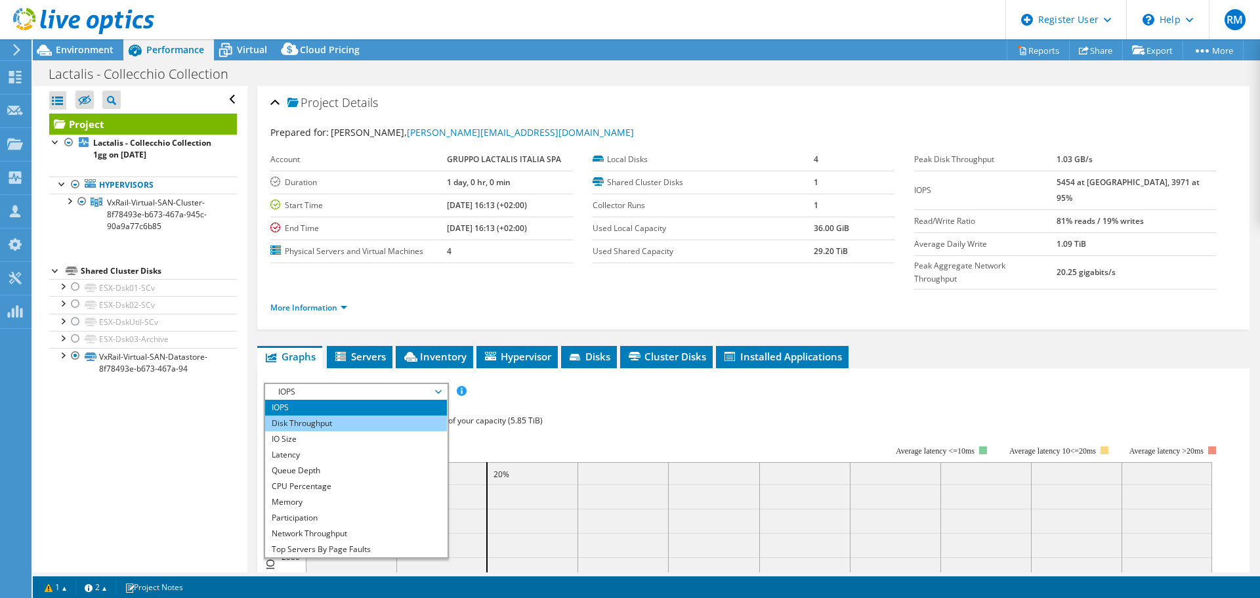
click at [346, 415] on li "Disk Throughput" at bounding box center [356, 423] width 182 height 16
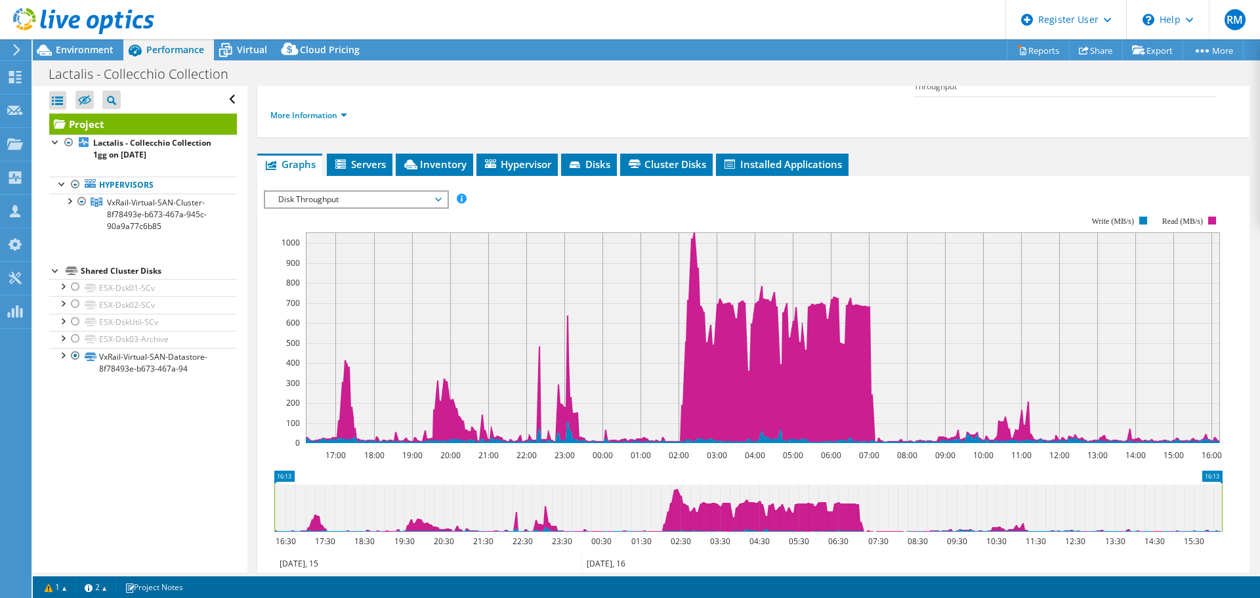
scroll to position [197, 0]
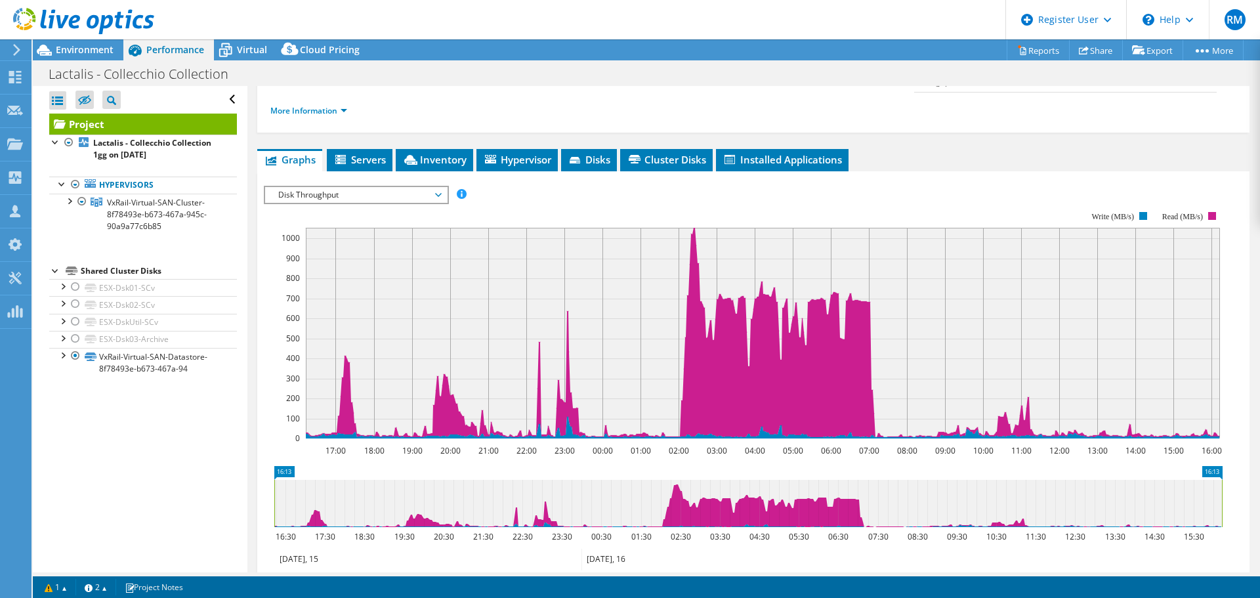
click at [403, 187] on span "Disk Throughput" at bounding box center [356, 195] width 169 height 16
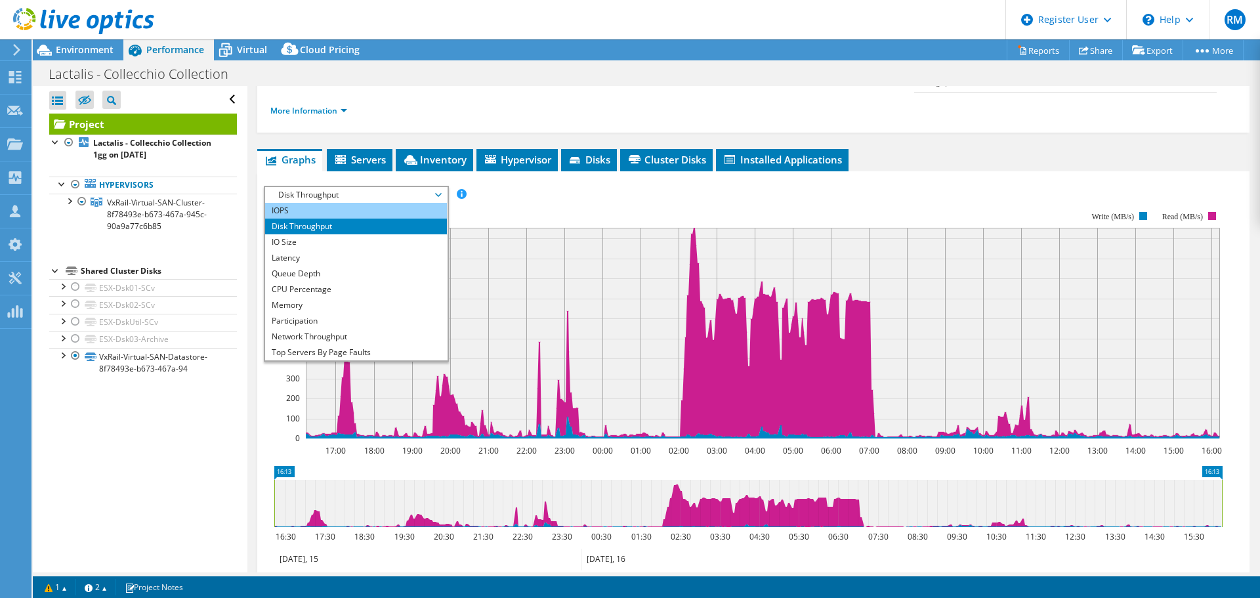
click at [335, 203] on li "IOPS" at bounding box center [356, 211] width 182 height 16
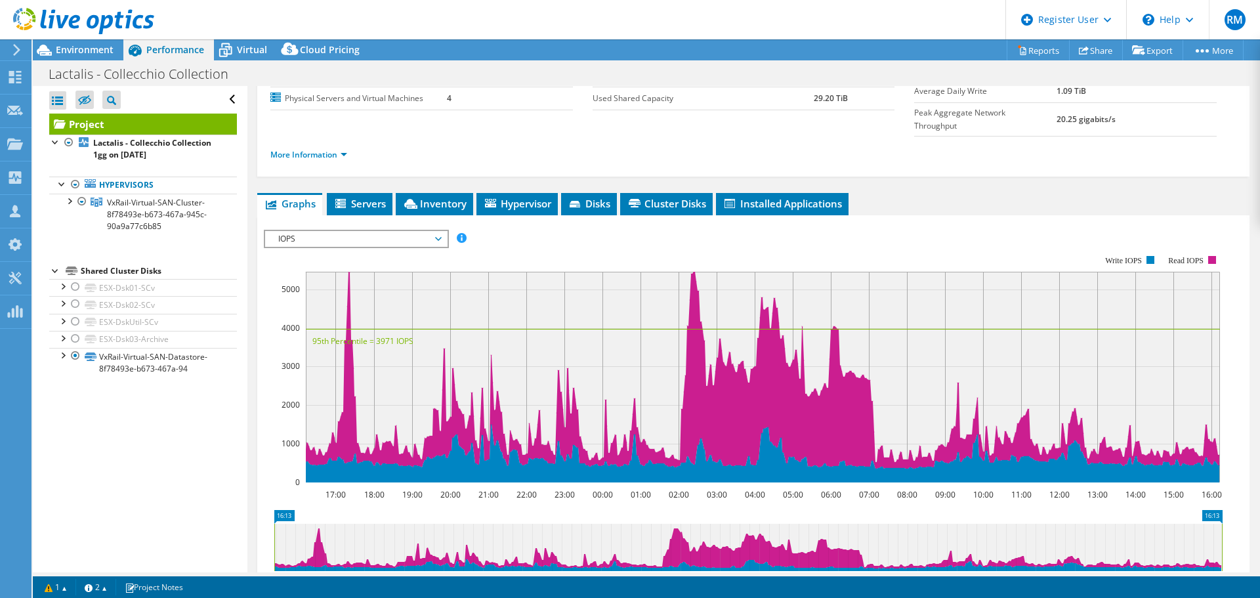
scroll to position [131, 0]
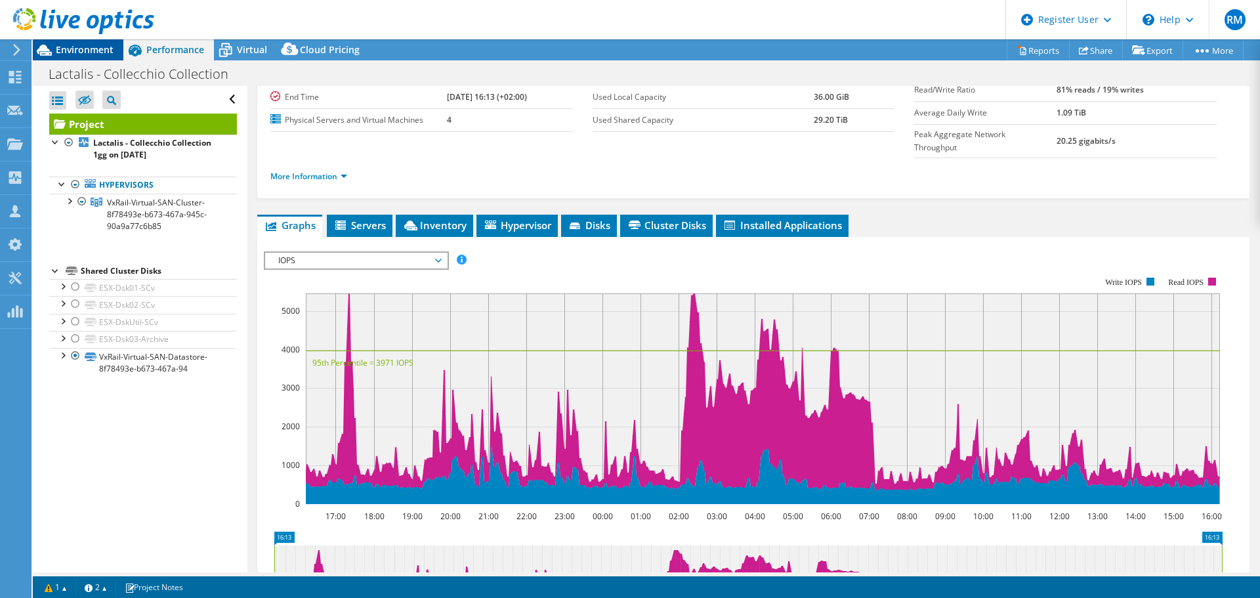
click at [83, 49] on span "Environment" at bounding box center [85, 49] width 58 height 12
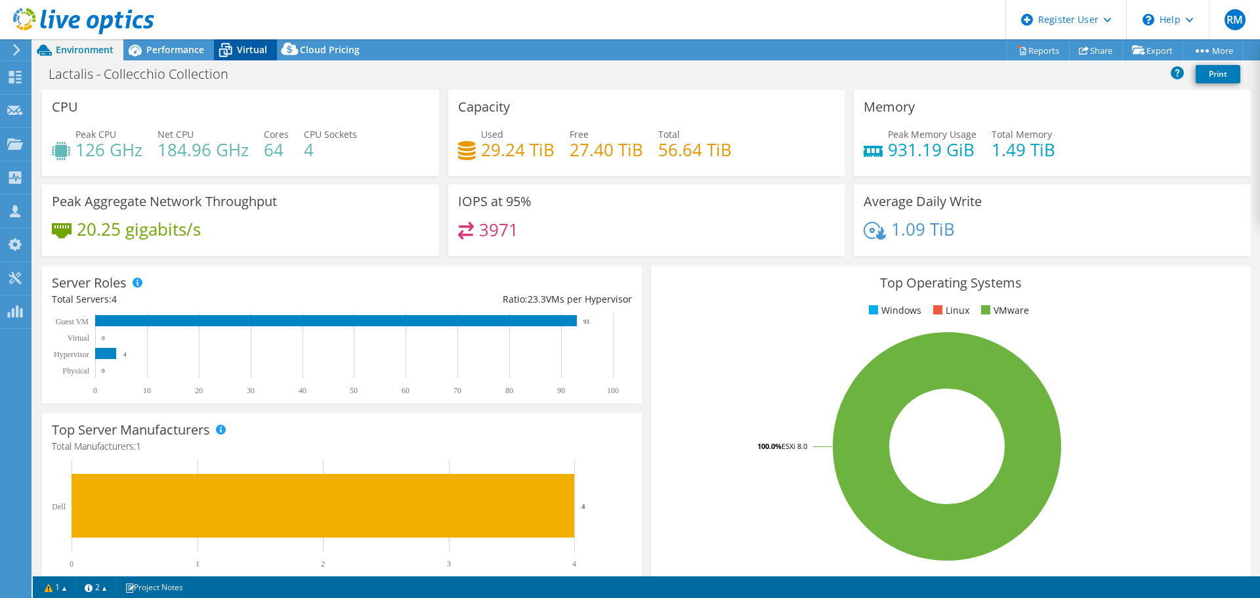
click at [245, 50] on span "Virtual" at bounding box center [252, 49] width 30 height 12
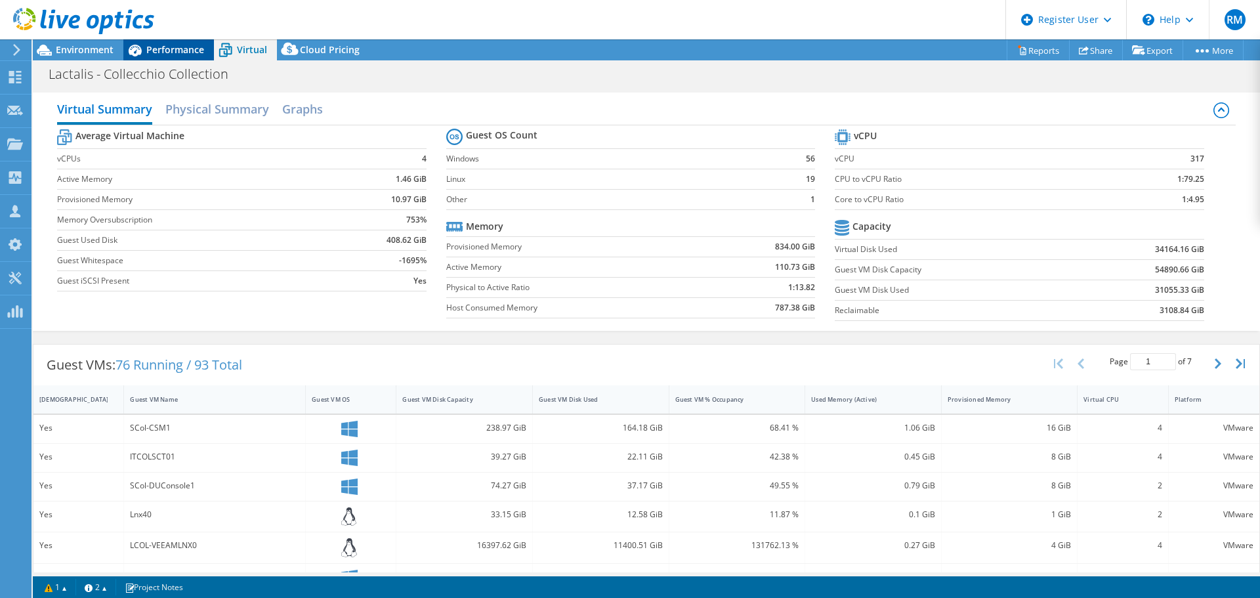
click at [157, 49] on span "Performance" at bounding box center [175, 49] width 58 height 12
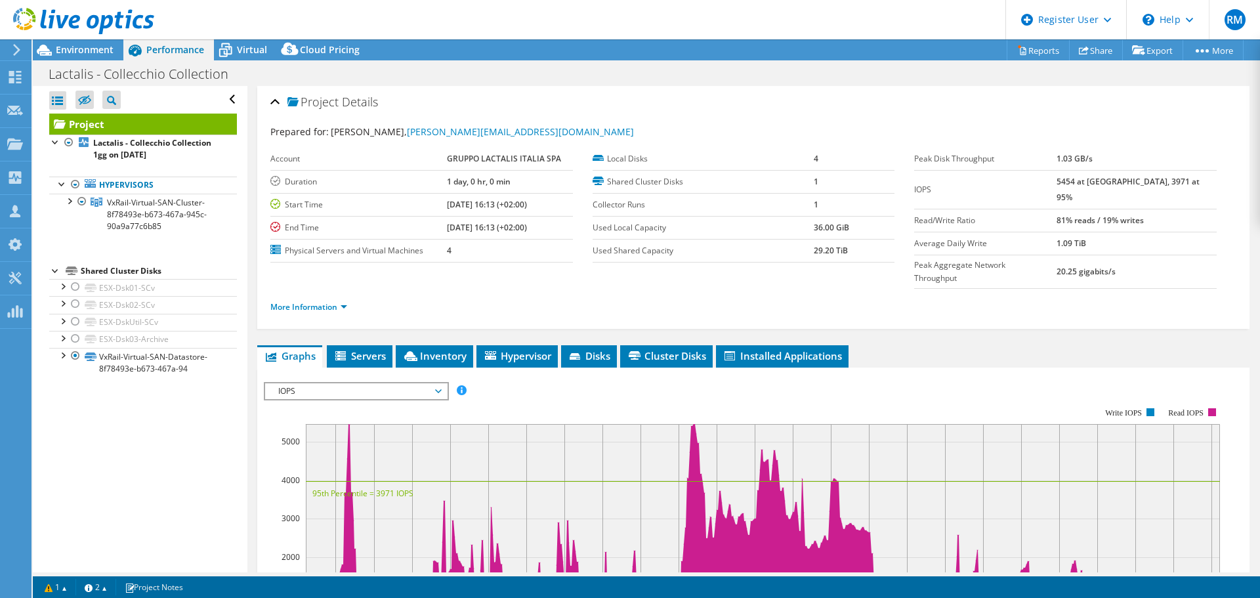
scroll to position [0, 0]
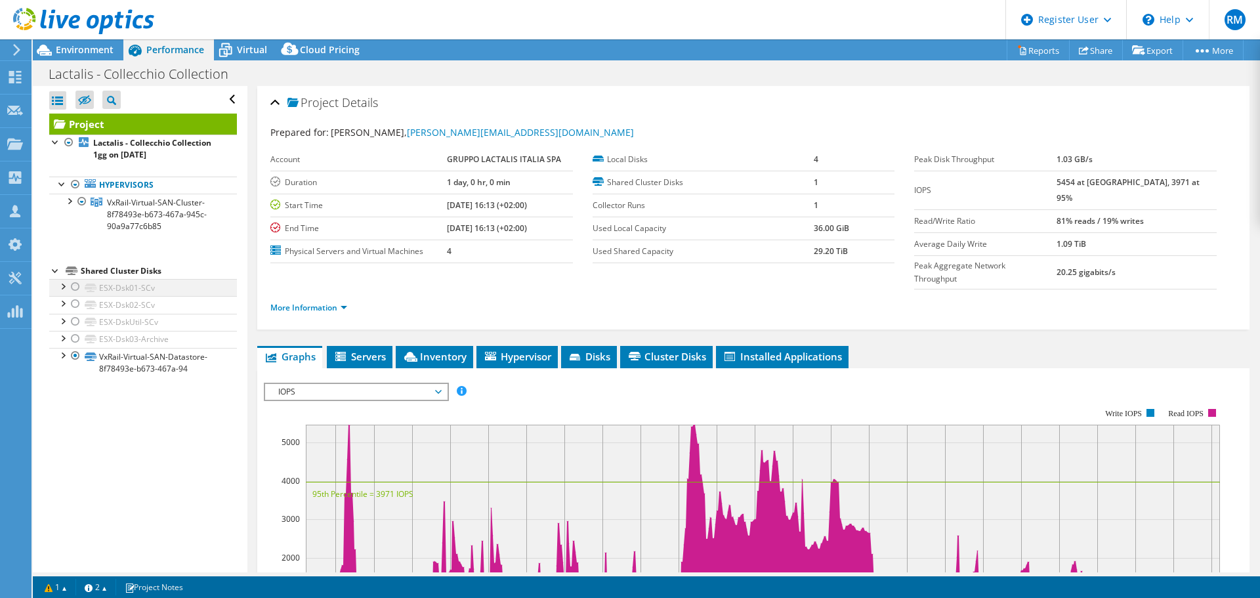
click at [73, 285] on div at bounding box center [75, 287] width 13 height 16
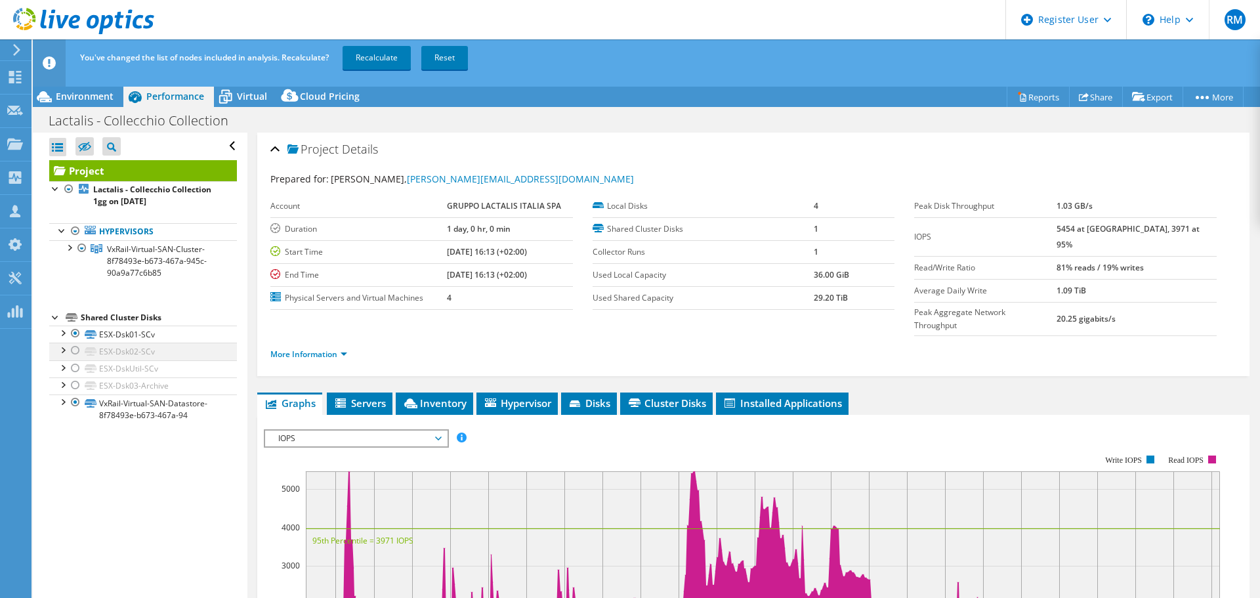
click at [77, 354] on div at bounding box center [75, 350] width 13 height 16
click at [77, 365] on div at bounding box center [75, 368] width 13 height 16
click at [76, 381] on div at bounding box center [75, 385] width 13 height 16
click at [75, 402] on div at bounding box center [75, 402] width 13 height 16
click at [375, 58] on link "Recalculate" at bounding box center [376, 58] width 68 height 24
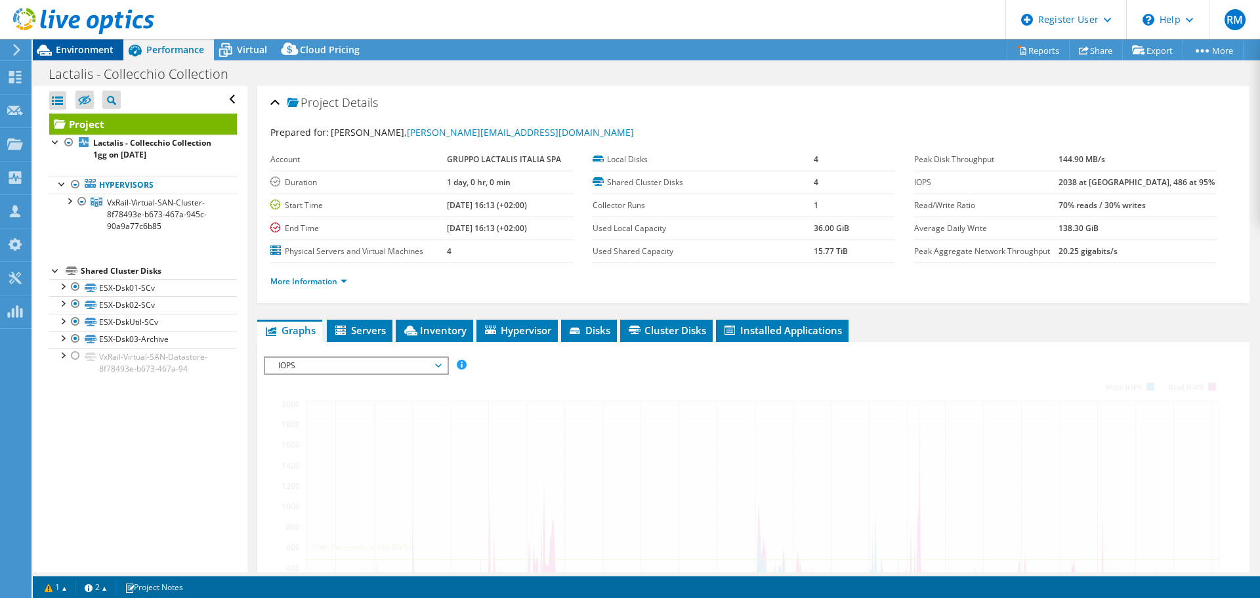
click at [86, 54] on span "Environment" at bounding box center [85, 49] width 58 height 12
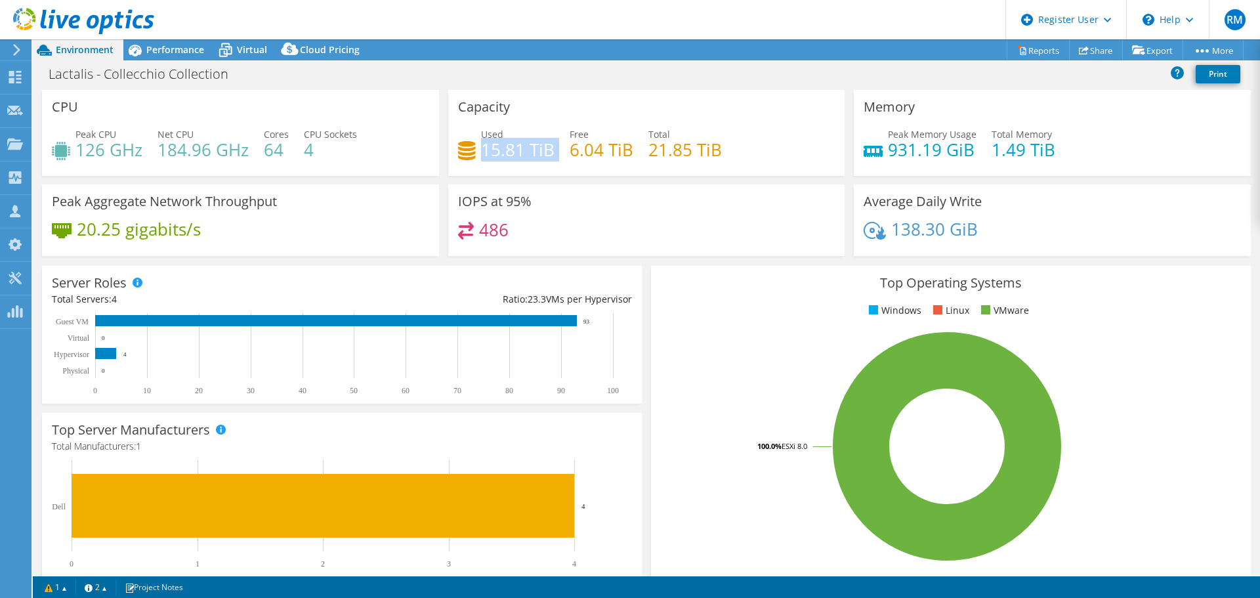
drag, startPoint x: 481, startPoint y: 148, endPoint x: 553, endPoint y: 154, distance: 72.4
click at [553, 154] on div "Used 15.81 TiB Free 6.04 TiB Total 21.85 TiB" at bounding box center [646, 148] width 377 height 43
click at [169, 47] on span "Performance" at bounding box center [175, 49] width 58 height 12
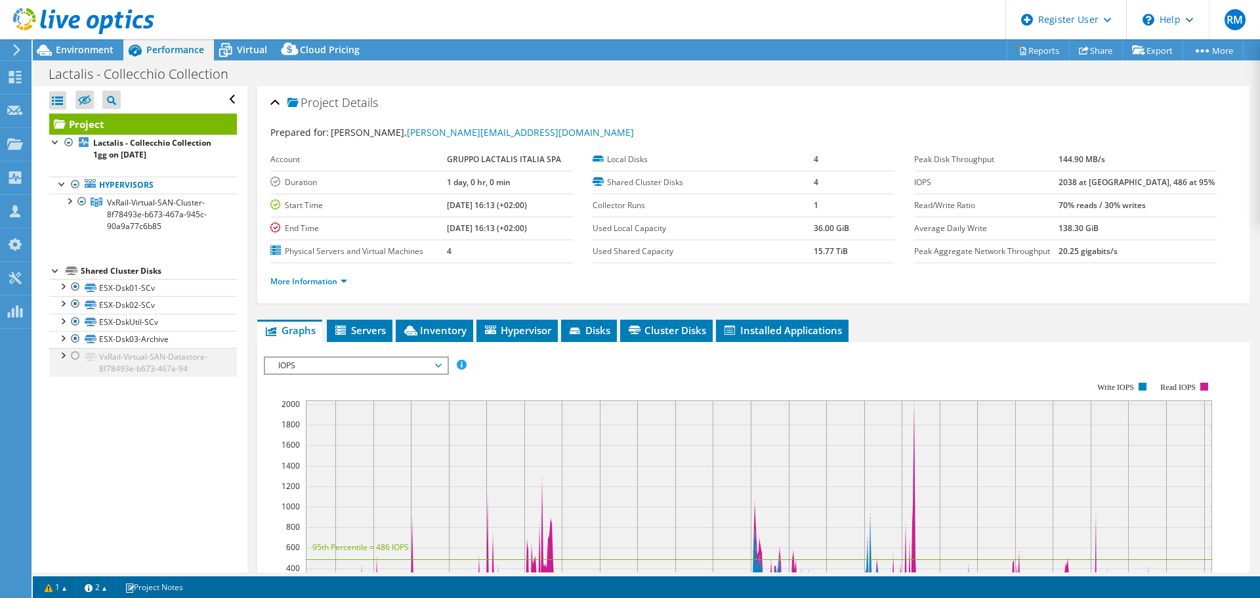
click at [76, 356] on div at bounding box center [75, 356] width 13 height 16
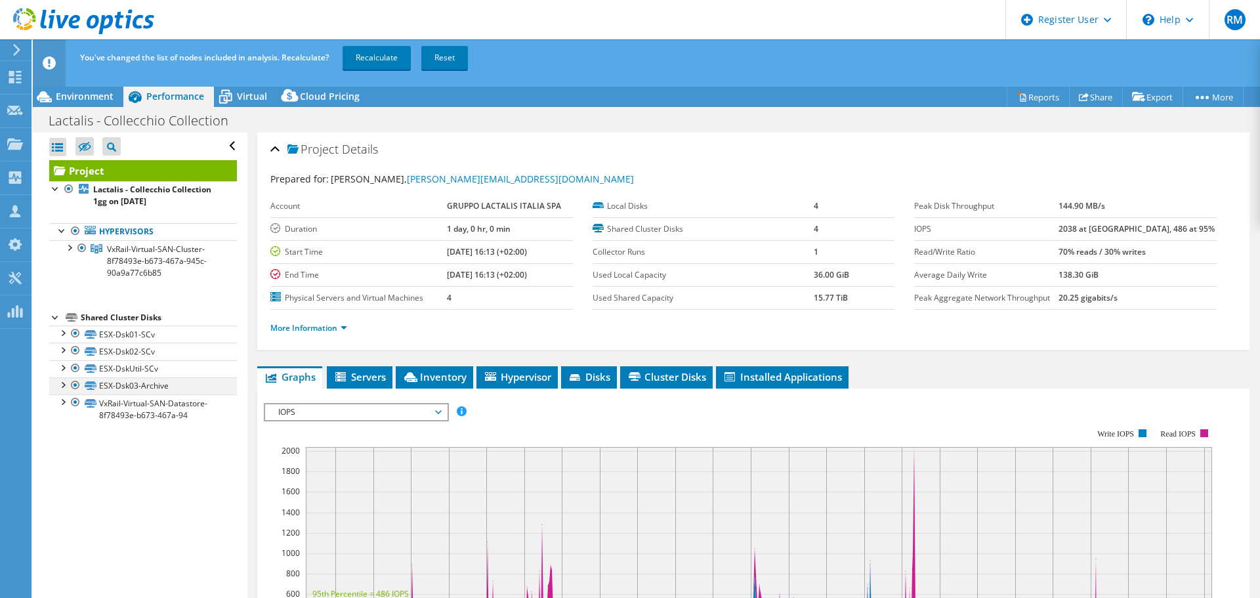
click at [77, 383] on div at bounding box center [75, 385] width 13 height 16
click at [72, 368] on div at bounding box center [75, 368] width 13 height 16
click at [76, 348] on div at bounding box center [75, 350] width 13 height 16
click at [74, 332] on div at bounding box center [75, 333] width 13 height 16
click at [369, 58] on link "Recalculate" at bounding box center [376, 58] width 68 height 24
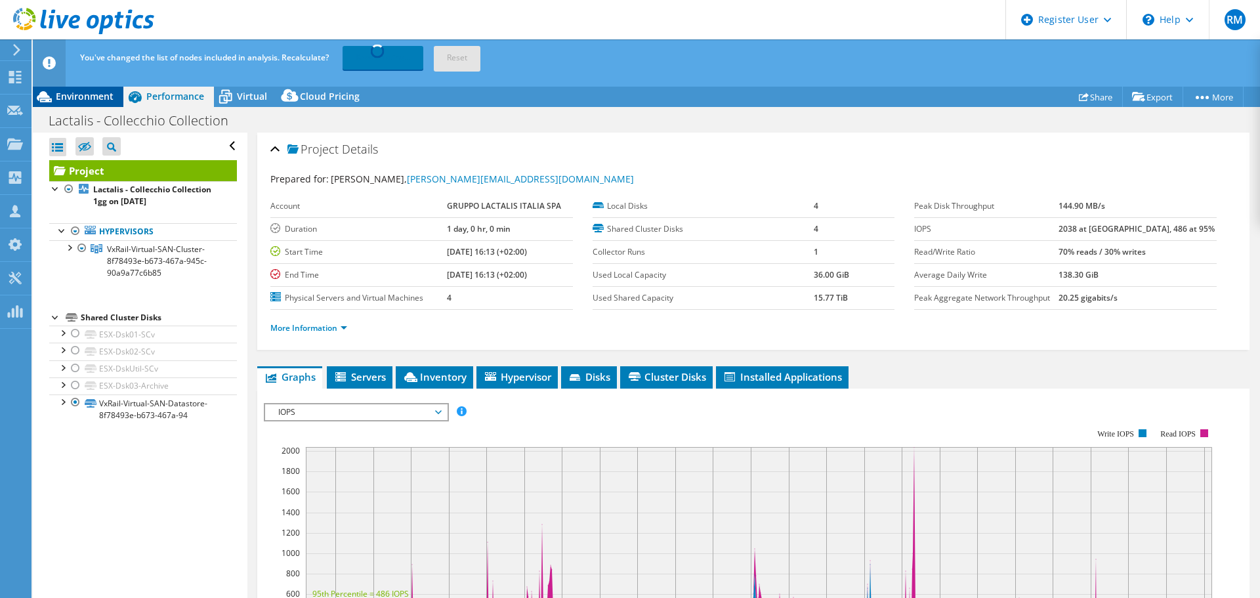
click at [89, 93] on span "Environment" at bounding box center [85, 96] width 58 height 12
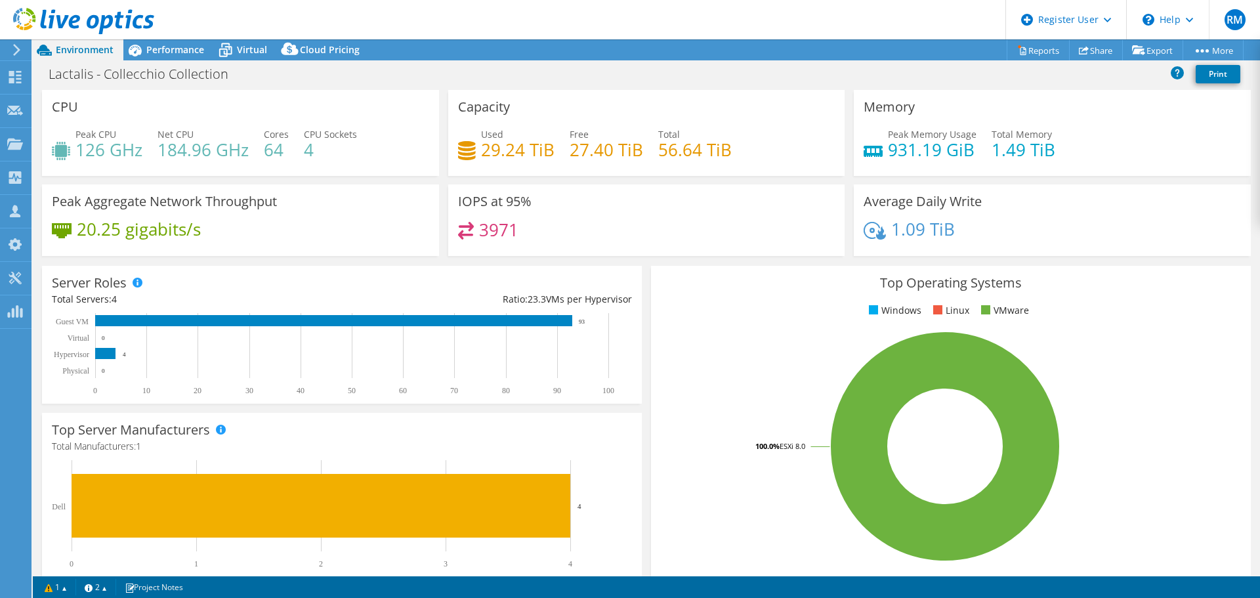
select select "USD"
click at [182, 49] on span "Performance" at bounding box center [175, 49] width 58 height 12
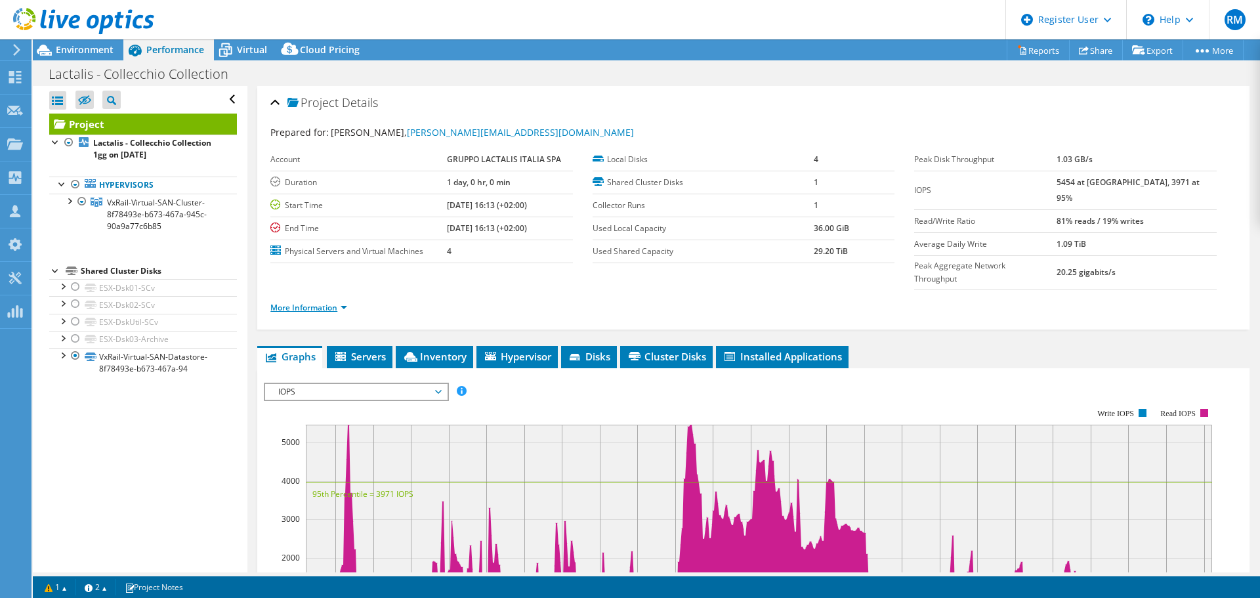
click at [292, 302] on link "More Information" at bounding box center [308, 307] width 77 height 11
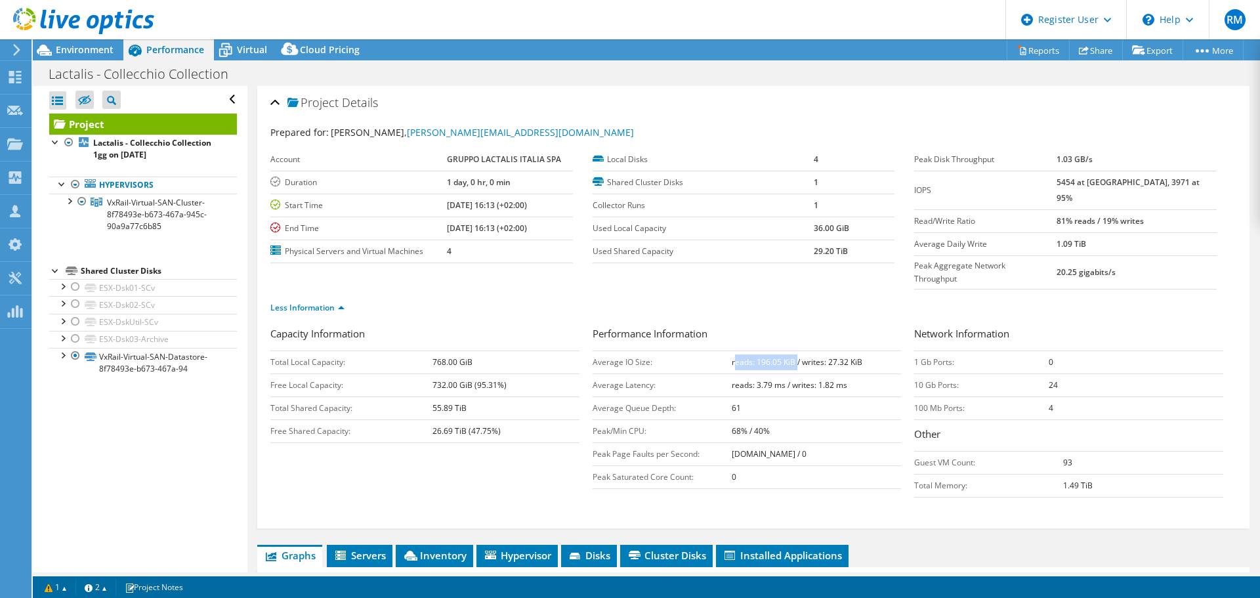
drag, startPoint x: 730, startPoint y: 333, endPoint x: 793, endPoint y: 333, distance: 63.0
click at [793, 356] on b "reads: 196.05 KiB / writes: 27.32 KiB" at bounding box center [797, 361] width 131 height 11
click at [754, 350] on td "reads: 196.05 KiB / writes: 27.32 KiB" at bounding box center [817, 361] width 170 height 23
drag, startPoint x: 728, startPoint y: 334, endPoint x: 795, endPoint y: 337, distance: 67.6
click at [795, 356] on b "reads: 196.05 KiB / writes: 27.32 KiB" at bounding box center [797, 361] width 131 height 11
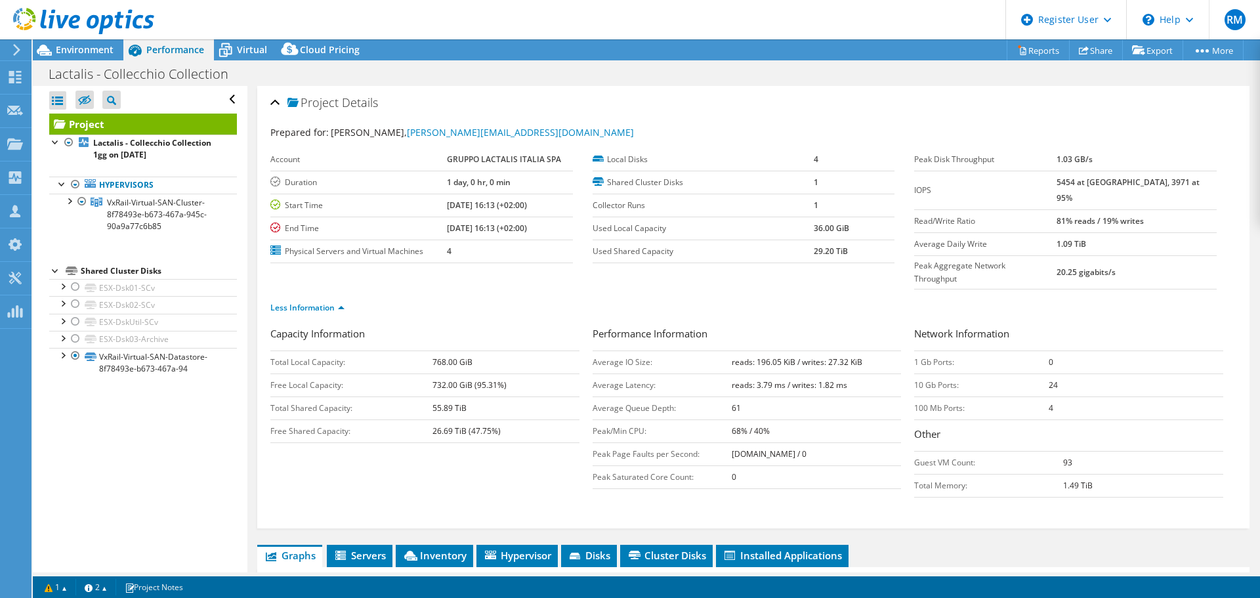
click at [795, 296] on div "Less Information" at bounding box center [753, 307] width 966 height 37
